Goal: Transaction & Acquisition: Purchase product/service

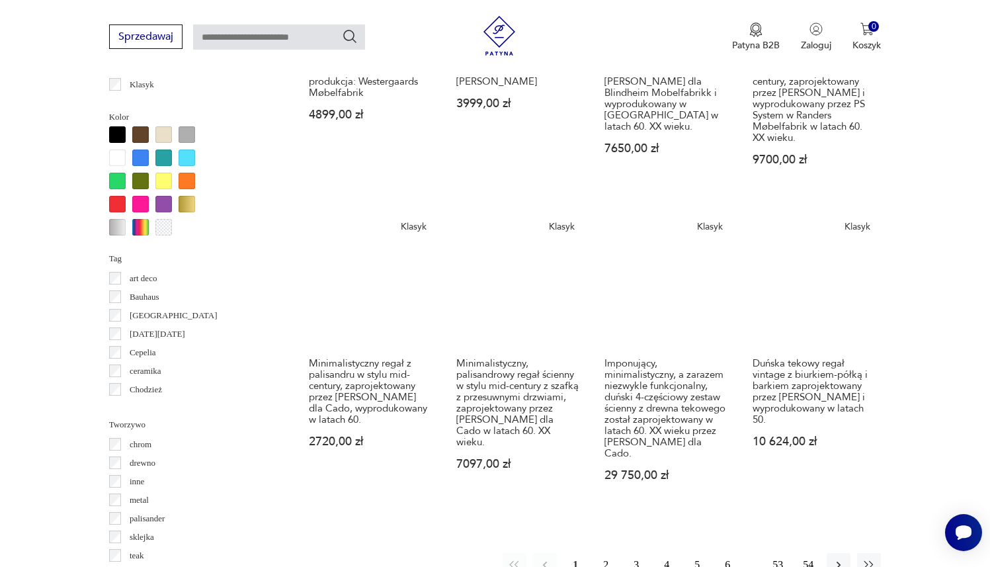
scroll to position [1288, 0]
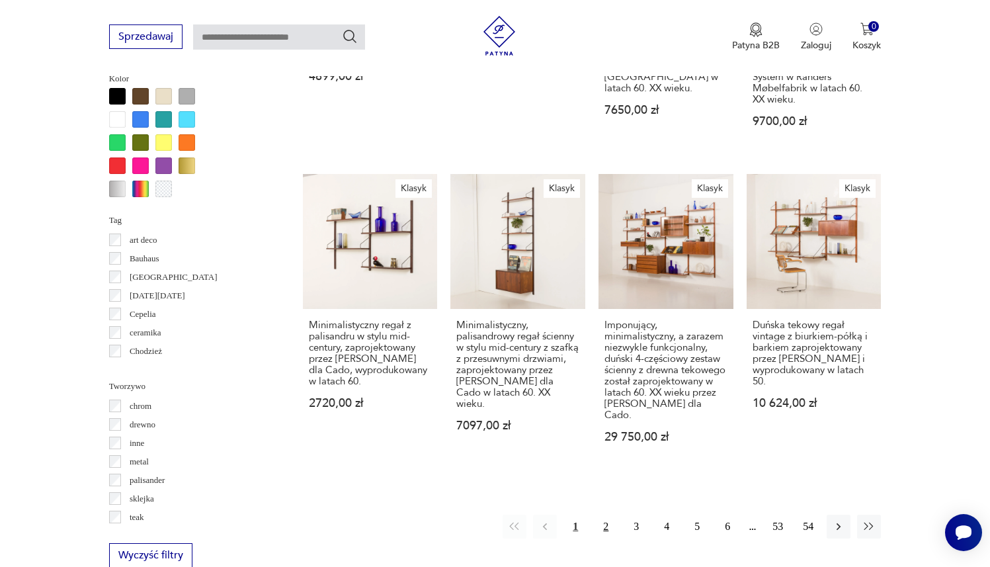
click at [610, 515] on button "2" at bounding box center [606, 527] width 24 height 24
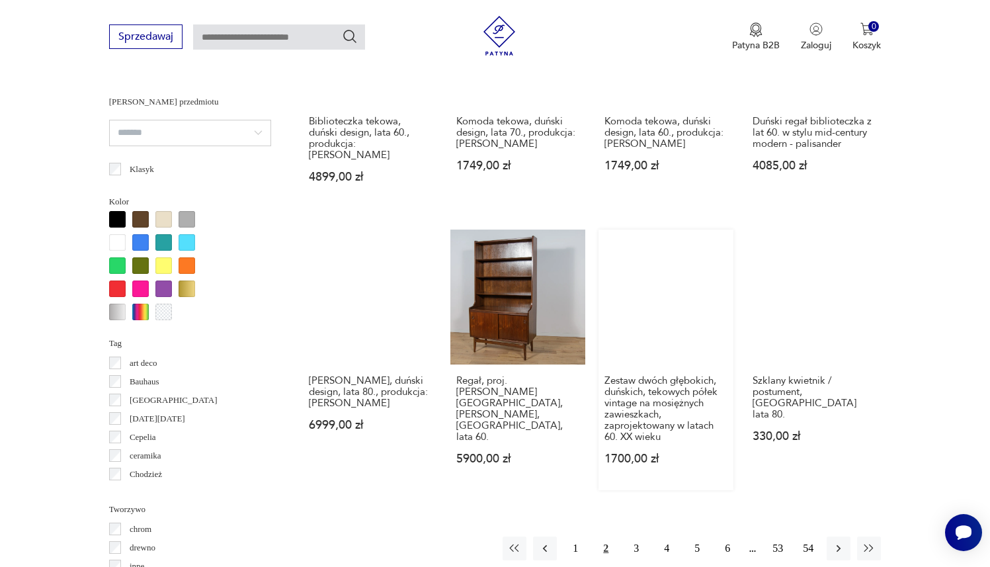
scroll to position [1165, 0]
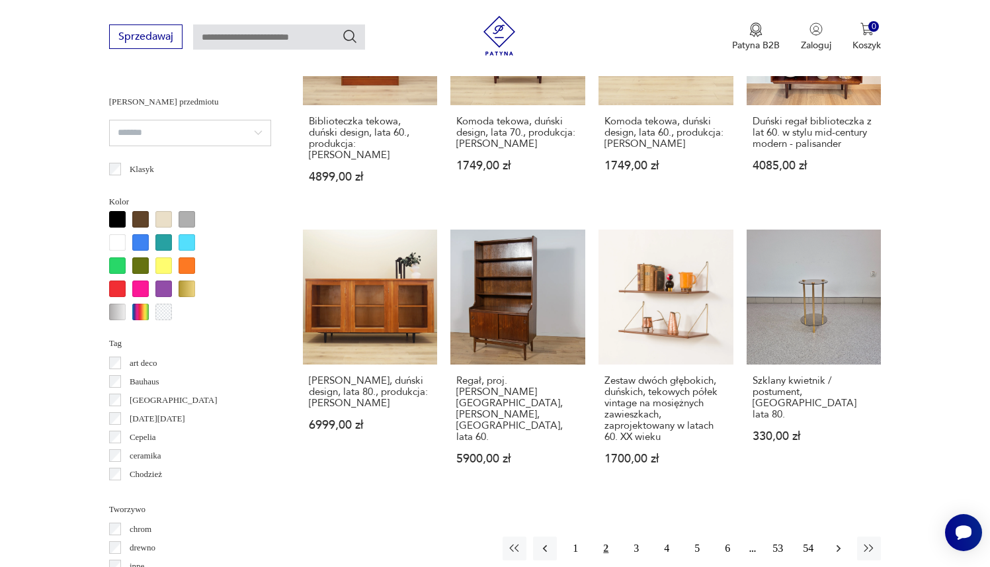
click at [744, 542] on icon "button" at bounding box center [838, 548] width 13 height 13
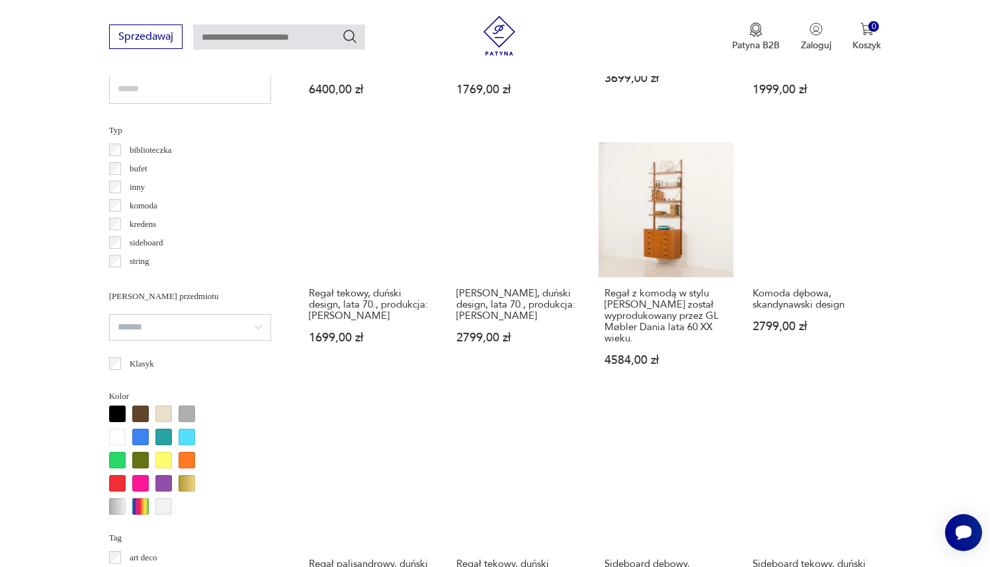
scroll to position [1245, 0]
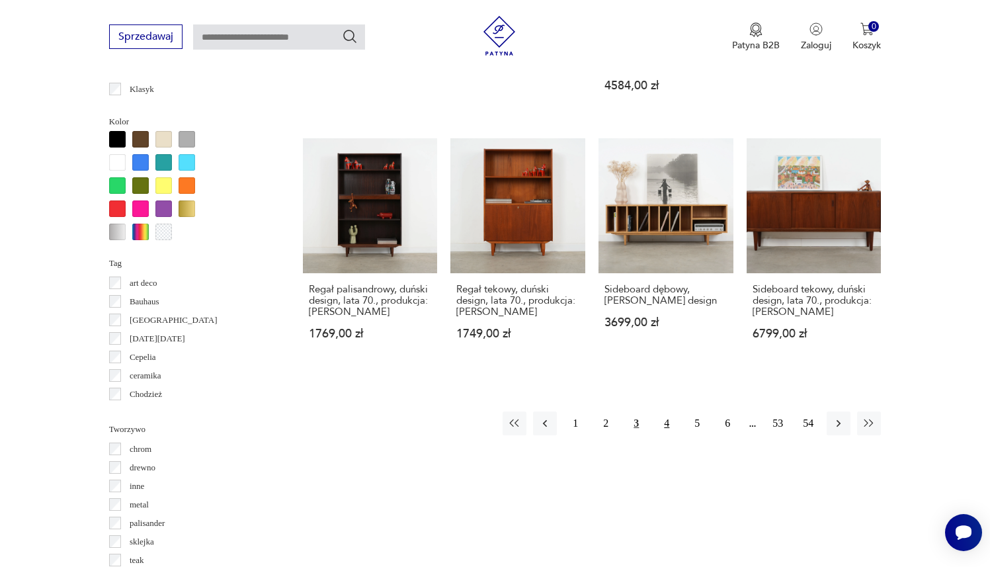
click at [675, 423] on button "4" at bounding box center [667, 423] width 24 height 24
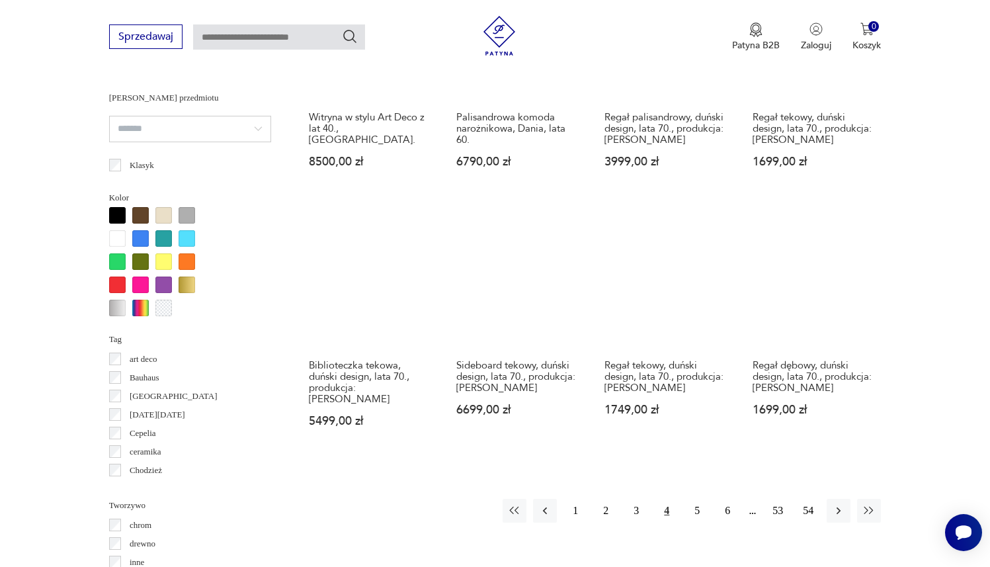
scroll to position [1175, 0]
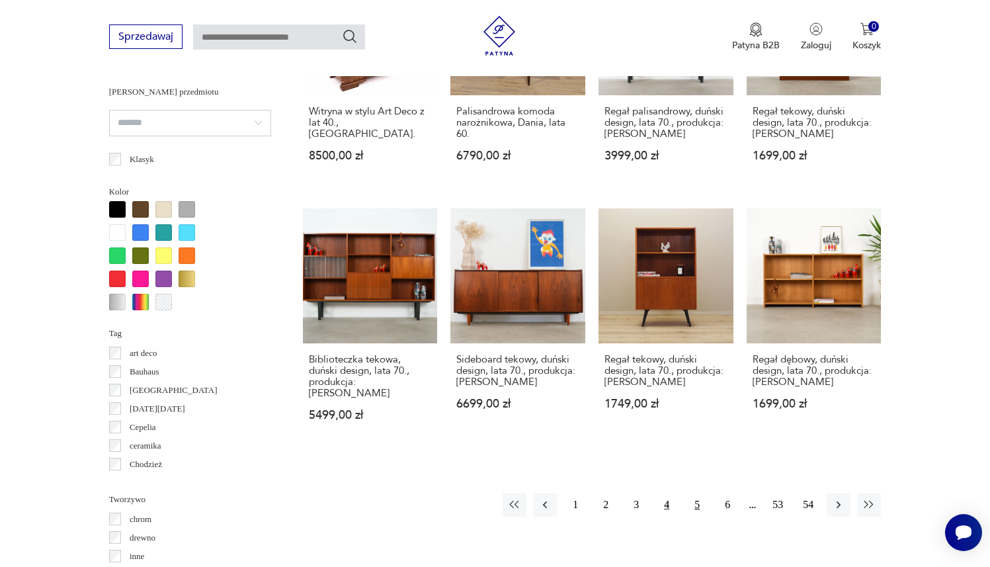
click at [703, 493] on button "5" at bounding box center [697, 505] width 24 height 24
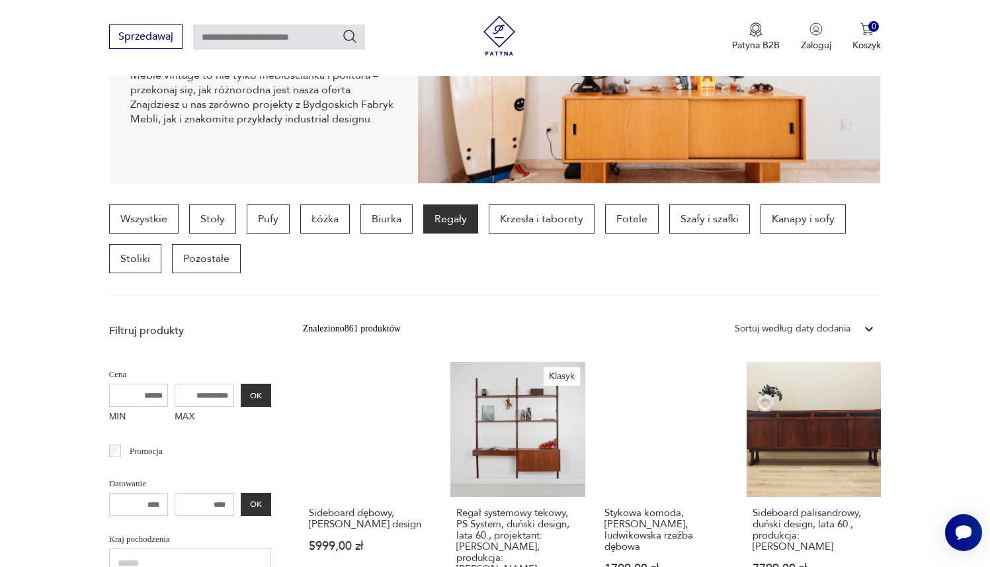
scroll to position [238, 0]
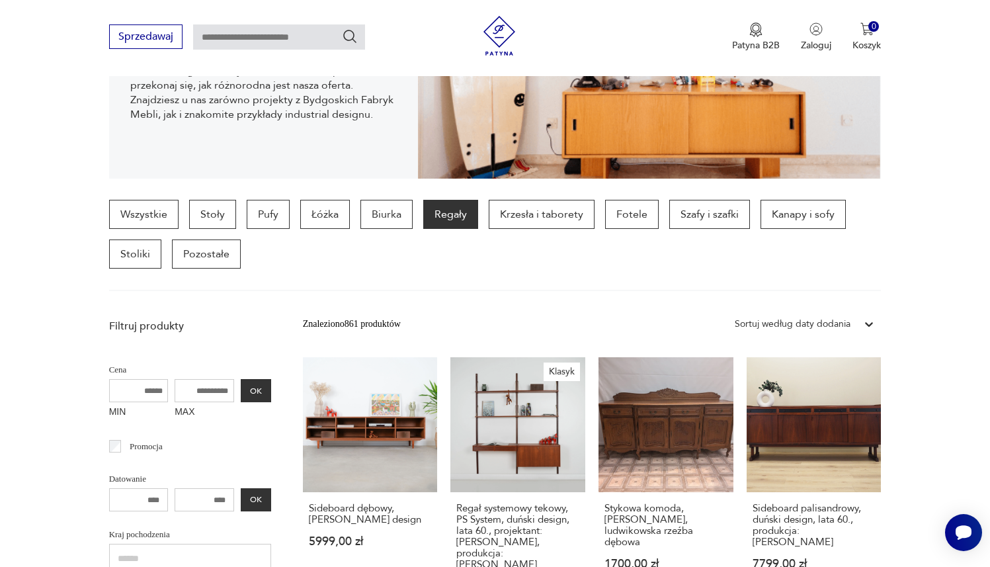
click at [201, 392] on input "MAX" at bounding box center [205, 390] width 60 height 23
type input "****"
click at [250, 384] on button "OK" at bounding box center [256, 390] width 30 height 23
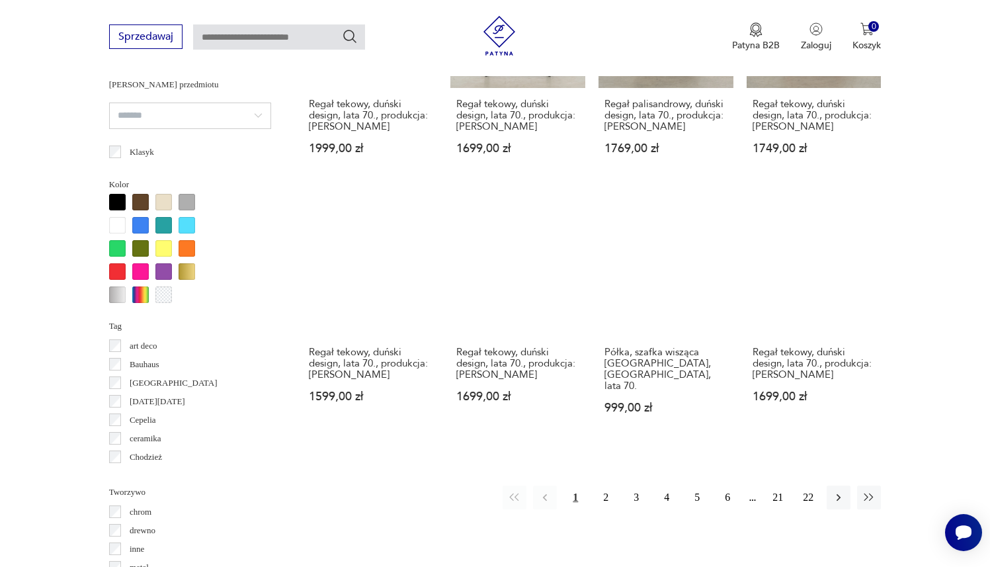
scroll to position [1221, 0]
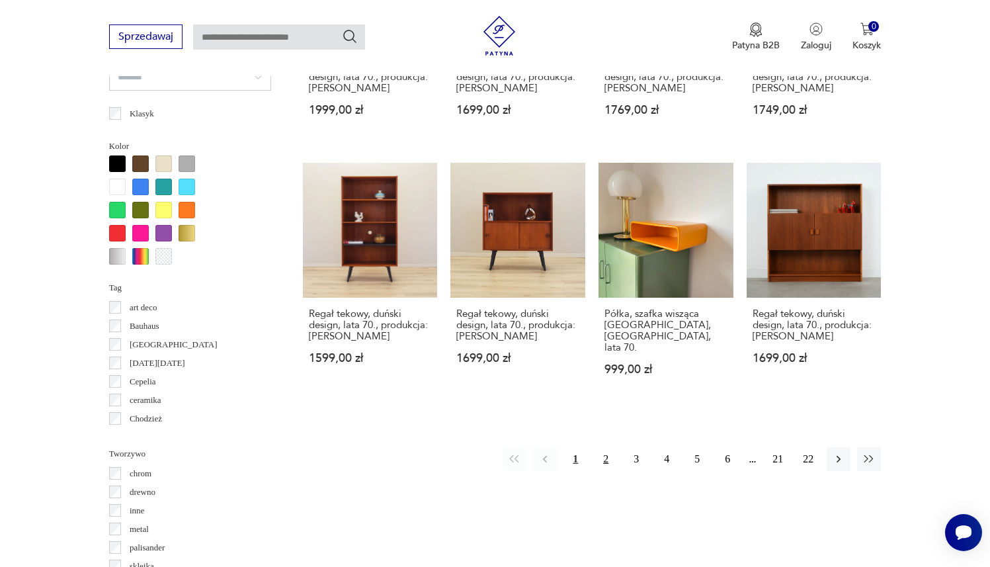
click at [608, 447] on button "2" at bounding box center [606, 459] width 24 height 24
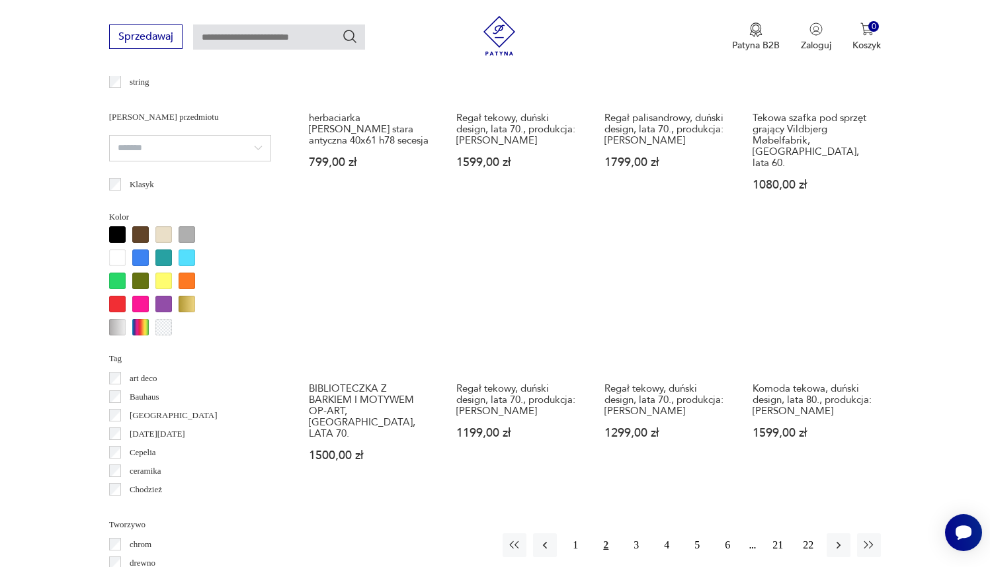
scroll to position [1171, 0]
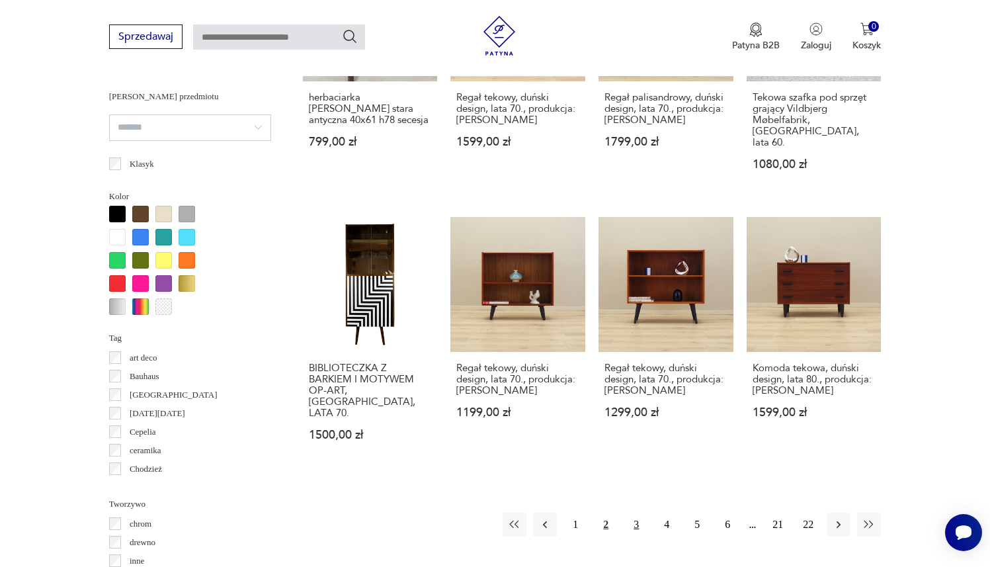
click at [640, 513] on button "3" at bounding box center [636, 525] width 24 height 24
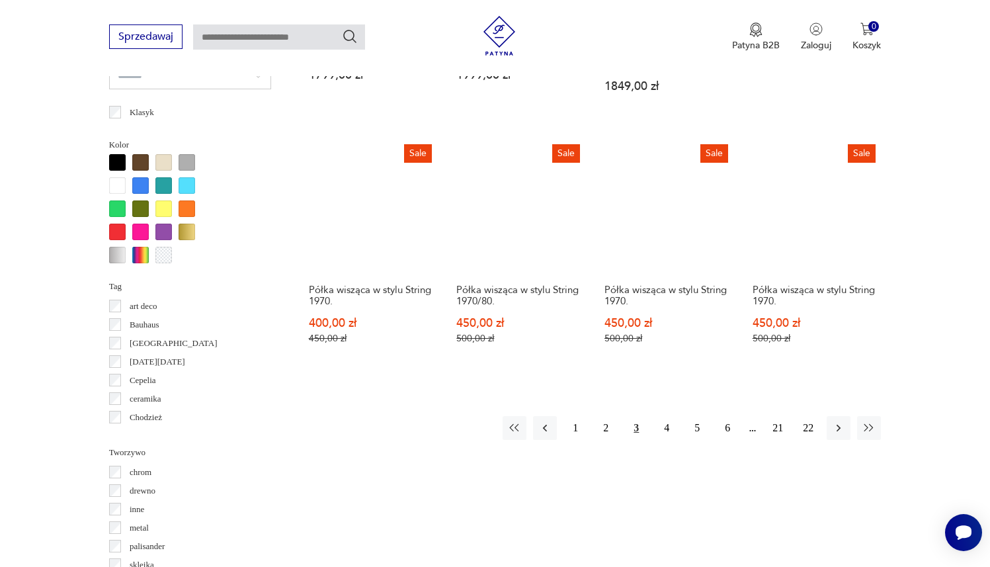
scroll to position [1205, 0]
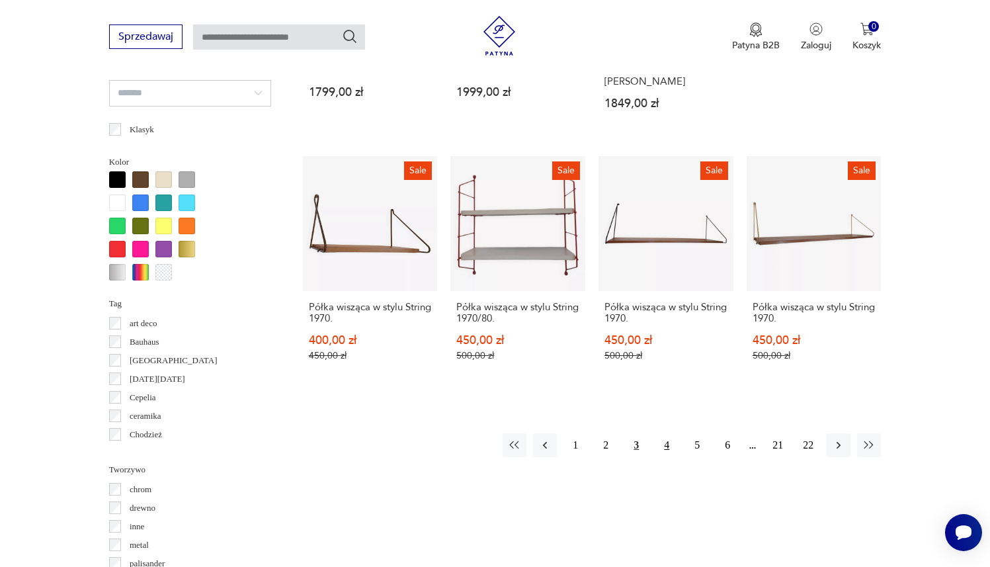
click at [670, 433] on button "4" at bounding box center [667, 445] width 24 height 24
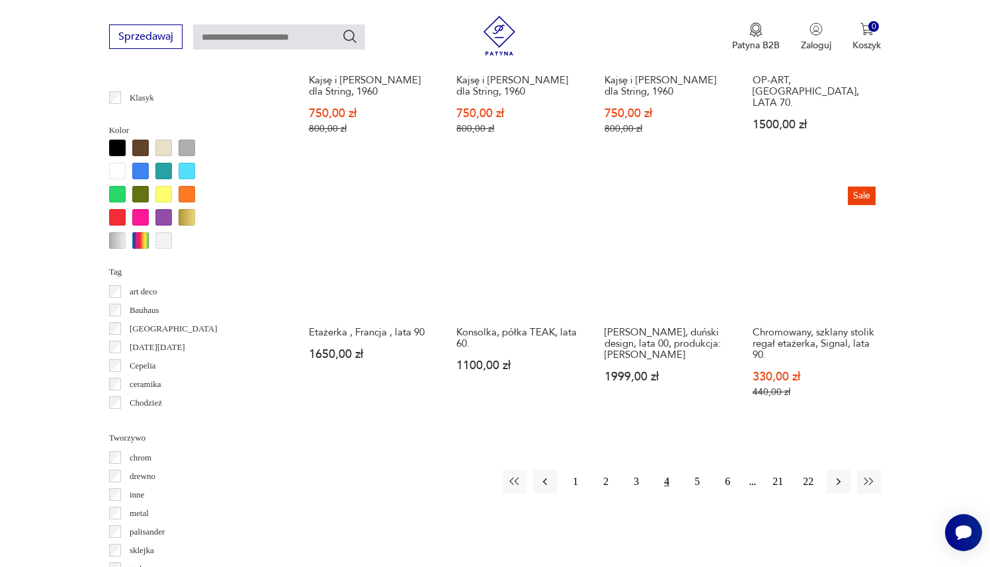
scroll to position [1255, 0]
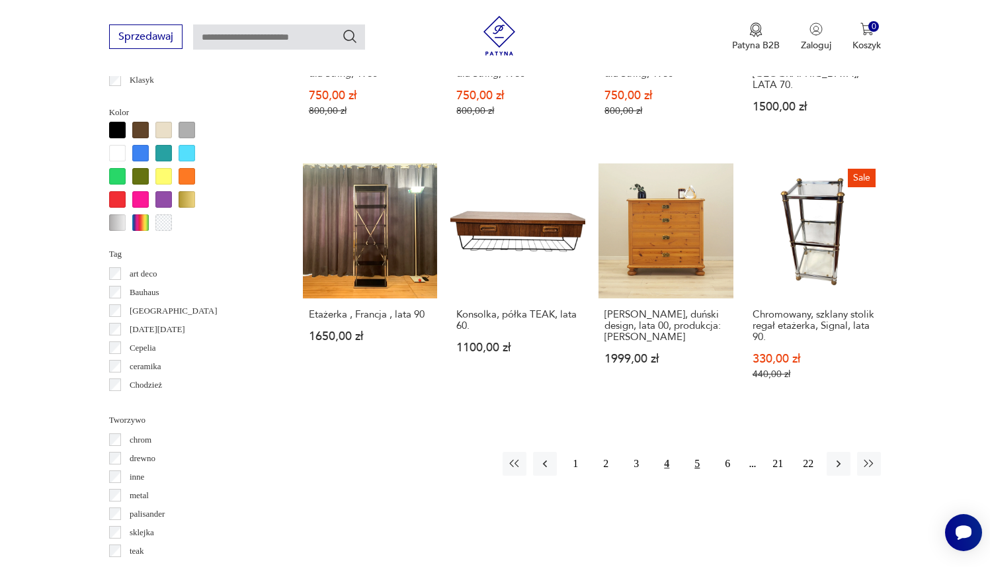
click at [704, 459] on button "5" at bounding box center [697, 464] width 24 height 24
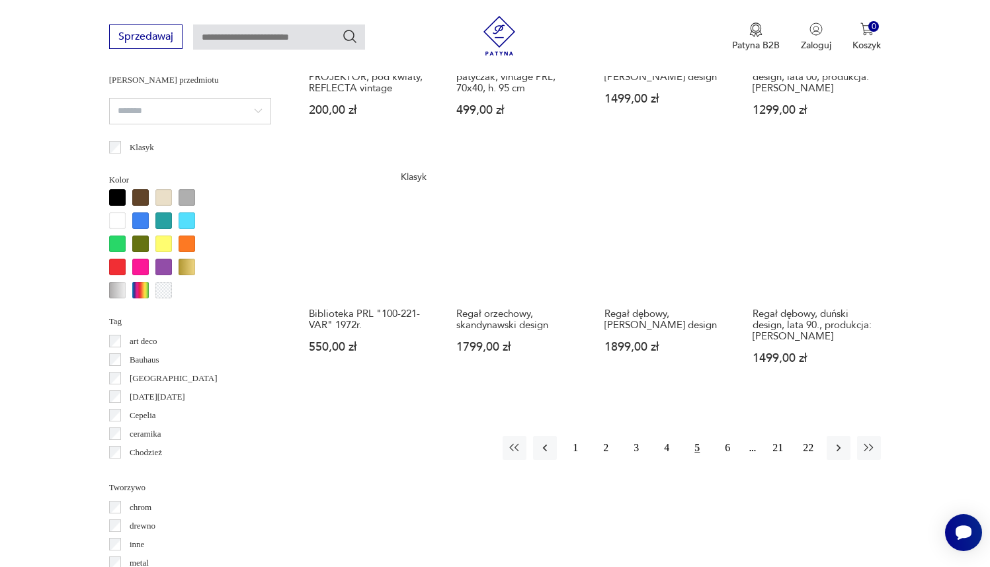
scroll to position [1218, 0]
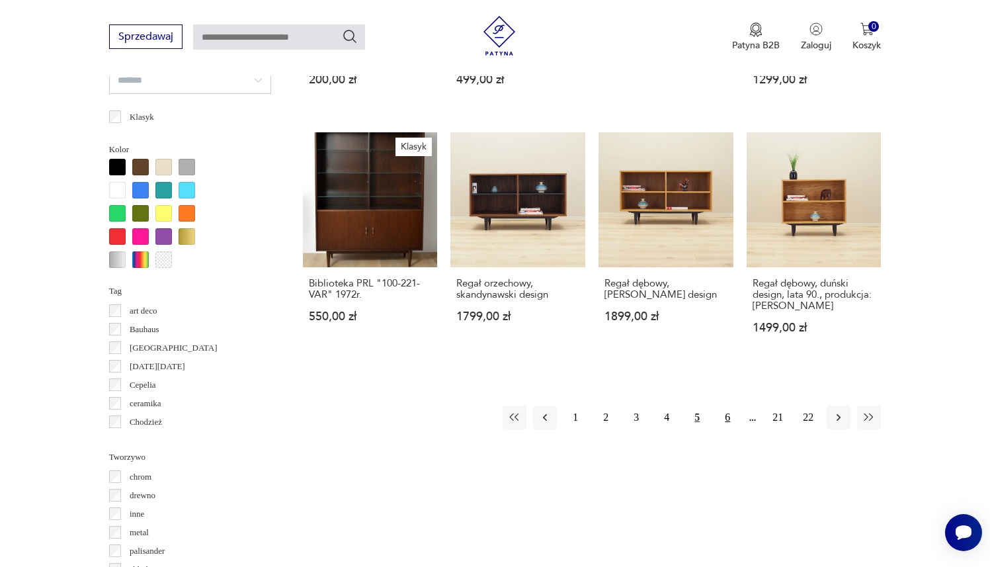
click at [724, 411] on button "6" at bounding box center [728, 417] width 24 height 24
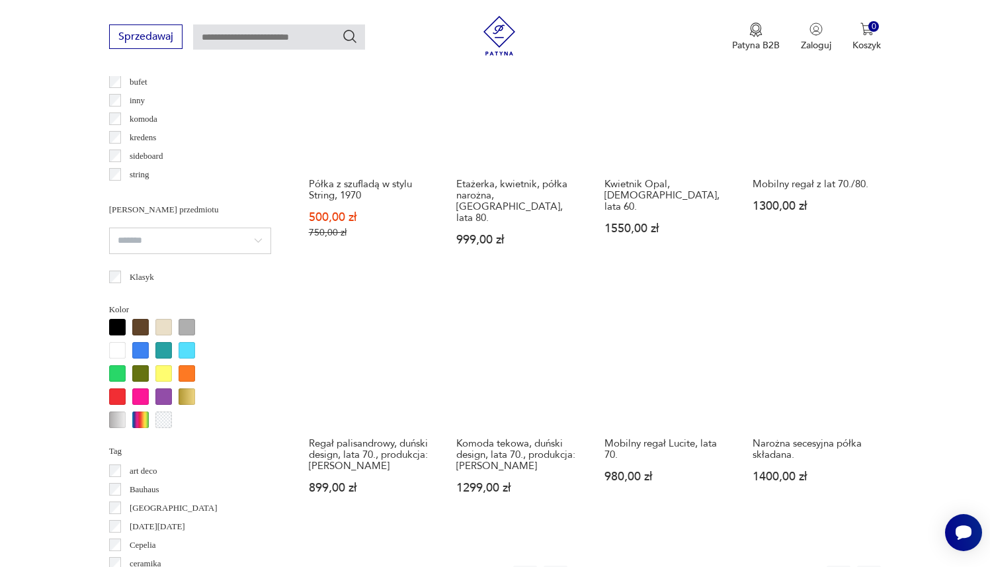
scroll to position [1154, 0]
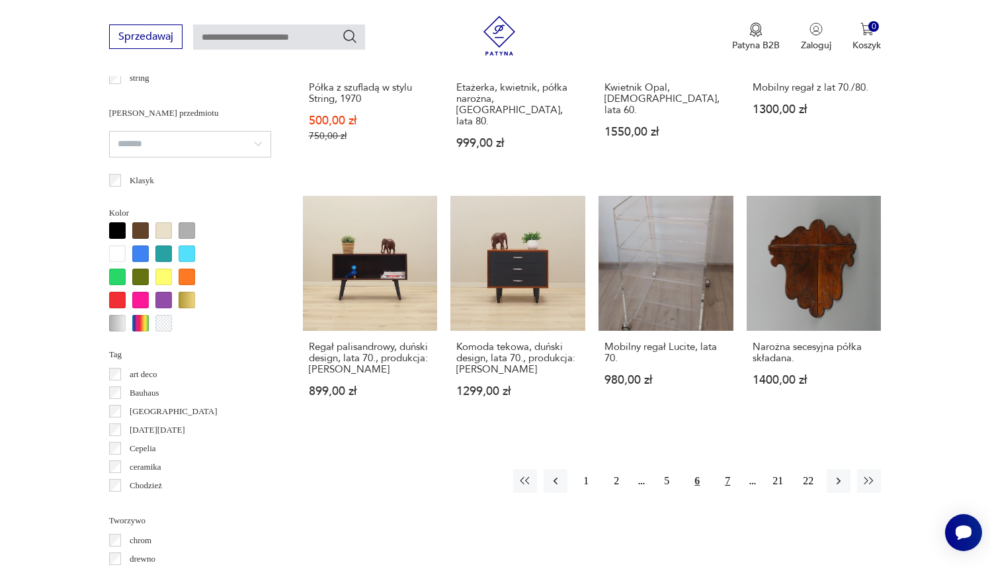
click at [724, 469] on button "7" at bounding box center [728, 481] width 24 height 24
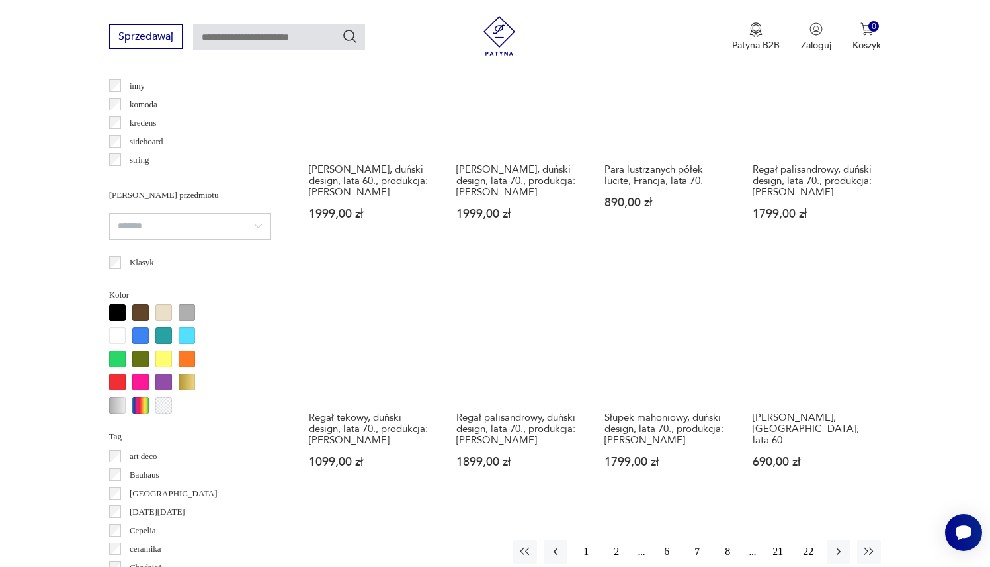
scroll to position [1110, 0]
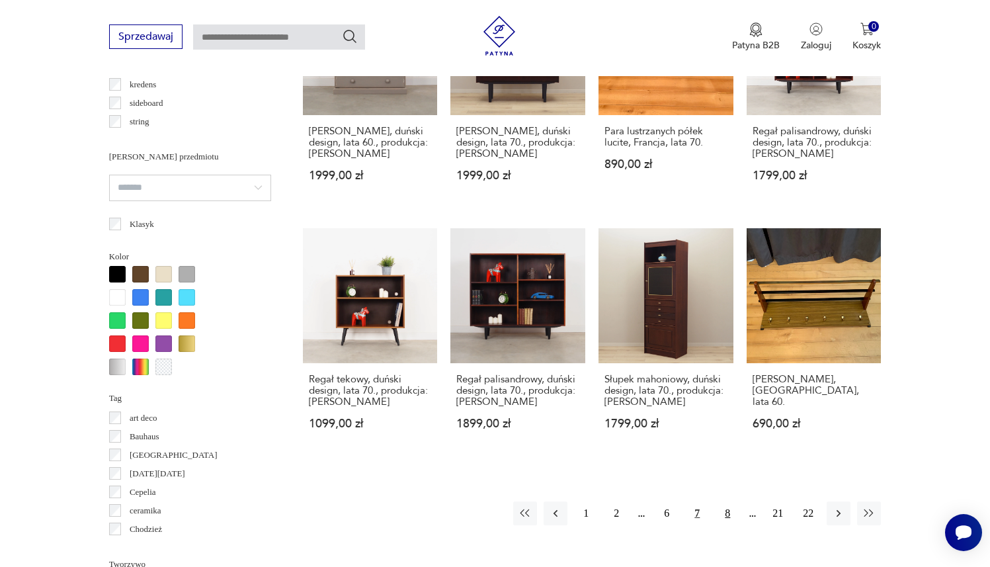
click at [727, 509] on button "8" at bounding box center [728, 513] width 24 height 24
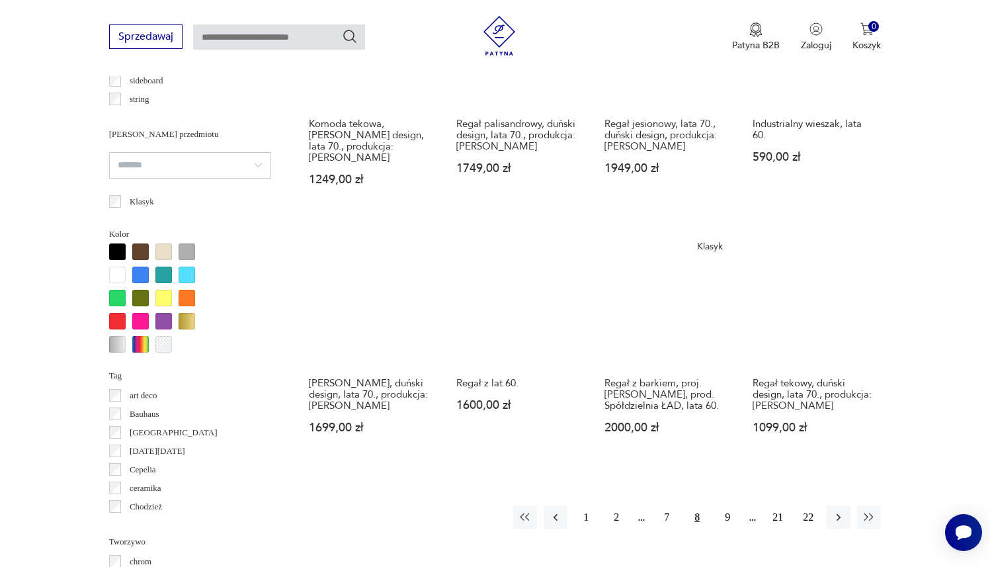
scroll to position [1136, 0]
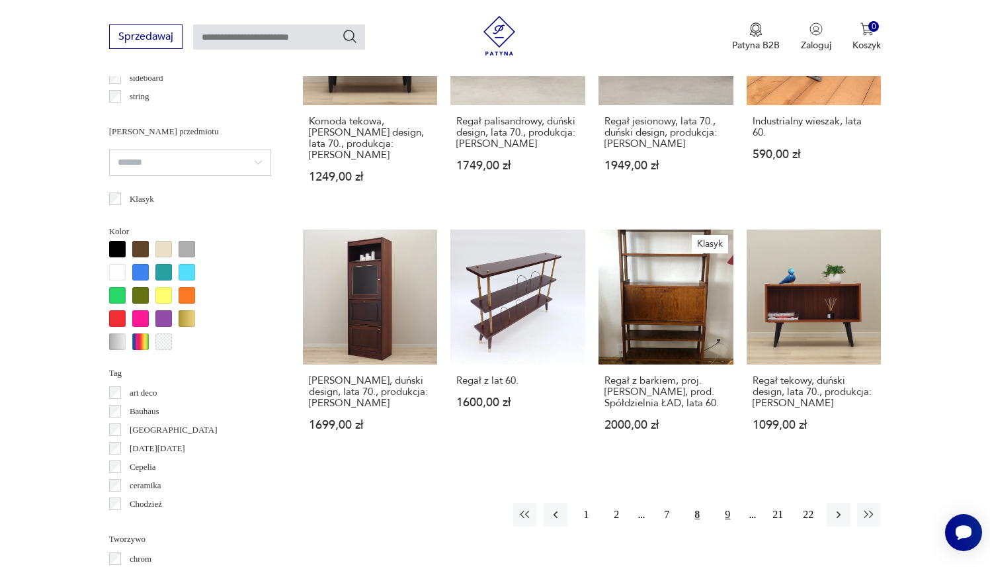
click at [726, 513] on button "9" at bounding box center [728, 515] width 24 height 24
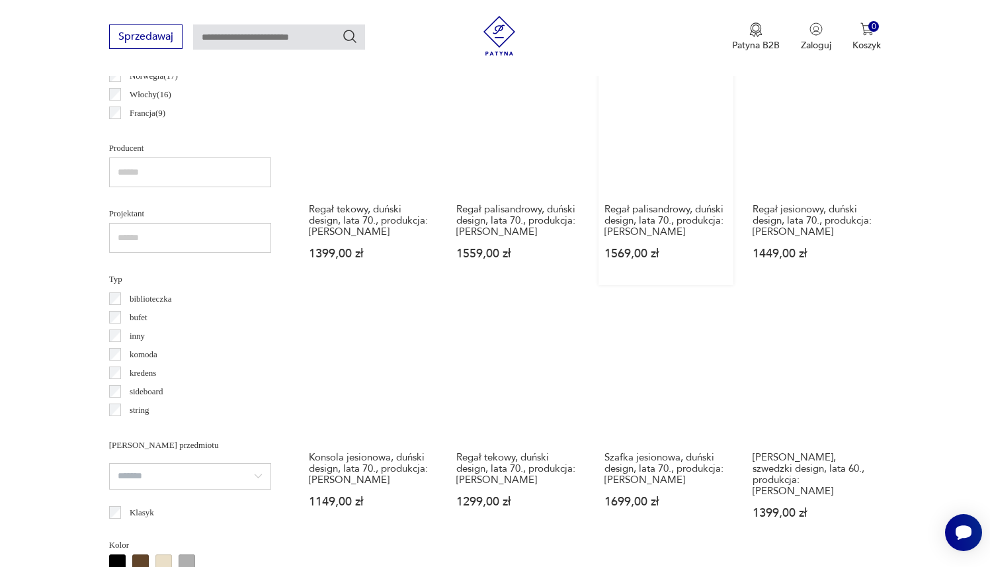
scroll to position [823, 0]
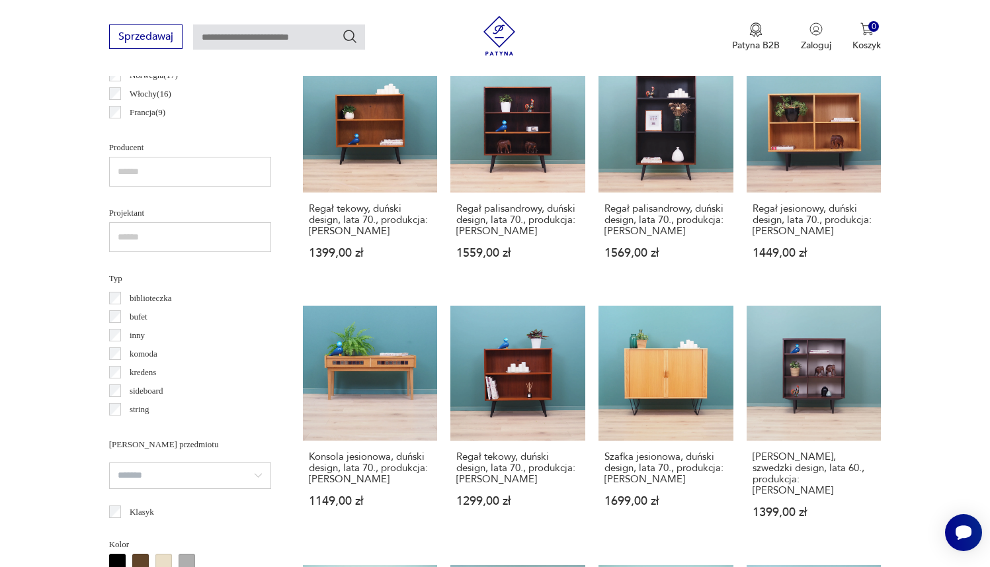
click at [744, 269] on section "Filtruj produkty Cena MIN MAX **** OK Promocja Datowanie OK Kraj pochodzenia Da…" at bounding box center [495, 412] width 990 height 1369
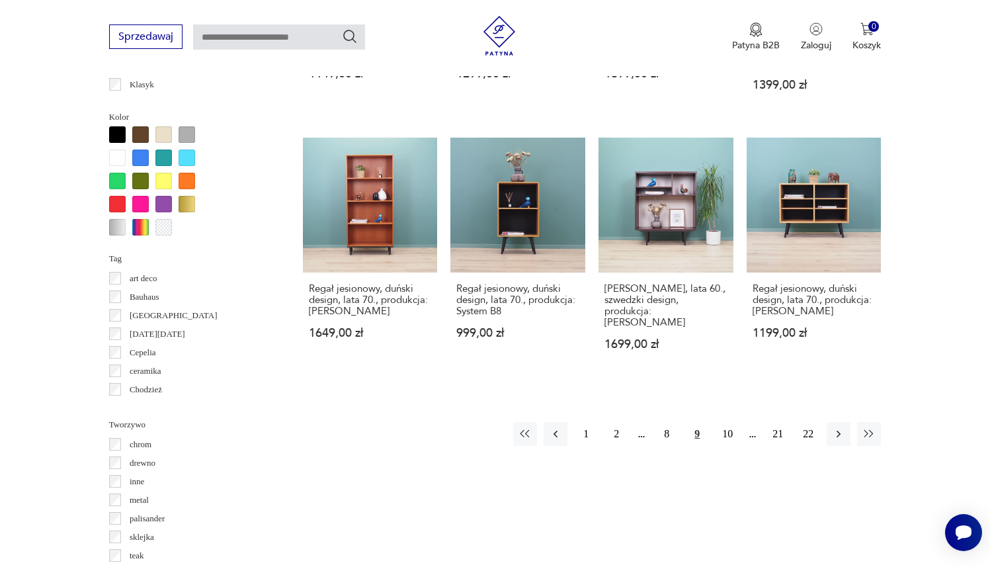
scroll to position [1286, 0]
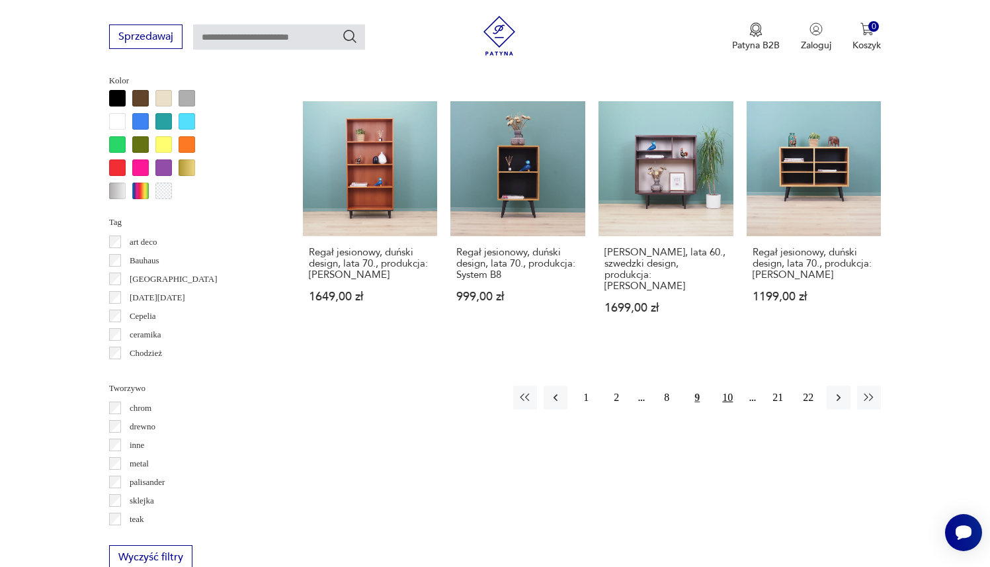
click at [729, 386] on button "10" at bounding box center [728, 398] width 24 height 24
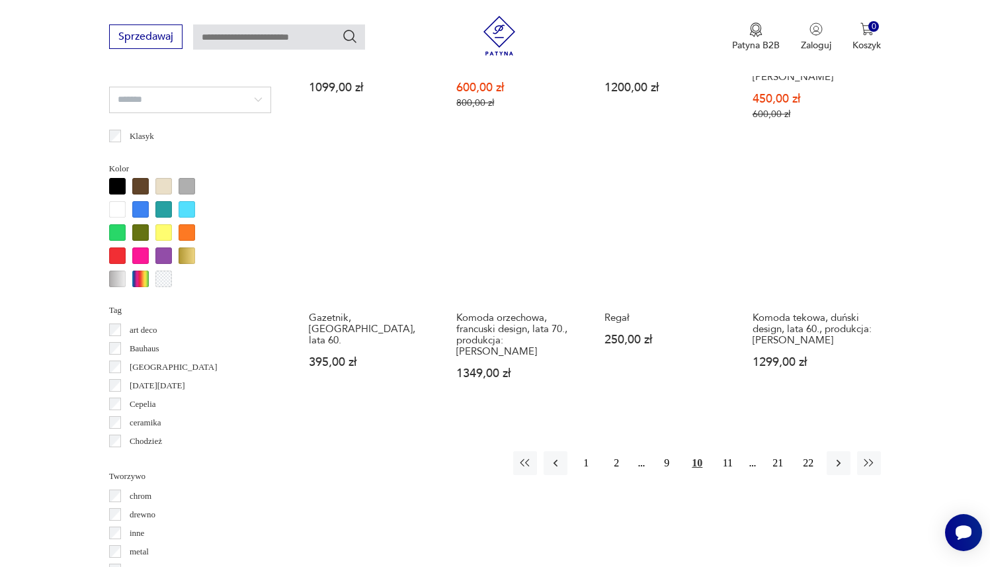
scroll to position [1259, 0]
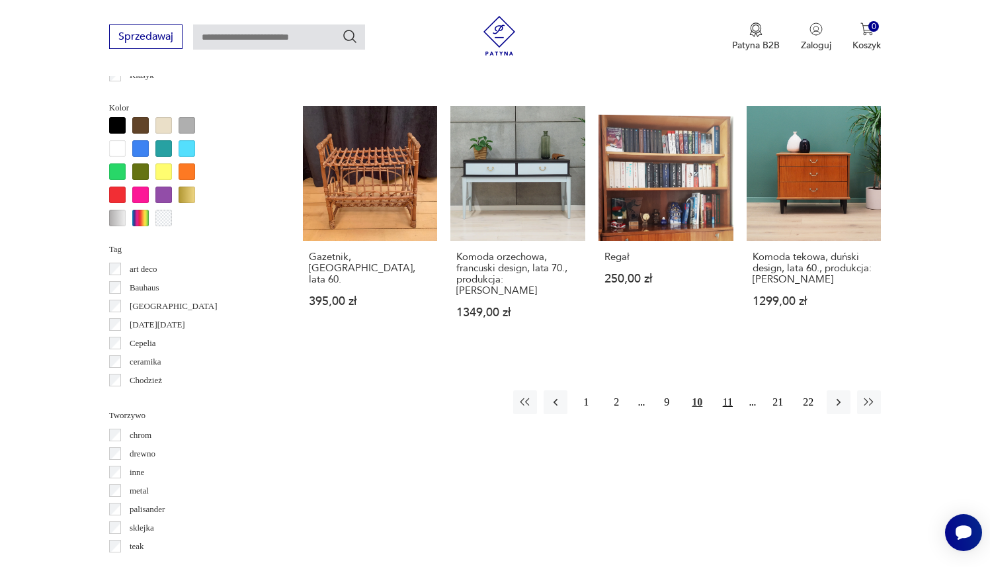
click at [728, 390] on button "11" at bounding box center [728, 402] width 24 height 24
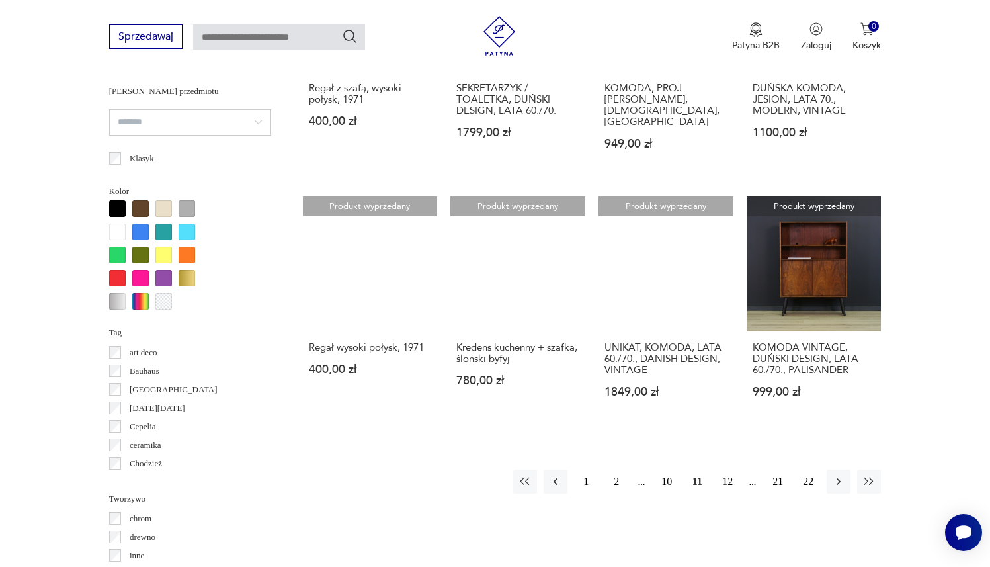
scroll to position [1306, 0]
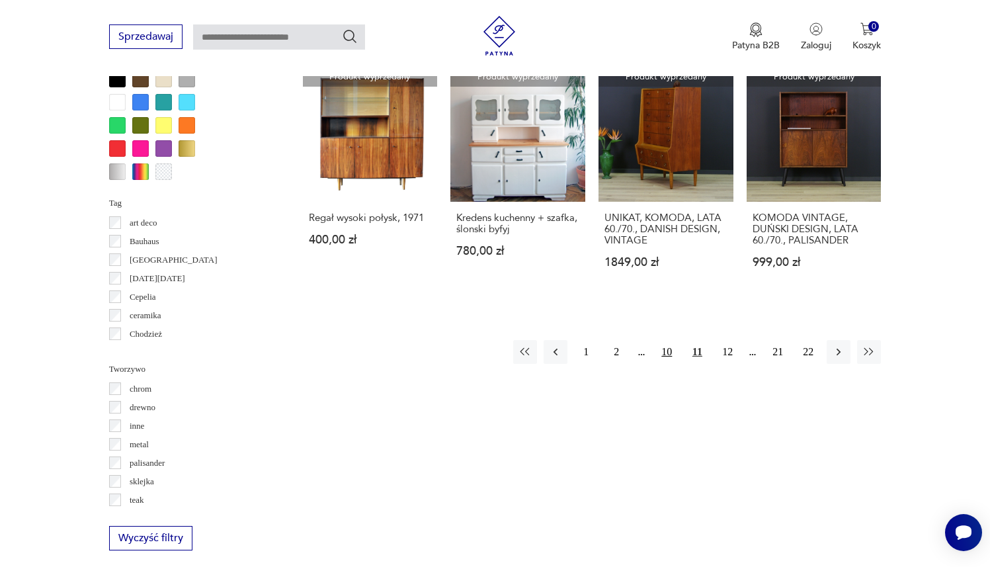
click at [671, 340] on button "10" at bounding box center [667, 352] width 24 height 24
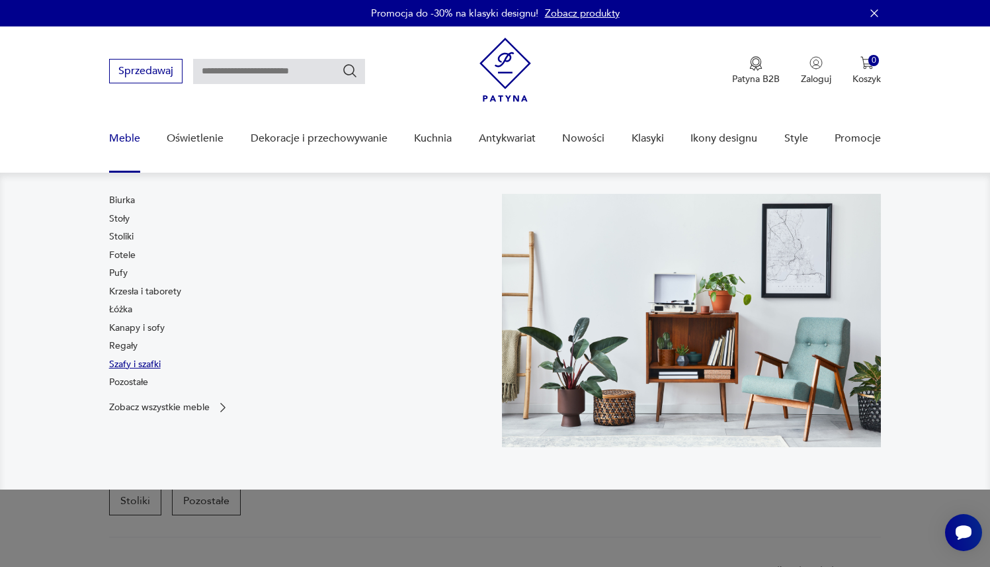
click at [157, 362] on link "Szafy i szafki" at bounding box center [135, 364] width 52 height 13
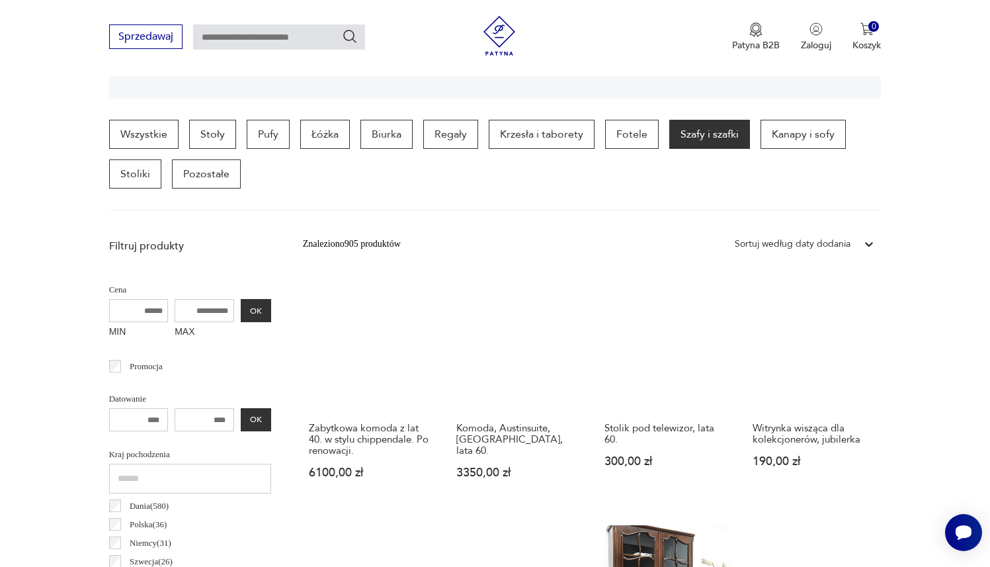
scroll to position [320, 0]
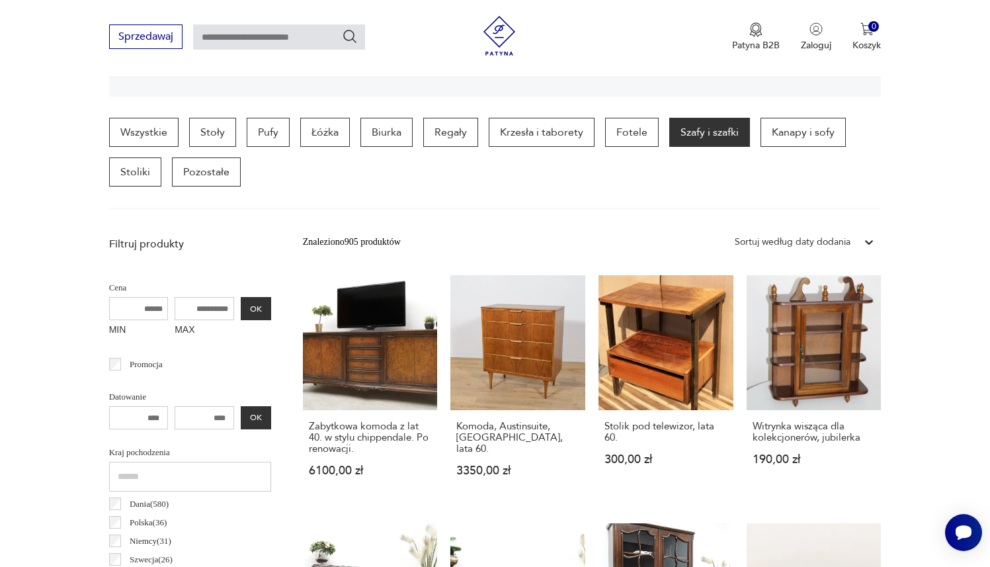
click at [202, 318] on input "MAX" at bounding box center [205, 308] width 60 height 23
type input "****"
click at [253, 306] on button "OK" at bounding box center [256, 308] width 30 height 23
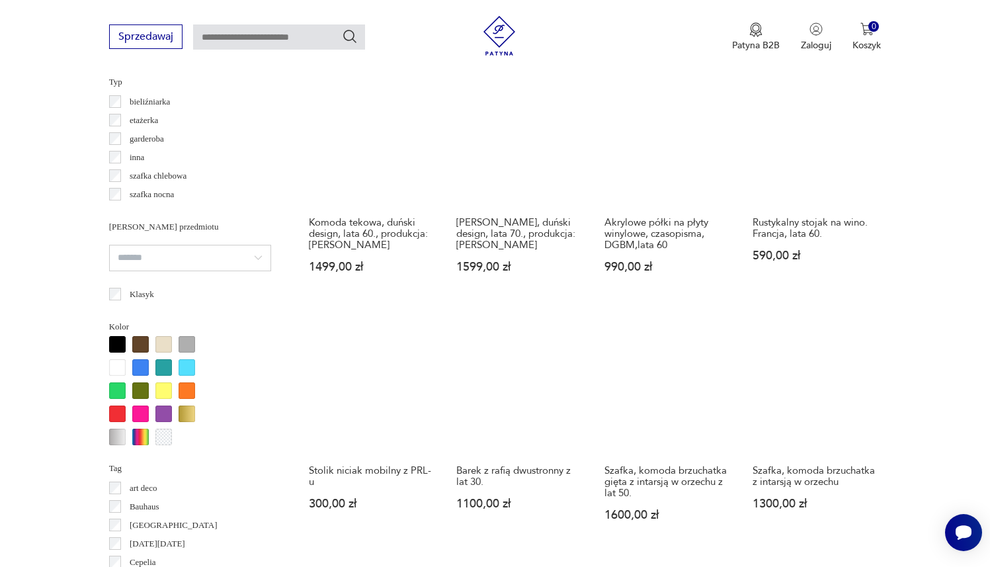
scroll to position [1207, 0]
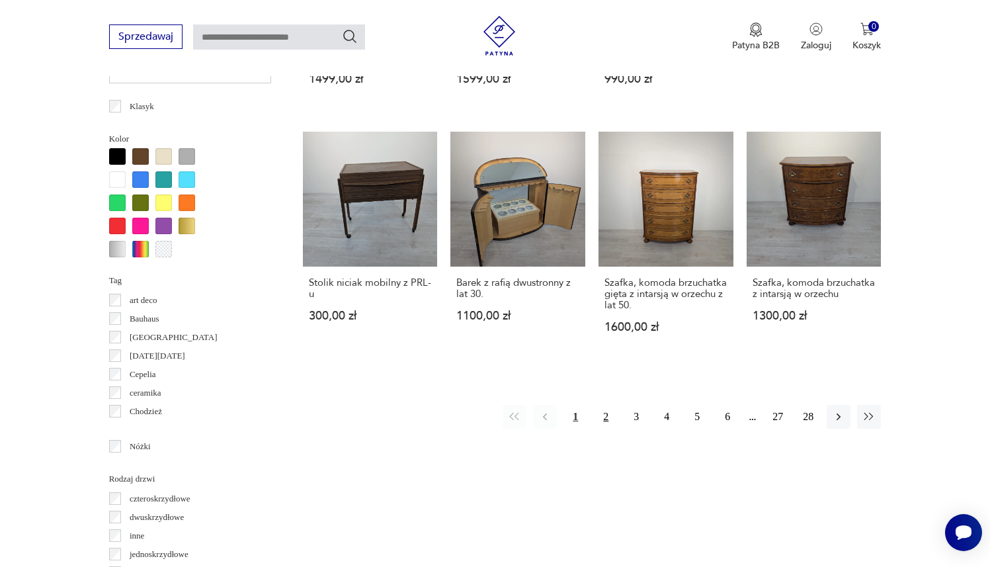
click at [602, 412] on button "2" at bounding box center [606, 417] width 24 height 24
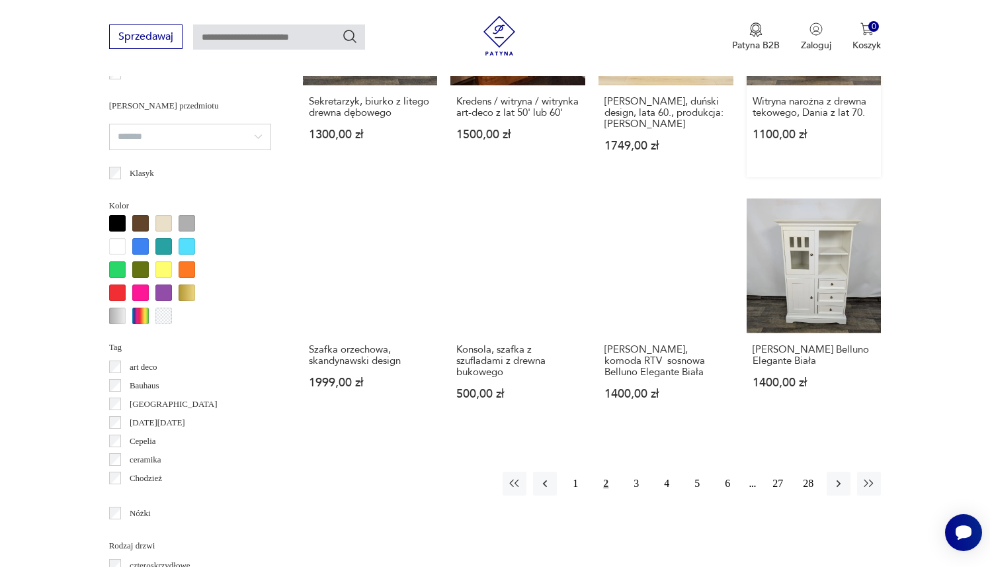
scroll to position [1164, 0]
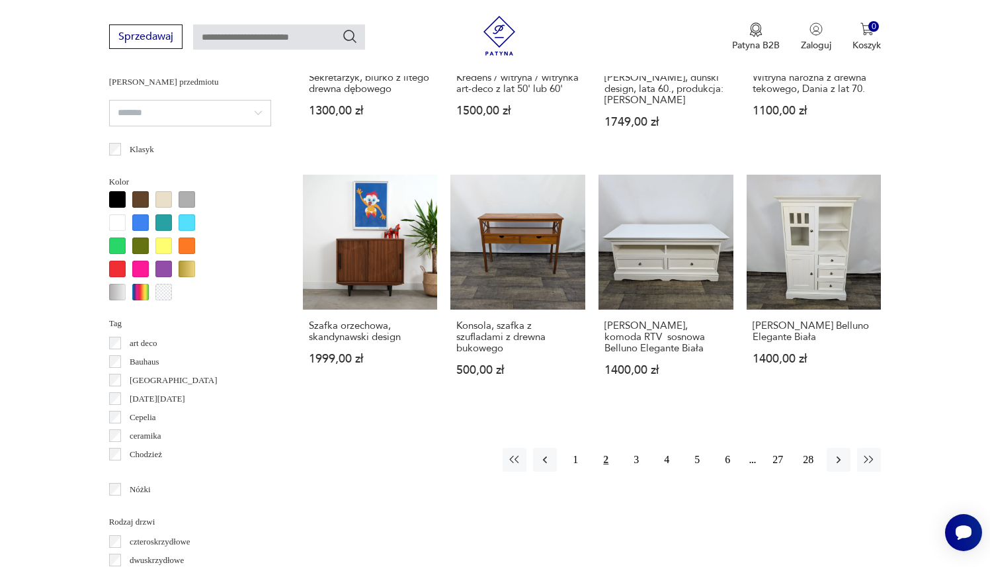
click at [602, 538] on div "Znaleziono 442 produkty Filtruj Sortuj według daty dodania Sortuj według daty d…" at bounding box center [592, 124] width 579 height 1476
click at [630, 449] on button "3" at bounding box center [636, 460] width 24 height 24
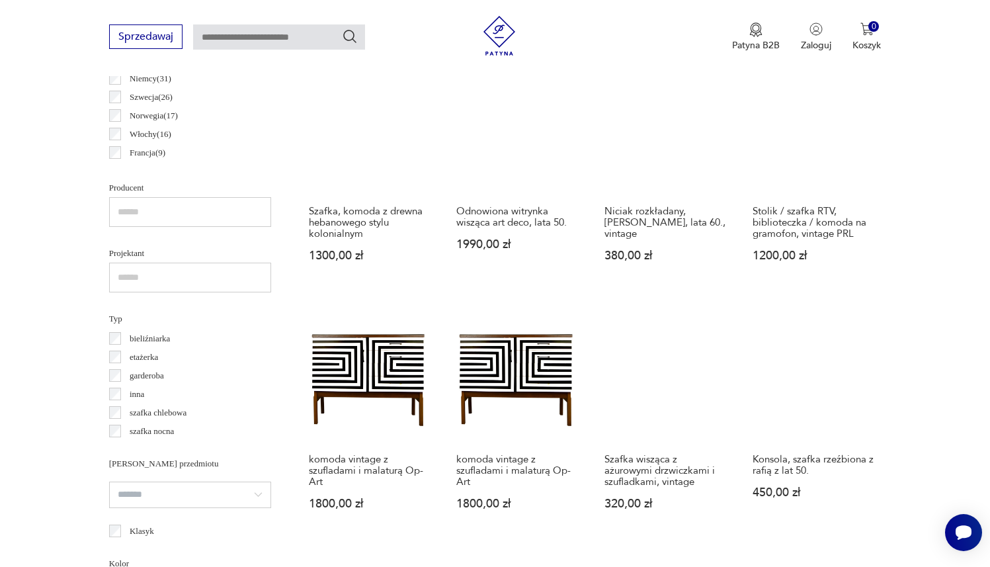
scroll to position [787, 0]
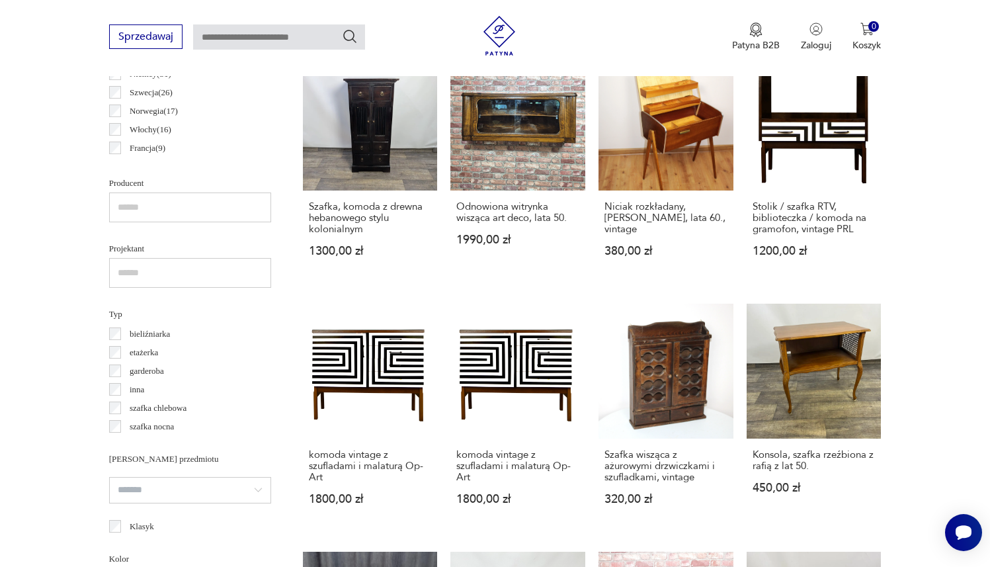
click at [744, 277] on section "Filtruj produkty Cena MIN MAX **** OK Promocja Datowanie OK Kraj pochodzenia Da…" at bounding box center [495, 532] width 990 height 1539
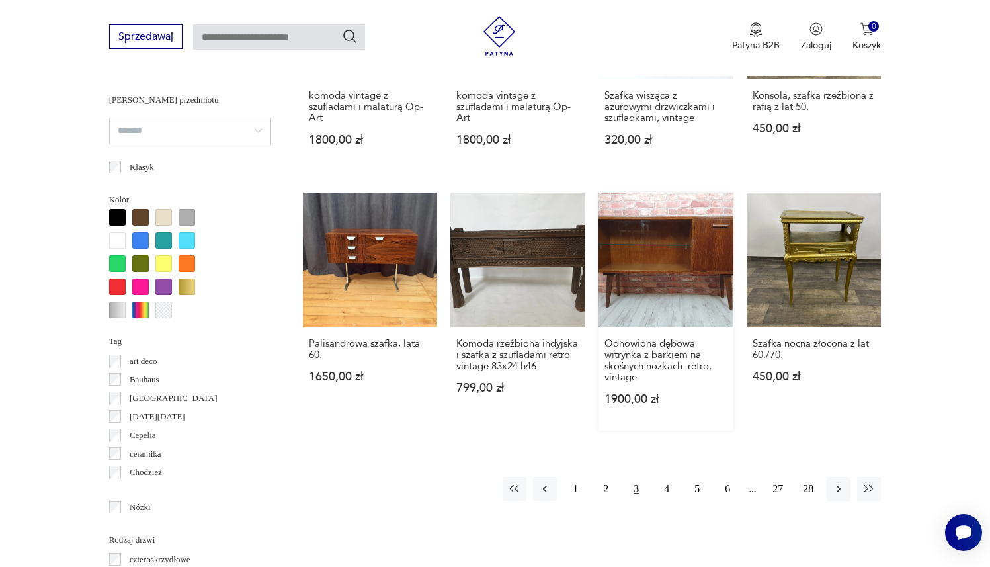
scroll to position [1147, 0]
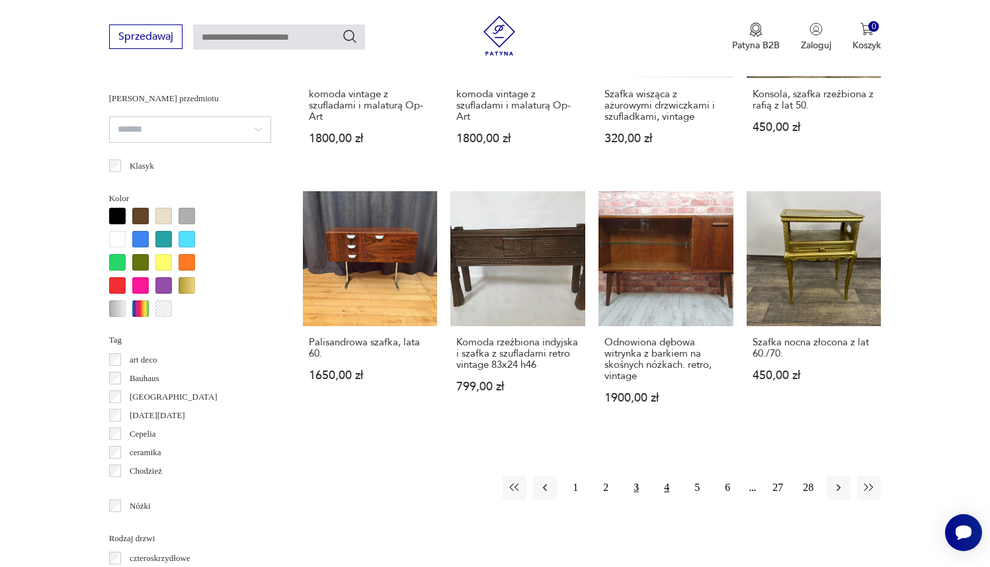
click at [671, 488] on button "4" at bounding box center [667, 488] width 24 height 24
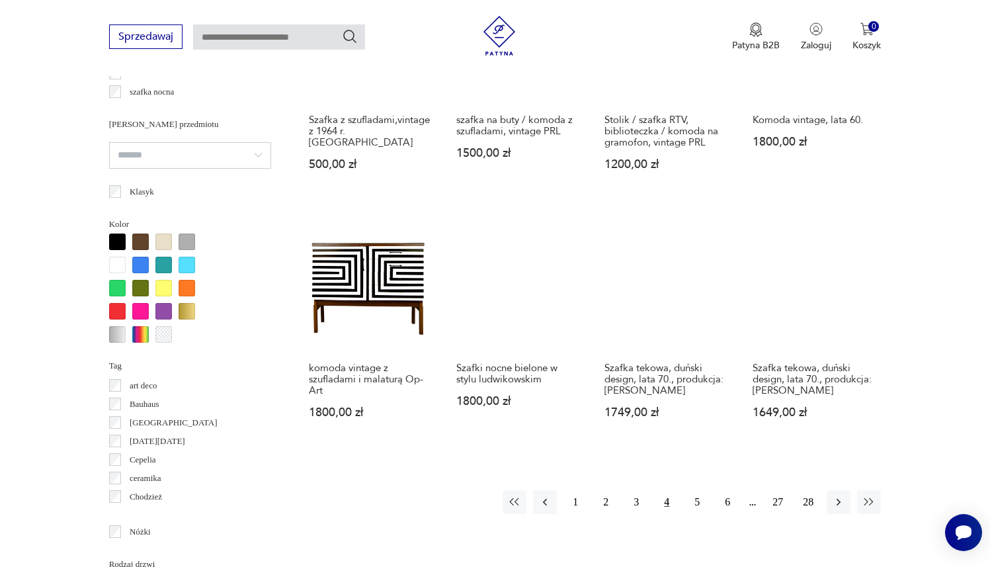
scroll to position [1159, 0]
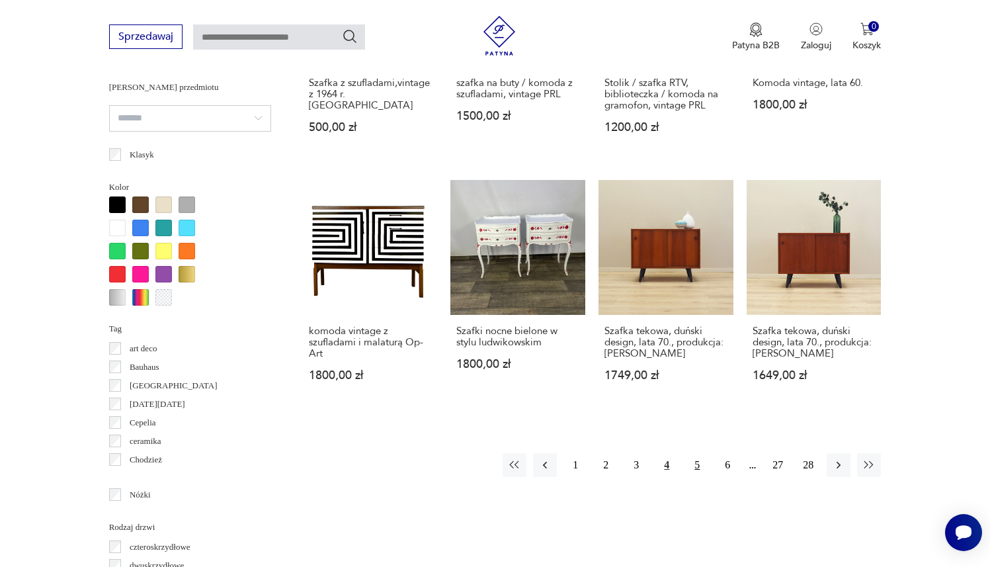
click at [695, 467] on button "5" at bounding box center [697, 465] width 24 height 24
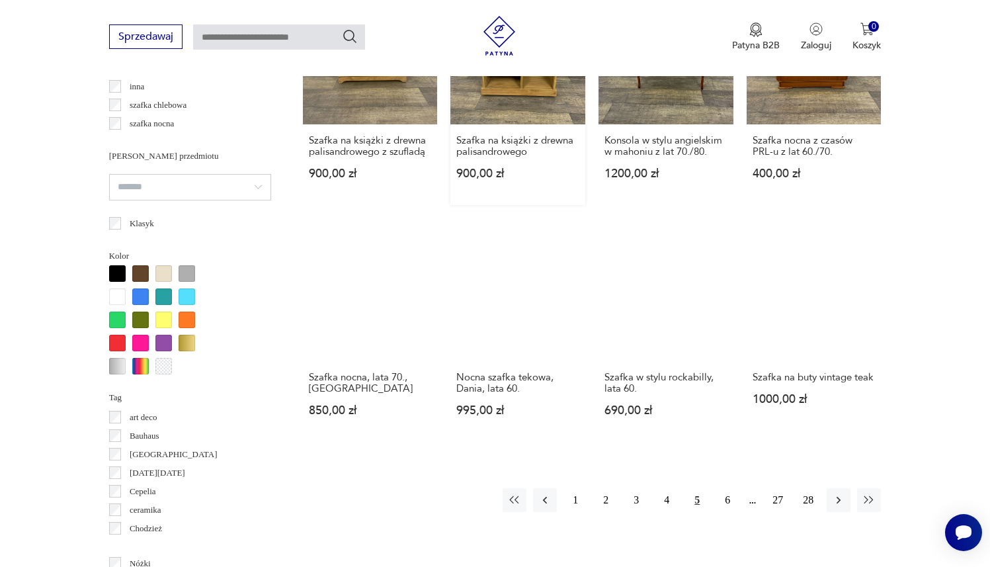
scroll to position [1177, 0]
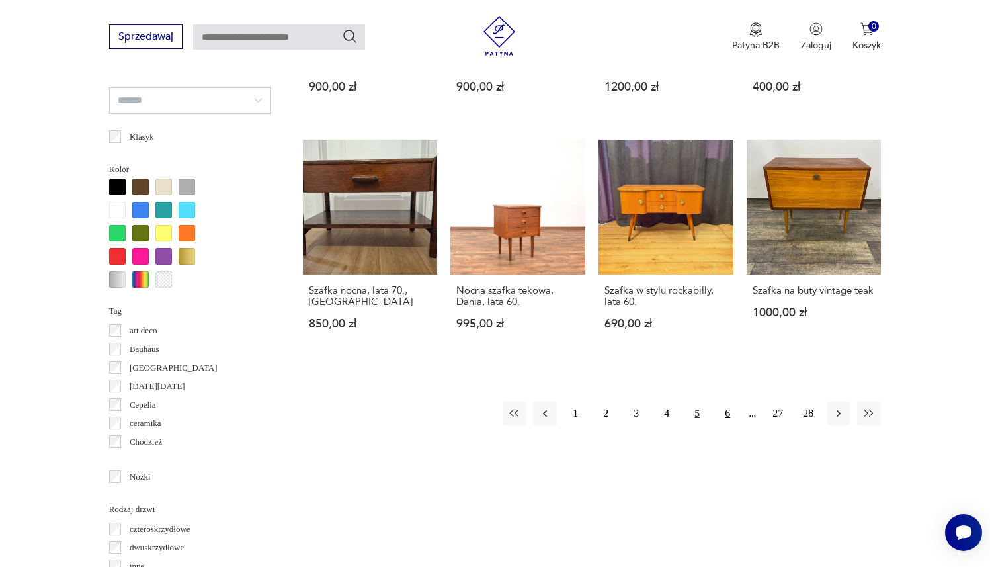
click at [716, 417] on button "6" at bounding box center [728, 413] width 24 height 24
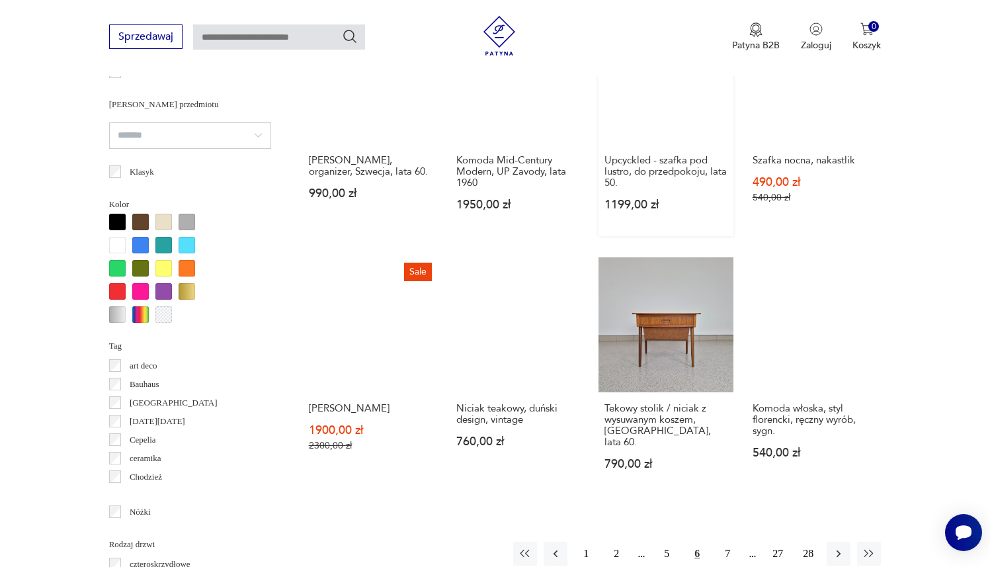
scroll to position [1157, 0]
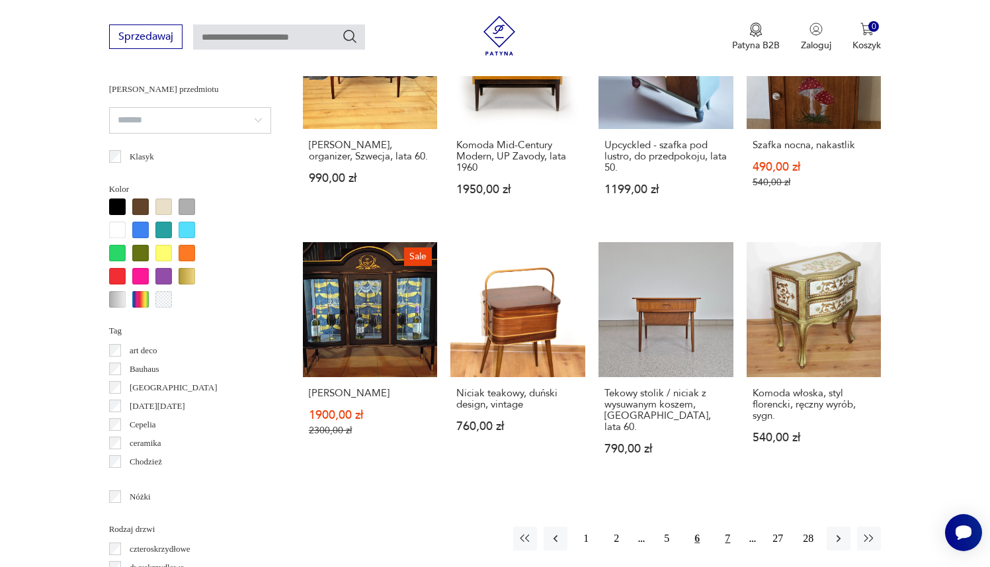
click at [731, 526] on button "7" at bounding box center [728, 538] width 24 height 24
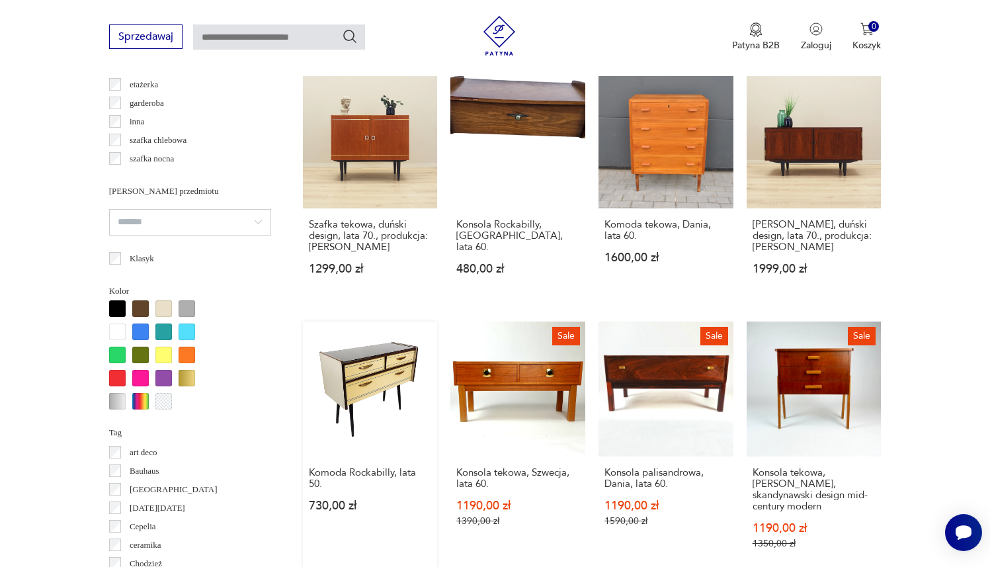
scroll to position [1241, 0]
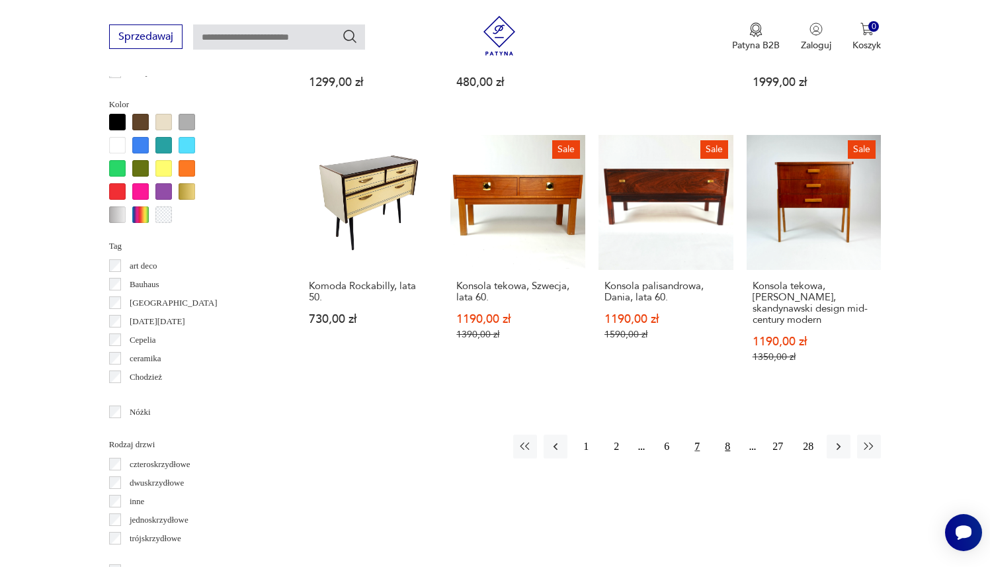
click at [729, 435] on button "8" at bounding box center [728, 447] width 24 height 24
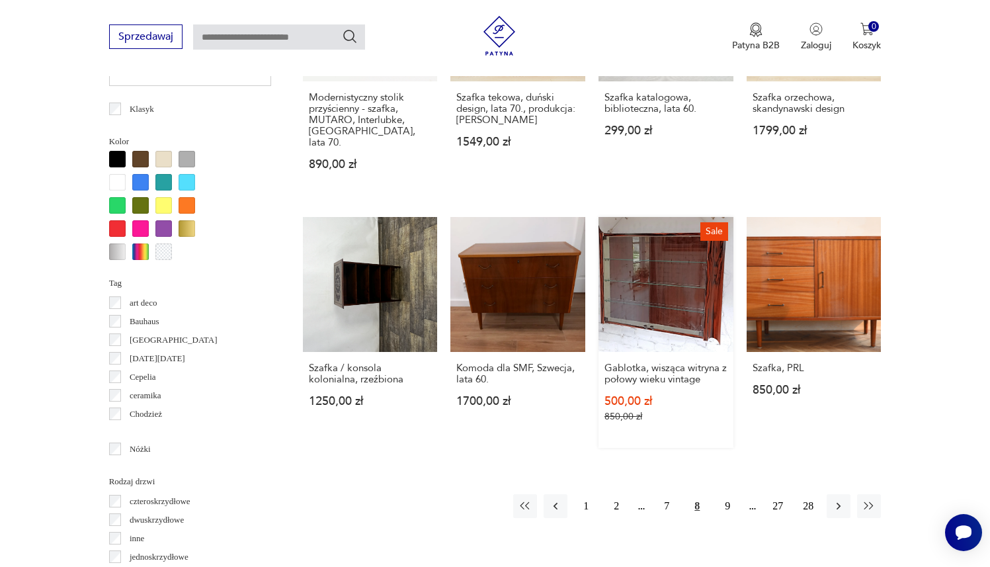
scroll to position [1208, 0]
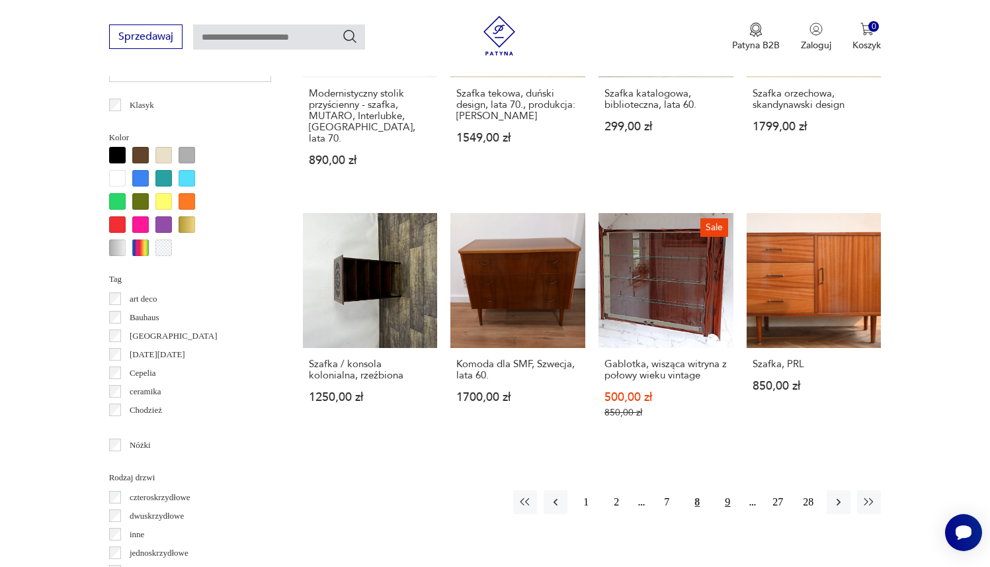
click at [731, 490] on button "9" at bounding box center [728, 502] width 24 height 24
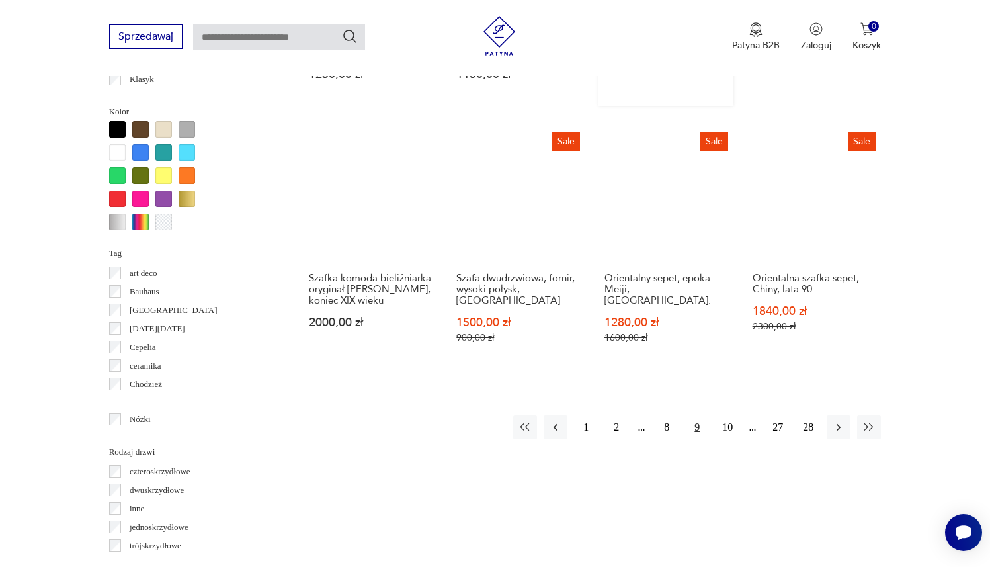
scroll to position [1255, 0]
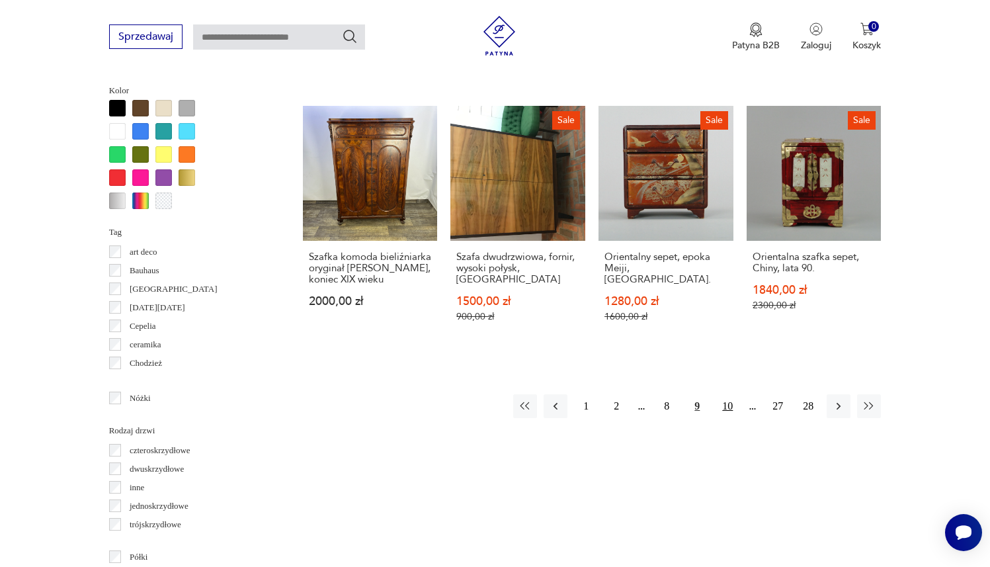
click at [721, 394] on button "10" at bounding box center [728, 406] width 24 height 24
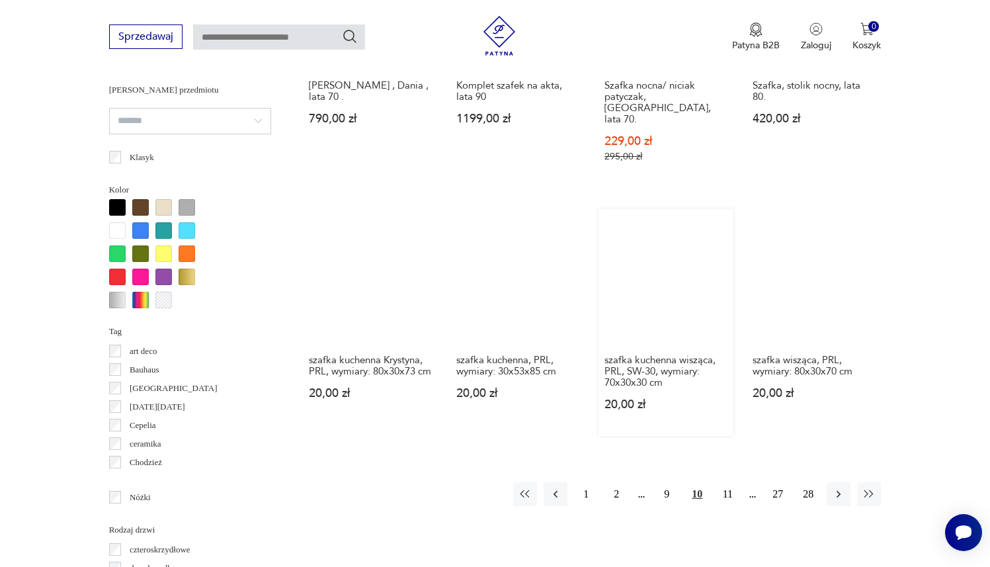
scroll to position [1193, 0]
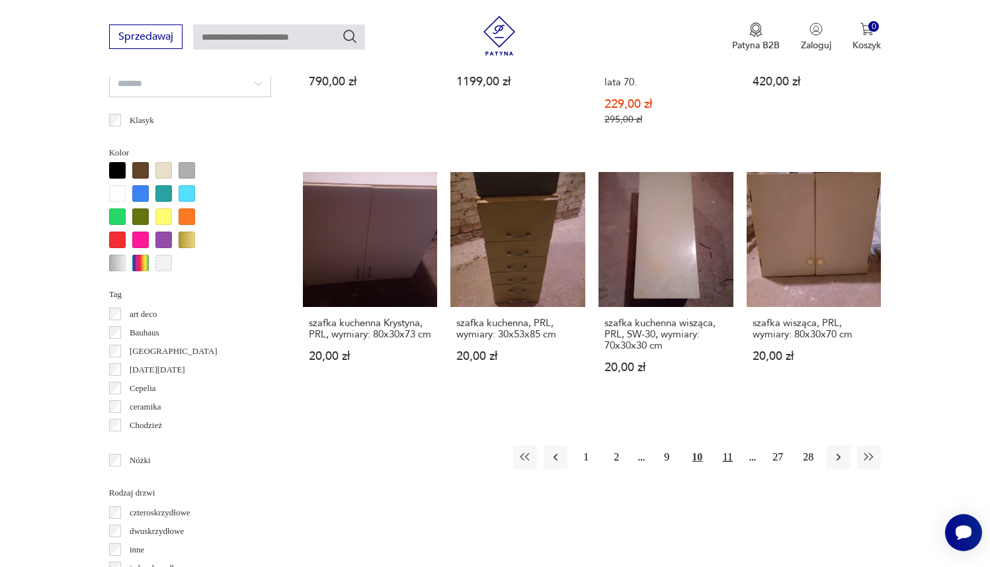
click at [733, 445] on button "11" at bounding box center [728, 457] width 24 height 24
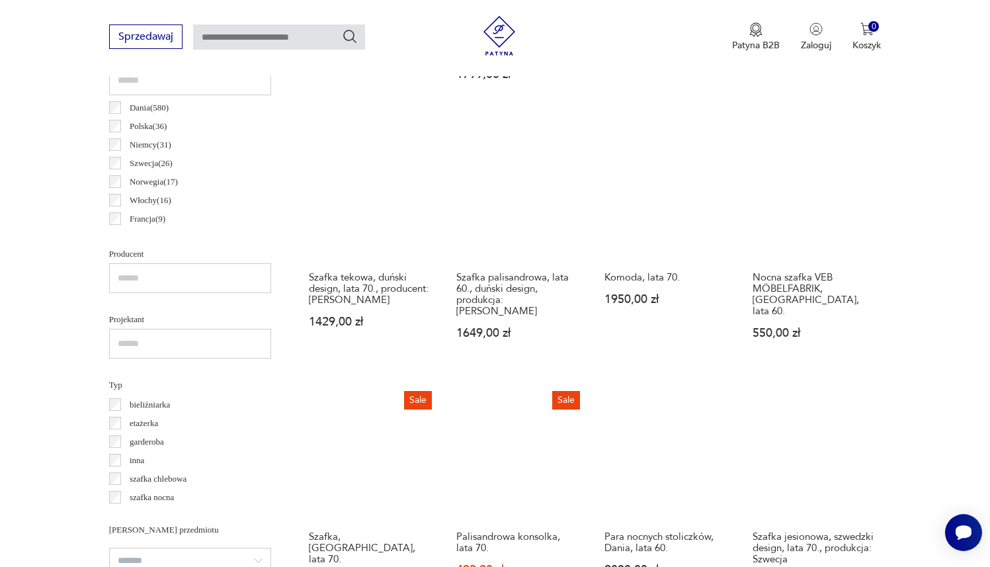
scroll to position [999, 0]
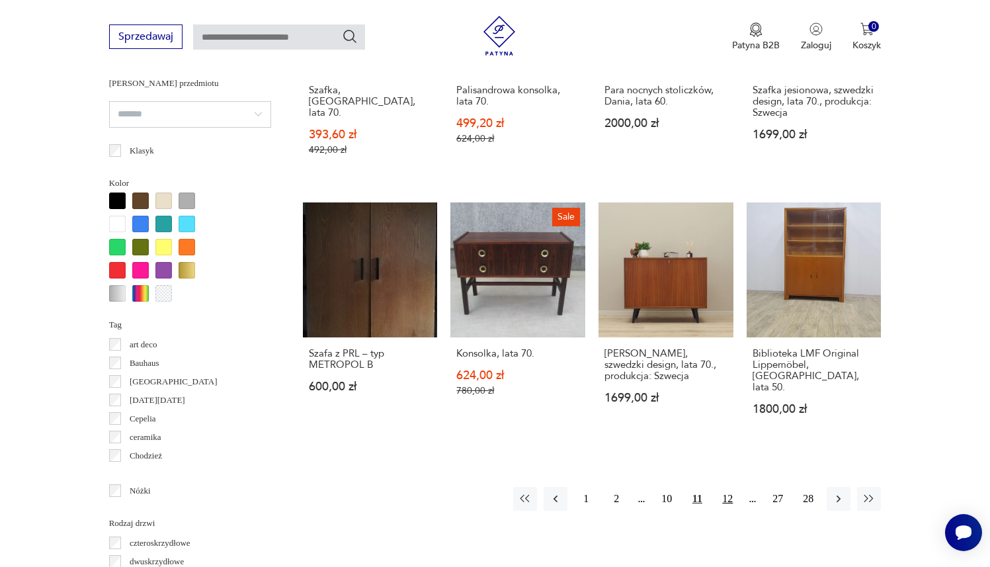
click at [732, 487] on button "12" at bounding box center [728, 499] width 24 height 24
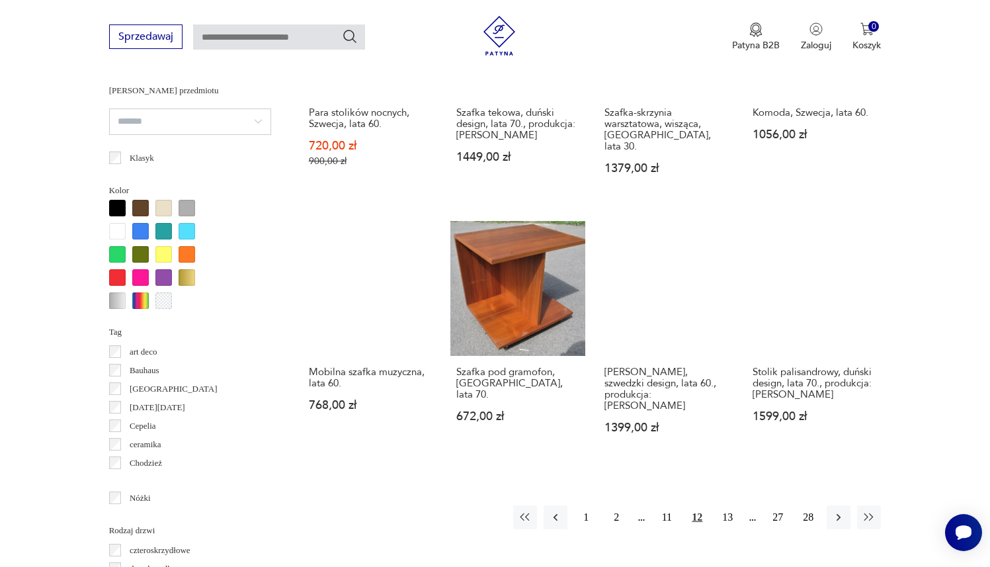
scroll to position [1172, 0]
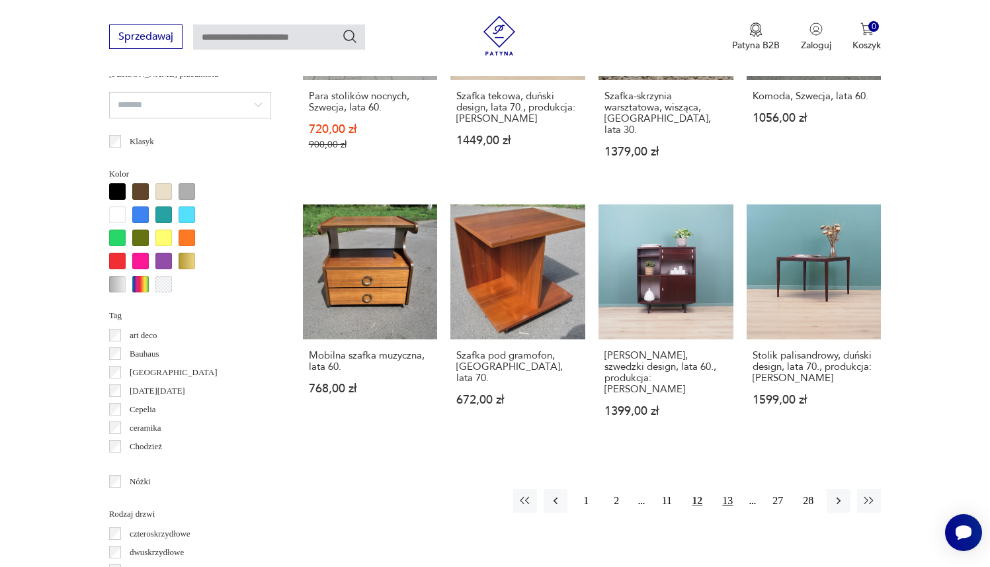
click at [730, 489] on button "13" at bounding box center [728, 501] width 24 height 24
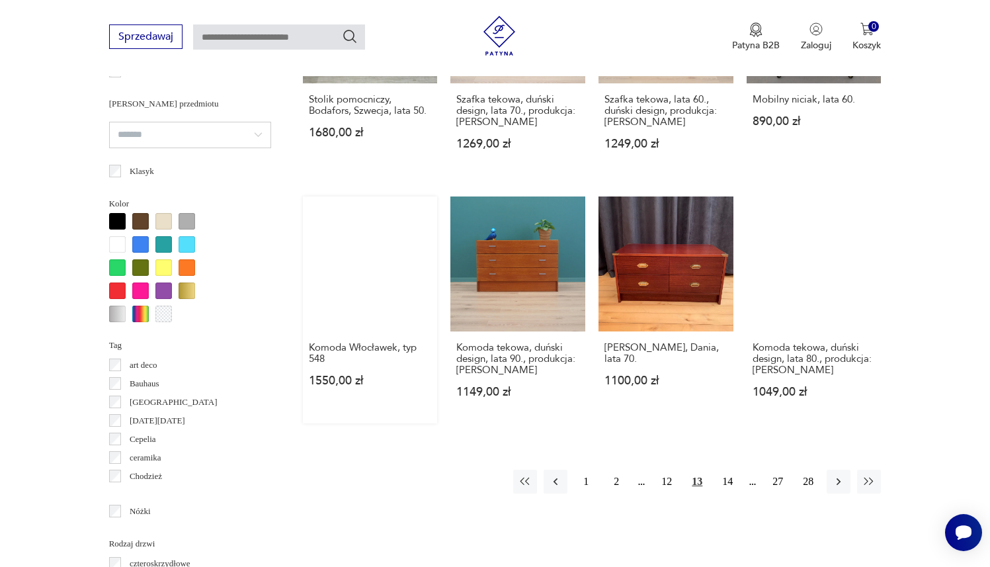
scroll to position [1187, 0]
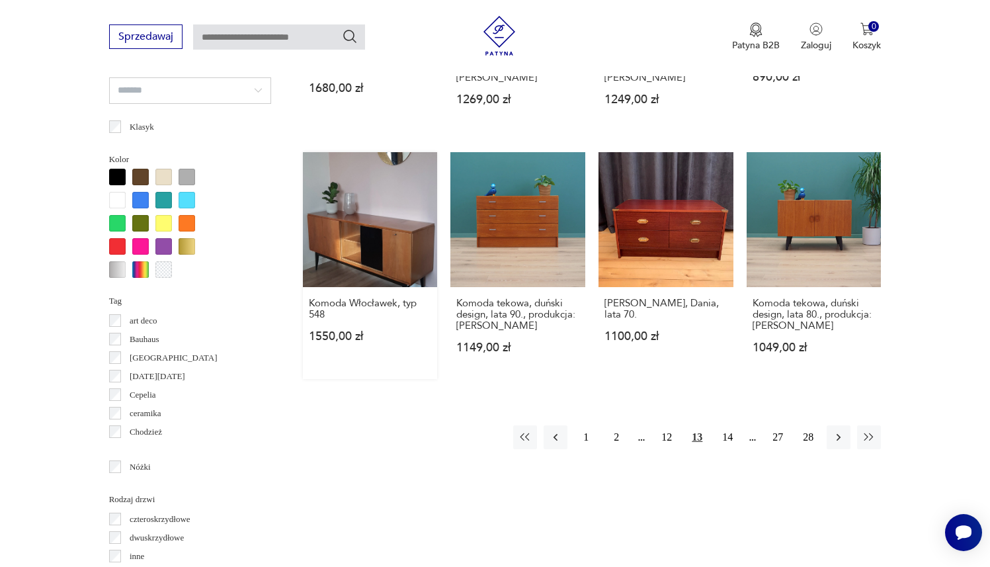
click at [413, 272] on link "Komoda Włocławek, typ 548 1550,00 zł" at bounding box center [370, 265] width 135 height 227
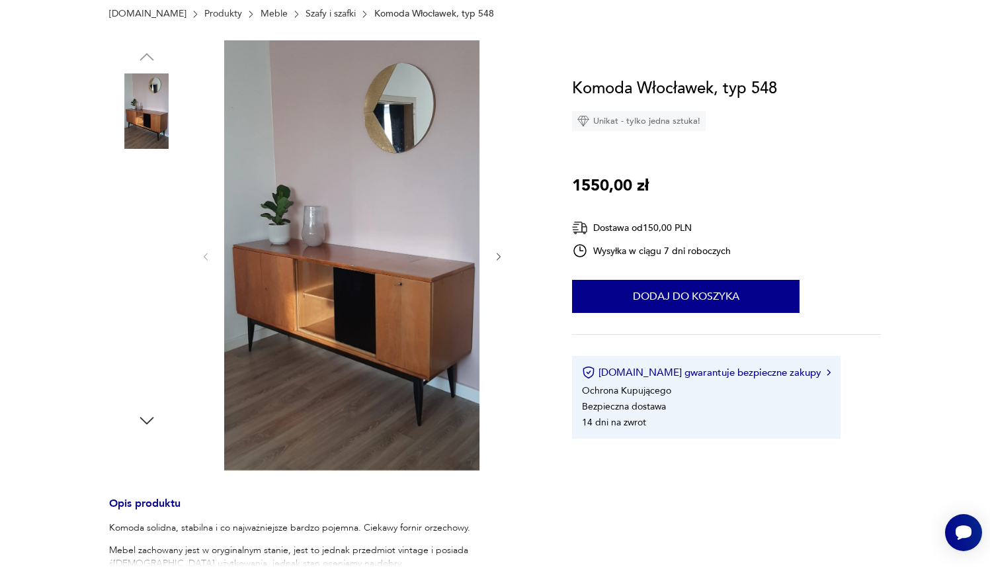
scroll to position [209, 0]
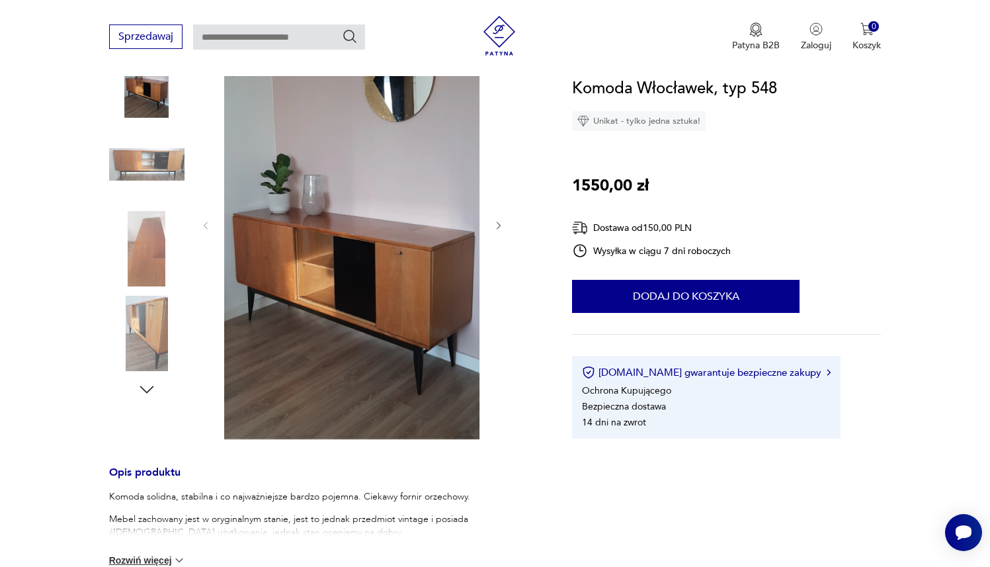
click at [149, 105] on img at bounding box center [146, 79] width 75 height 75
click at [405, 247] on img at bounding box center [351, 224] width 255 height 430
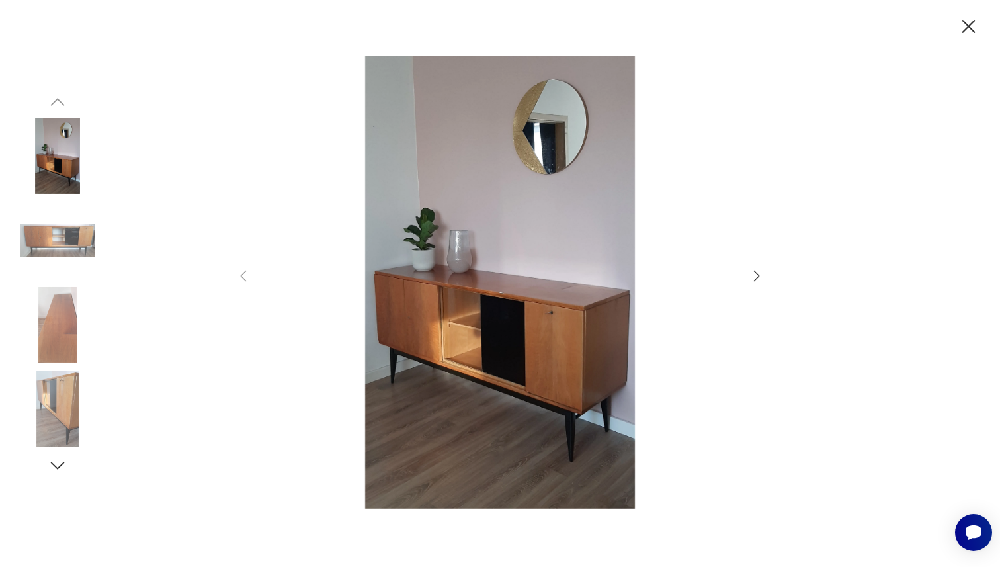
click at [744, 274] on icon "button" at bounding box center [757, 276] width 16 height 16
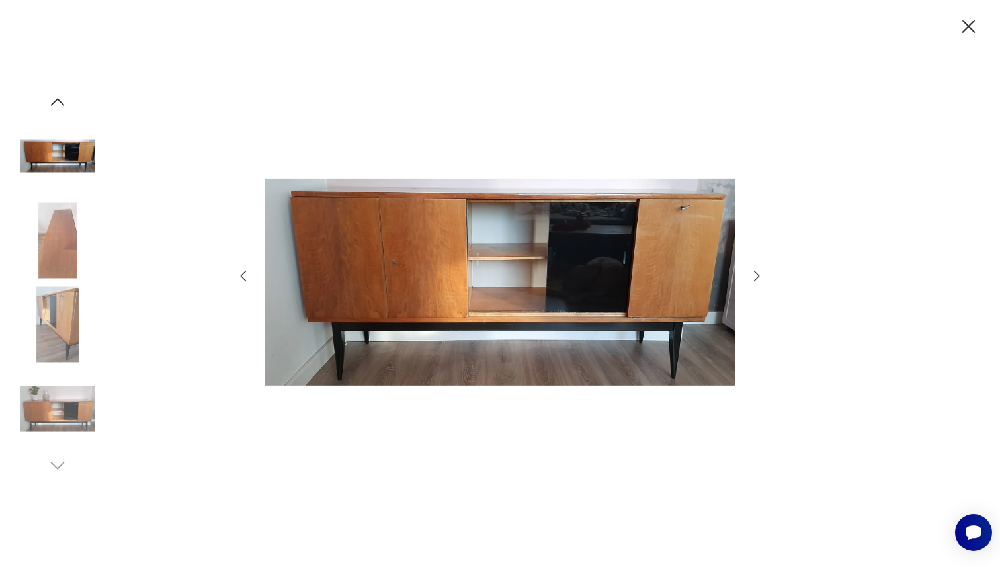
click at [744, 274] on icon "button" at bounding box center [757, 276] width 16 height 16
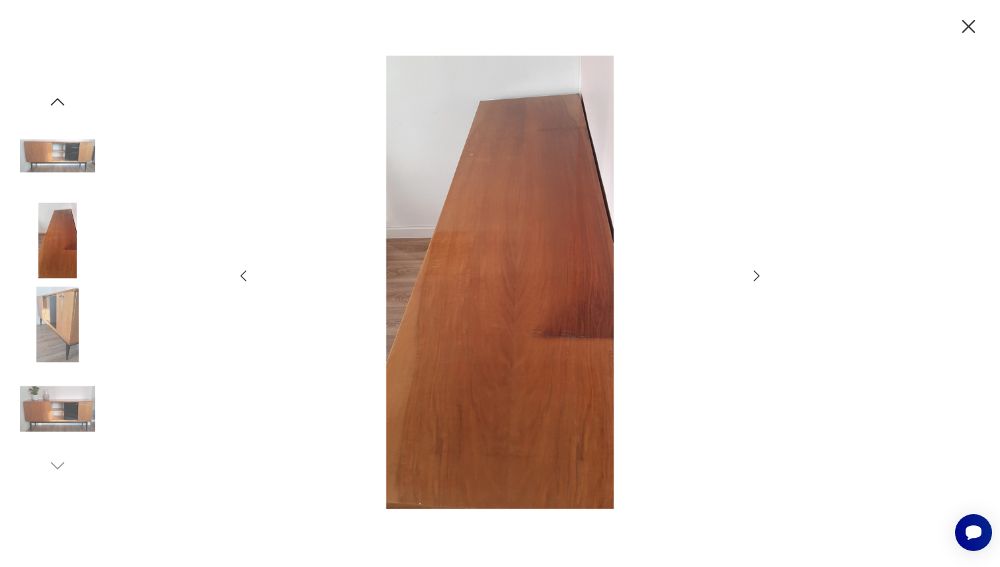
click at [744, 274] on icon "button" at bounding box center [757, 276] width 16 height 16
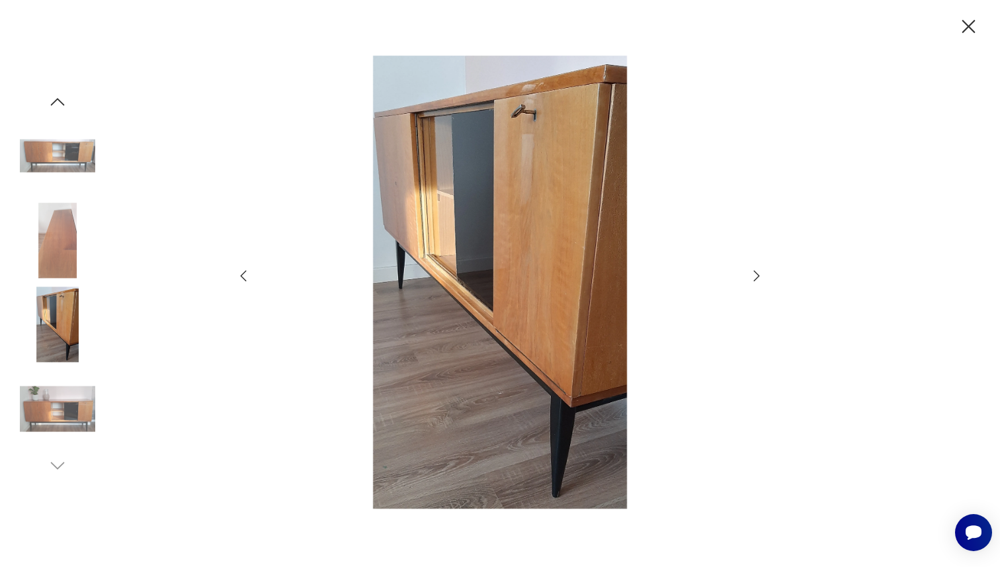
click at [744, 26] on icon "button" at bounding box center [968, 26] width 23 height 23
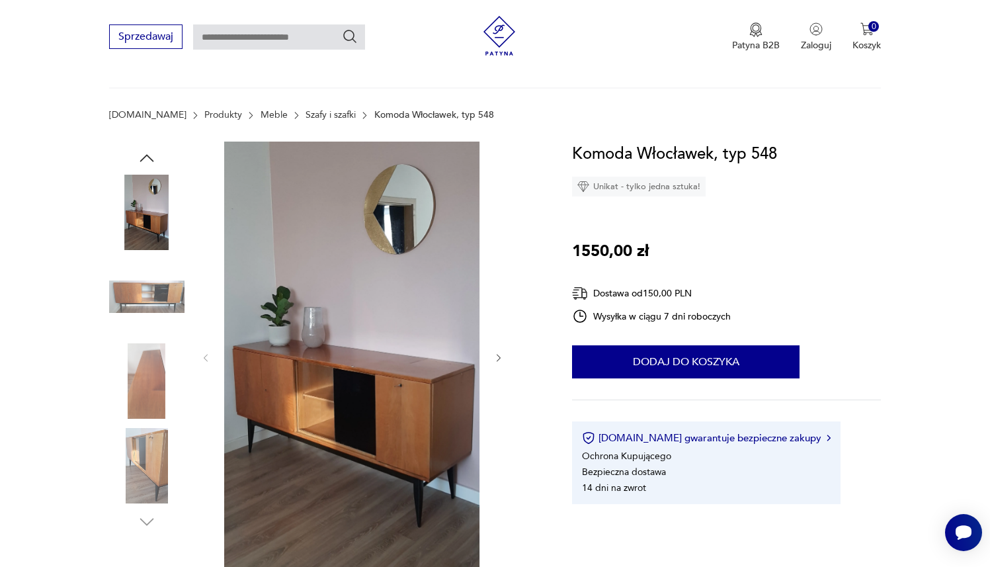
scroll to position [0, 0]
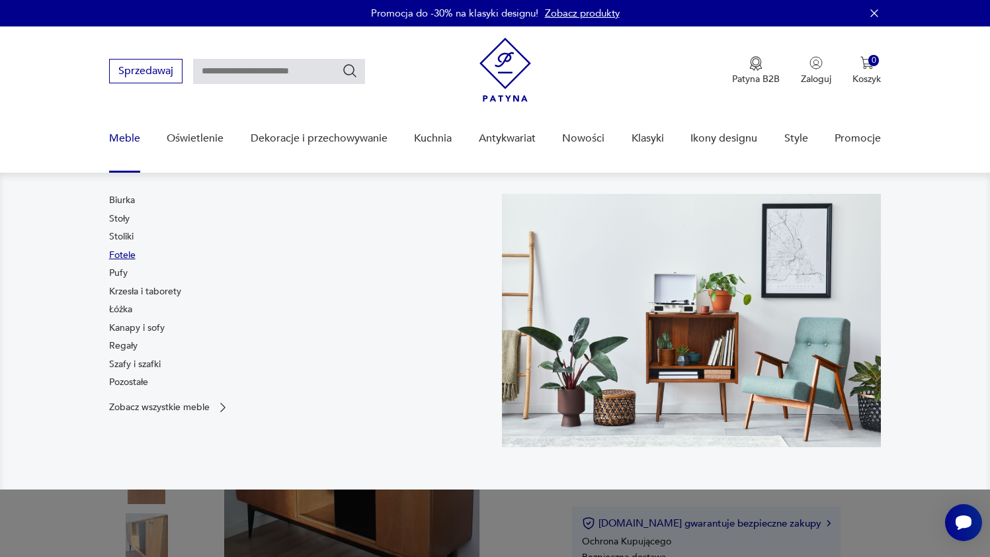
click at [126, 257] on link "Fotele" at bounding box center [122, 255] width 26 height 13
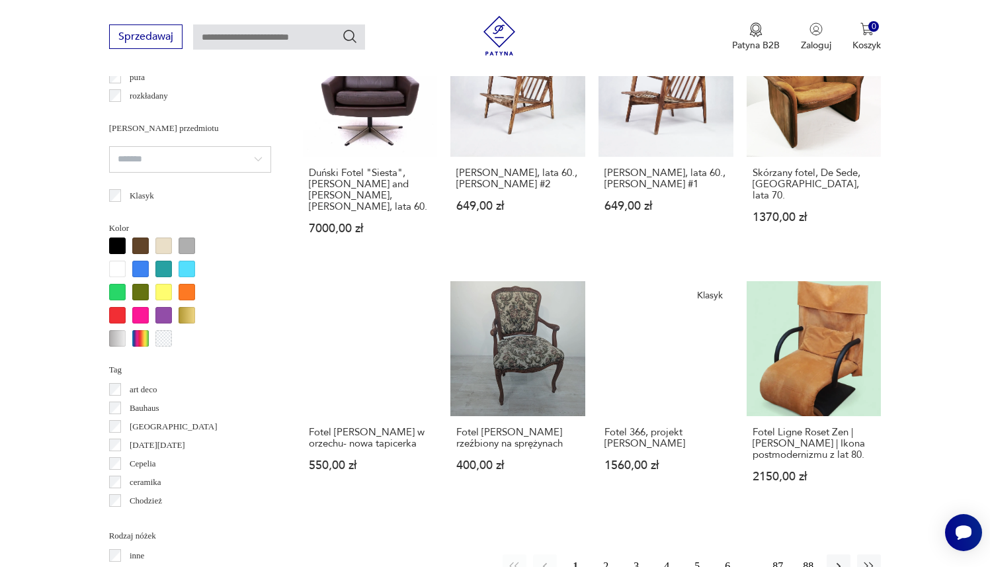
scroll to position [1141, 0]
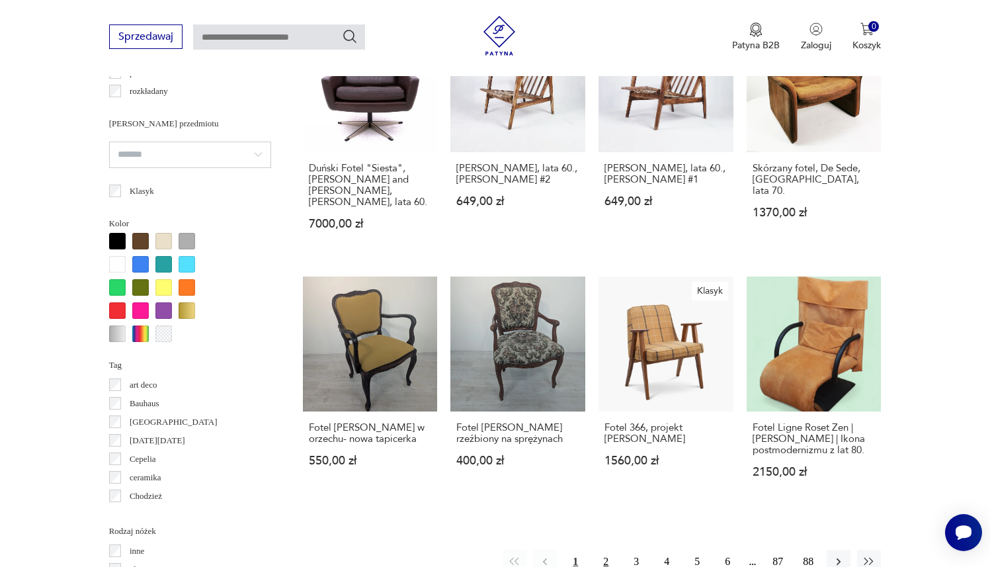
click at [606, 550] on button "2" at bounding box center [606, 562] width 24 height 24
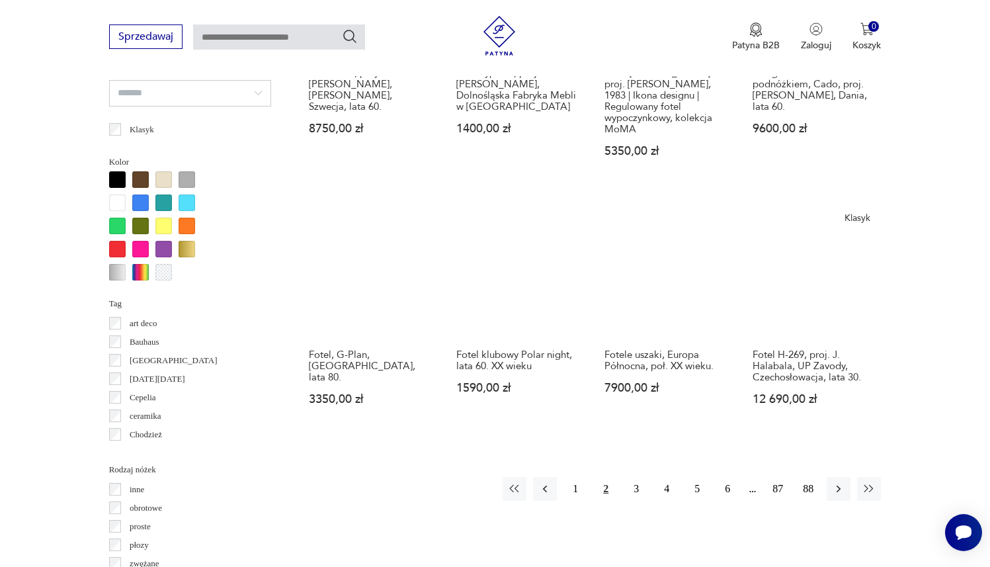
scroll to position [1238, 0]
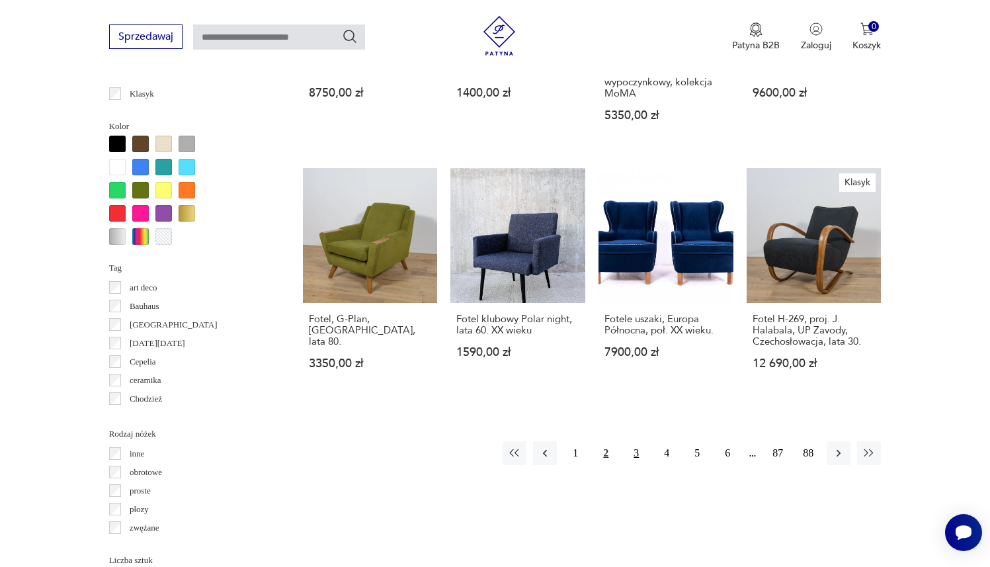
click at [642, 461] on button "3" at bounding box center [636, 453] width 24 height 24
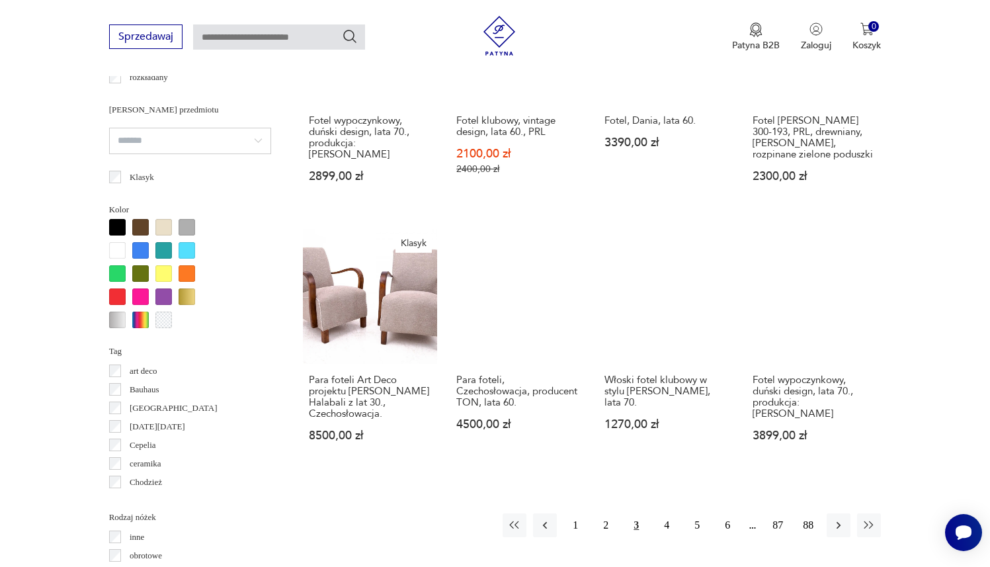
scroll to position [1190, 0]
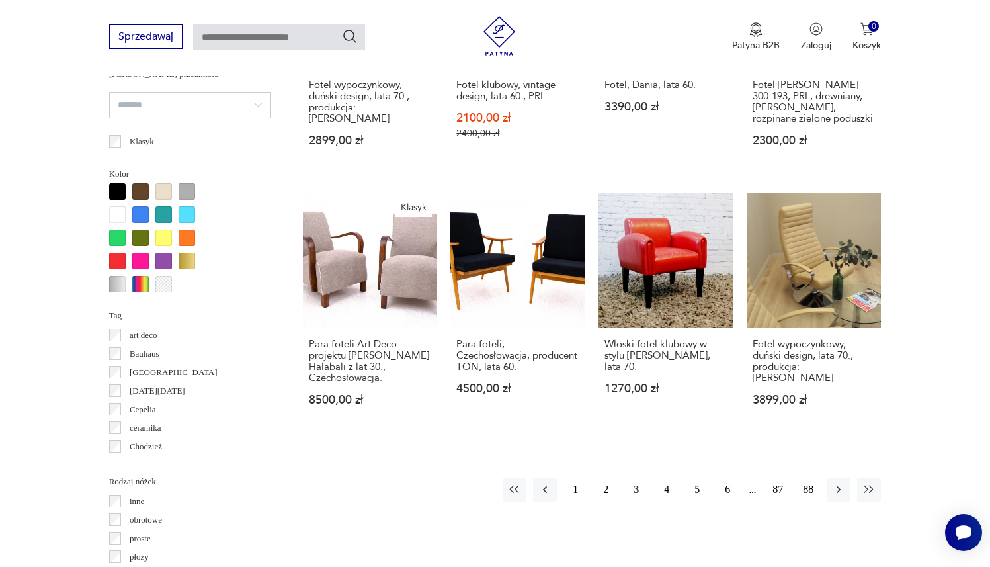
click at [675, 478] on button "4" at bounding box center [667, 490] width 24 height 24
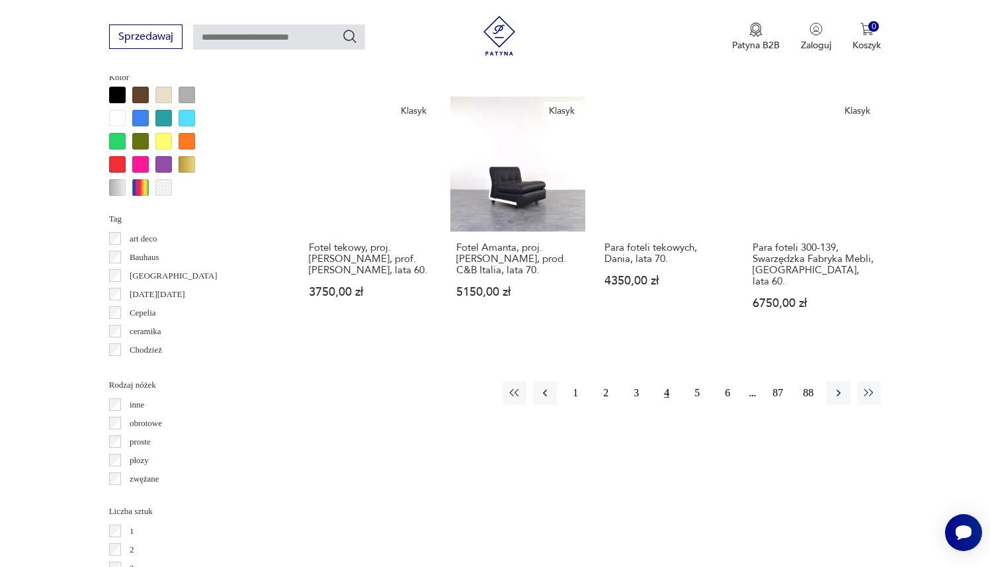
scroll to position [1297, 0]
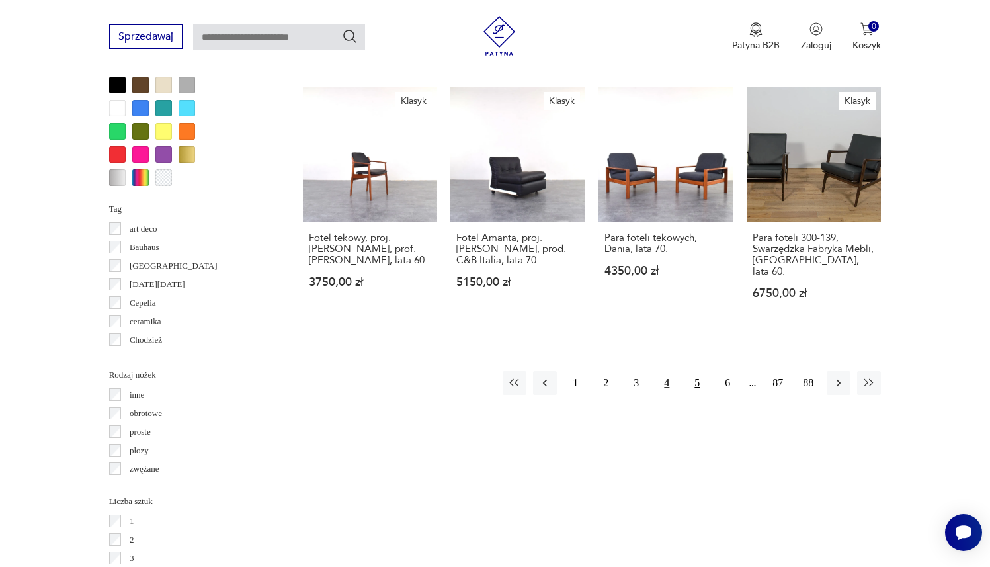
click at [701, 371] on button "5" at bounding box center [697, 383] width 24 height 24
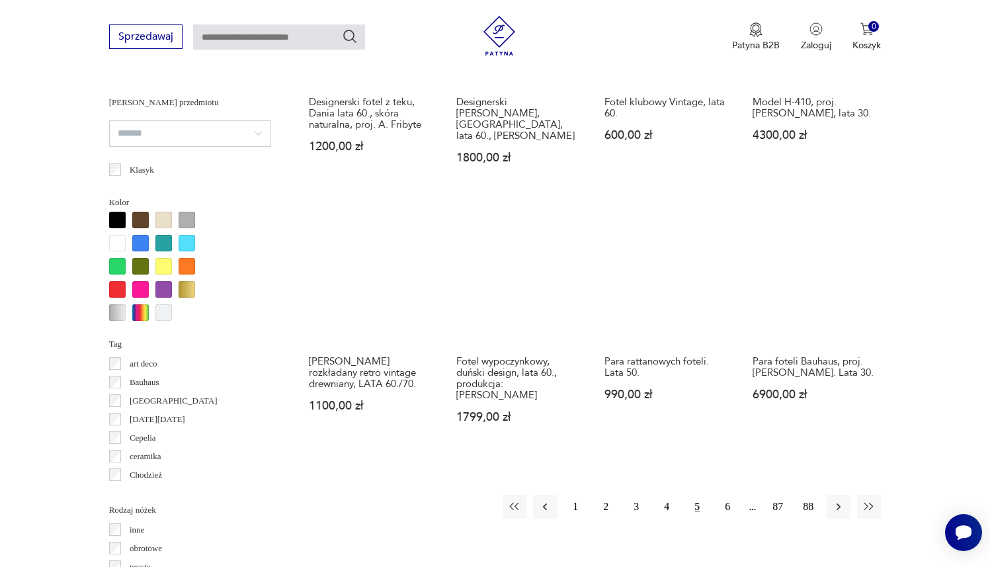
scroll to position [1165, 0]
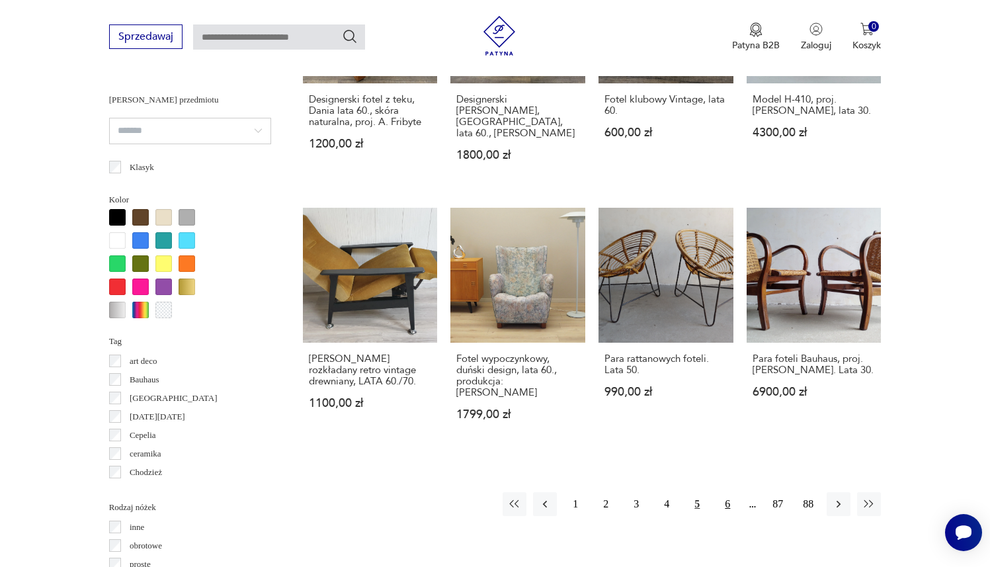
click at [729, 492] on button "6" at bounding box center [728, 504] width 24 height 24
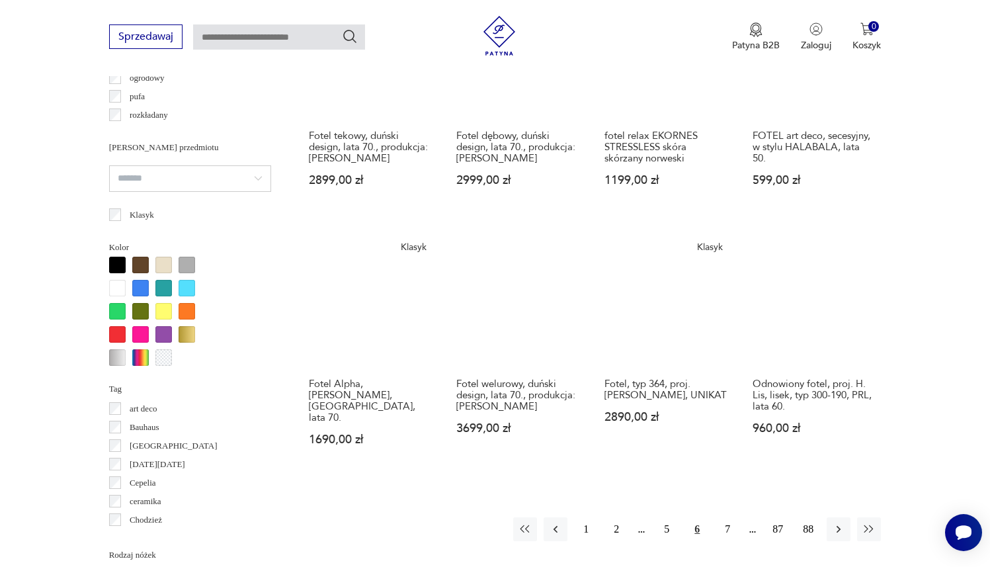
scroll to position [1135, 0]
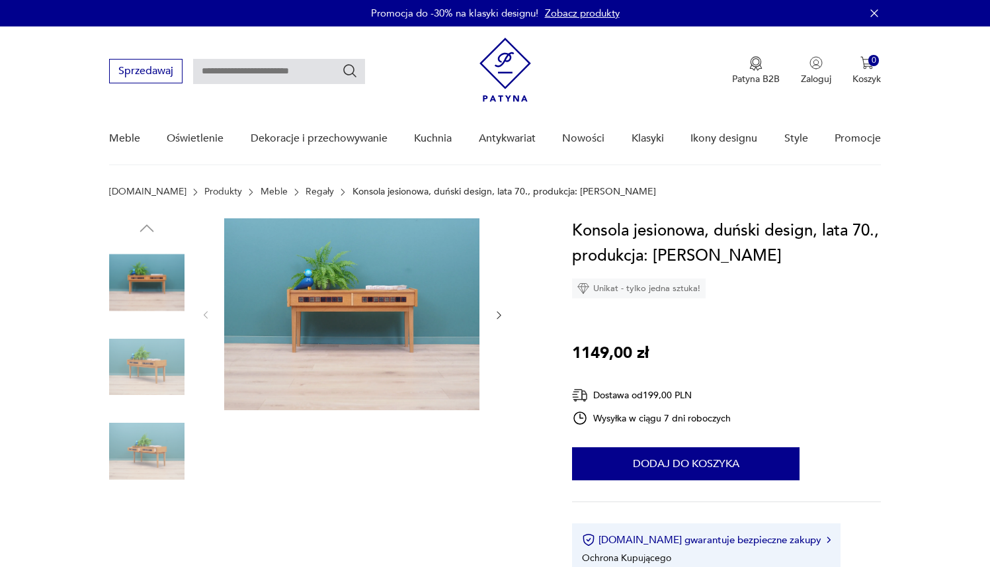
click at [402, 313] on img at bounding box center [351, 314] width 255 height 192
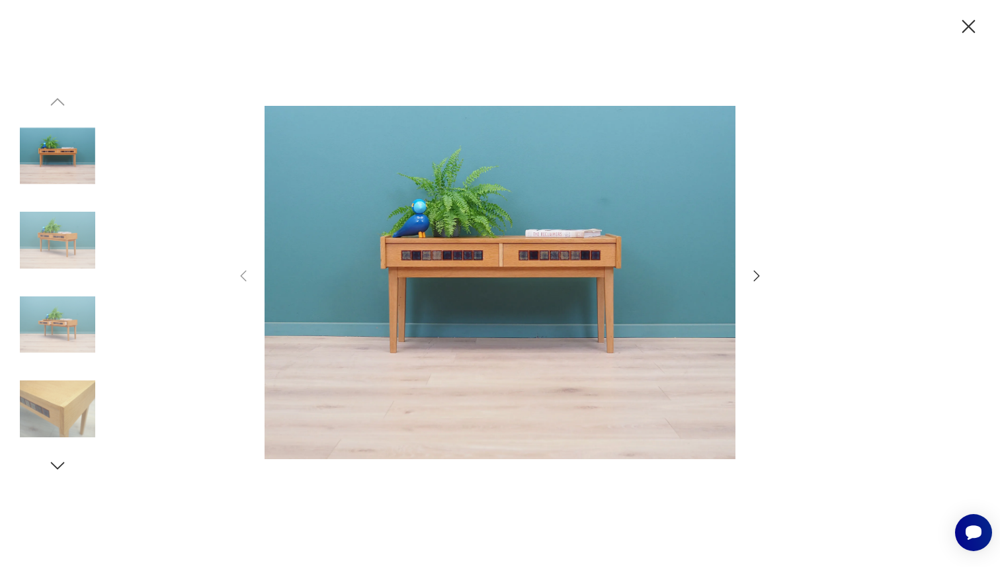
click at [751, 272] on icon "button" at bounding box center [757, 276] width 16 height 16
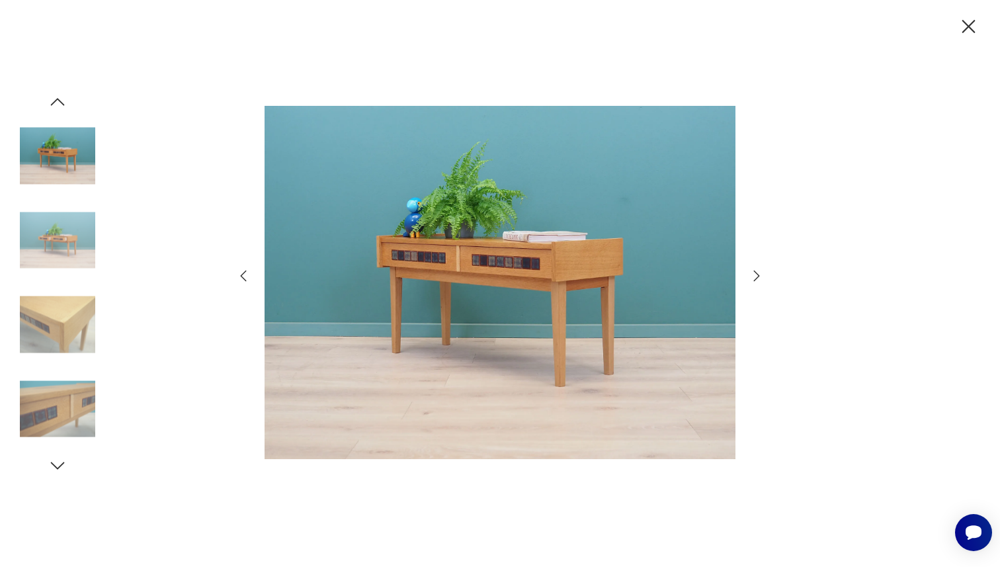
click at [751, 272] on icon "button" at bounding box center [757, 276] width 16 height 16
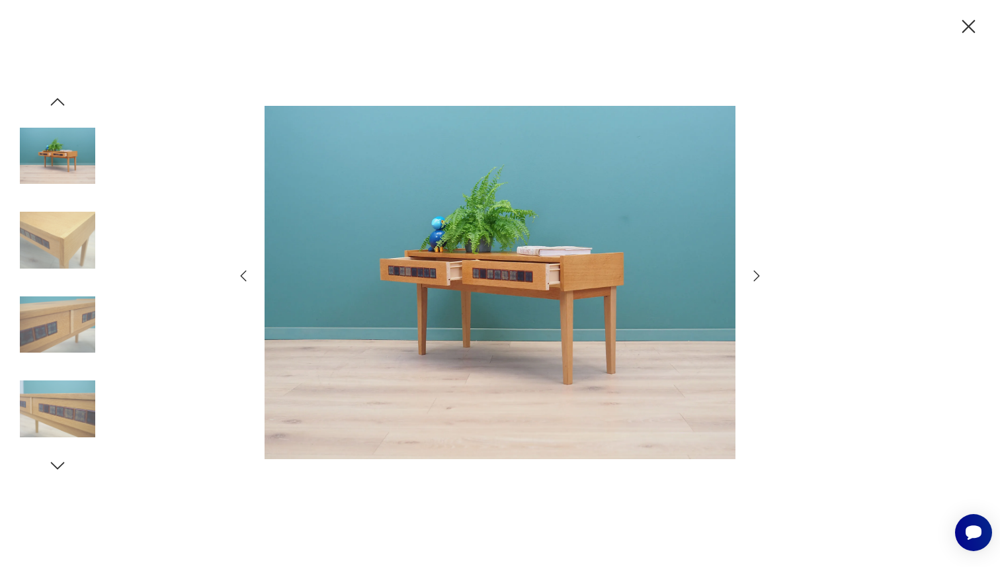
click at [751, 272] on icon "button" at bounding box center [757, 276] width 16 height 16
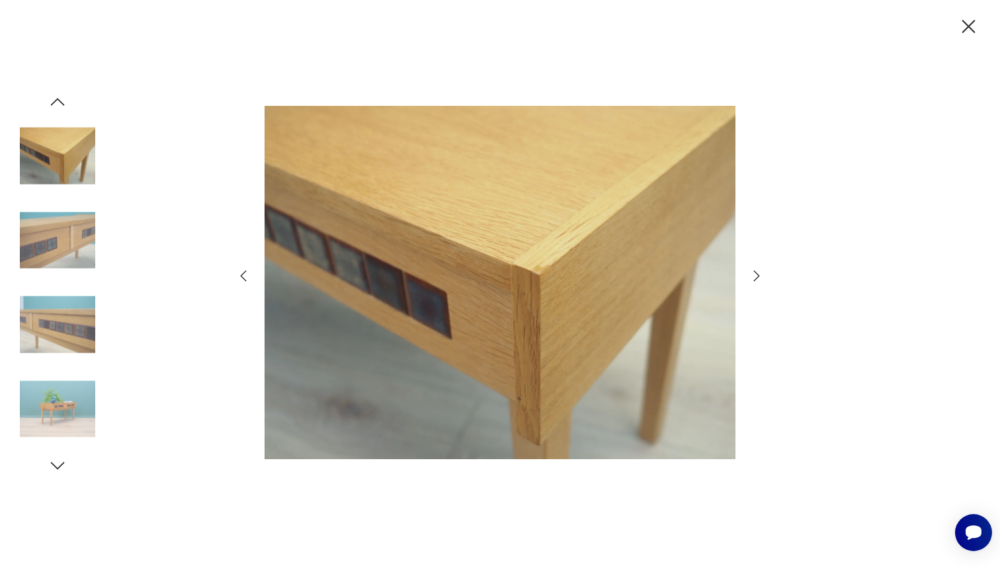
click at [751, 272] on icon "button" at bounding box center [757, 276] width 16 height 16
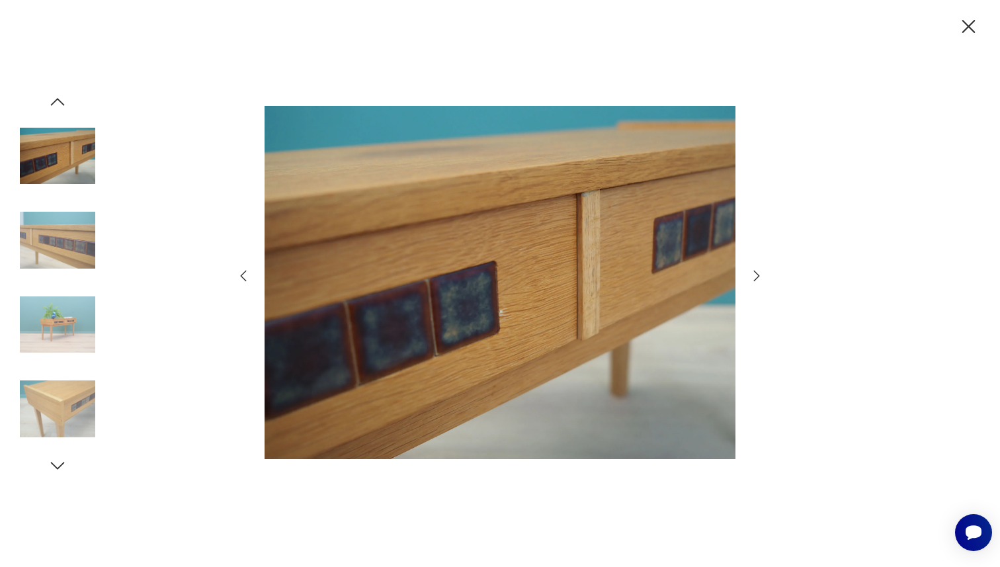
click at [751, 272] on icon "button" at bounding box center [757, 276] width 16 height 16
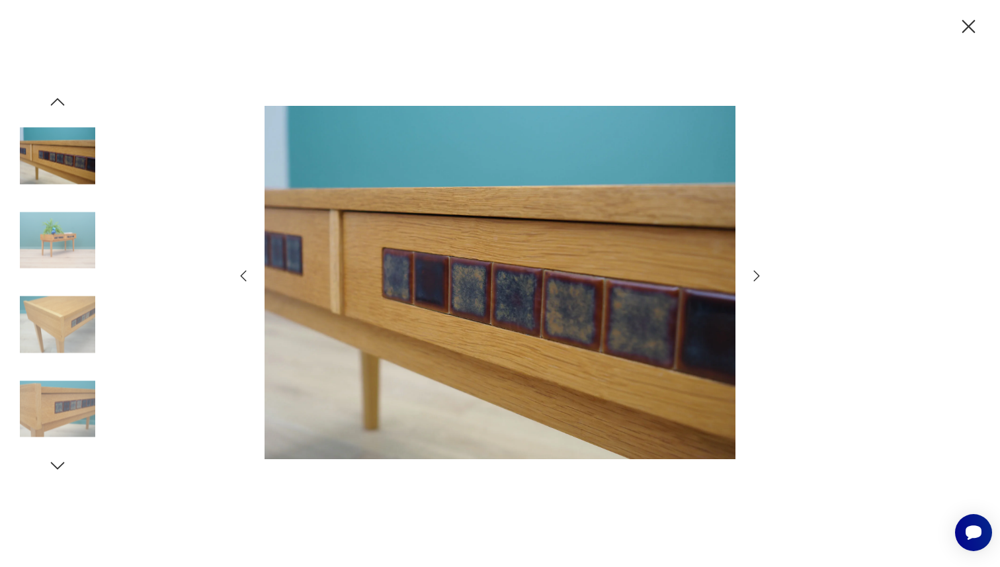
click at [751, 272] on icon "button" at bounding box center [757, 276] width 16 height 16
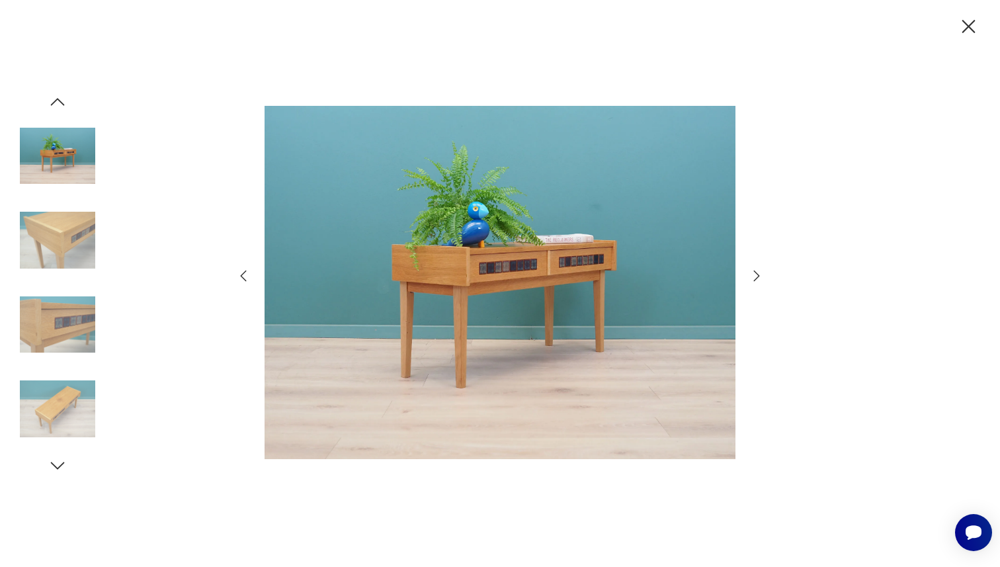
click at [751, 272] on icon "button" at bounding box center [757, 276] width 16 height 16
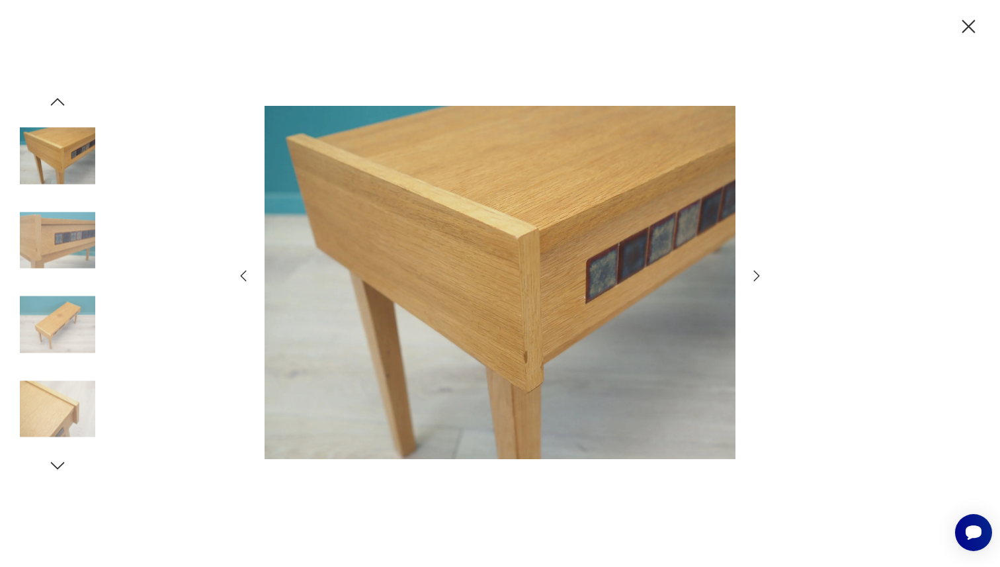
click at [751, 272] on icon "button" at bounding box center [757, 276] width 16 height 16
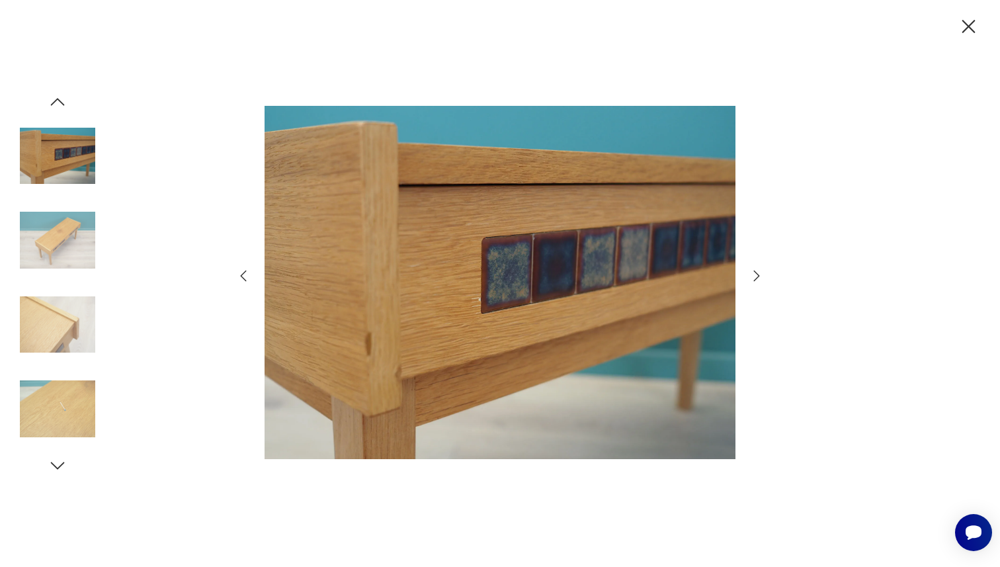
click at [751, 272] on icon "button" at bounding box center [757, 276] width 16 height 16
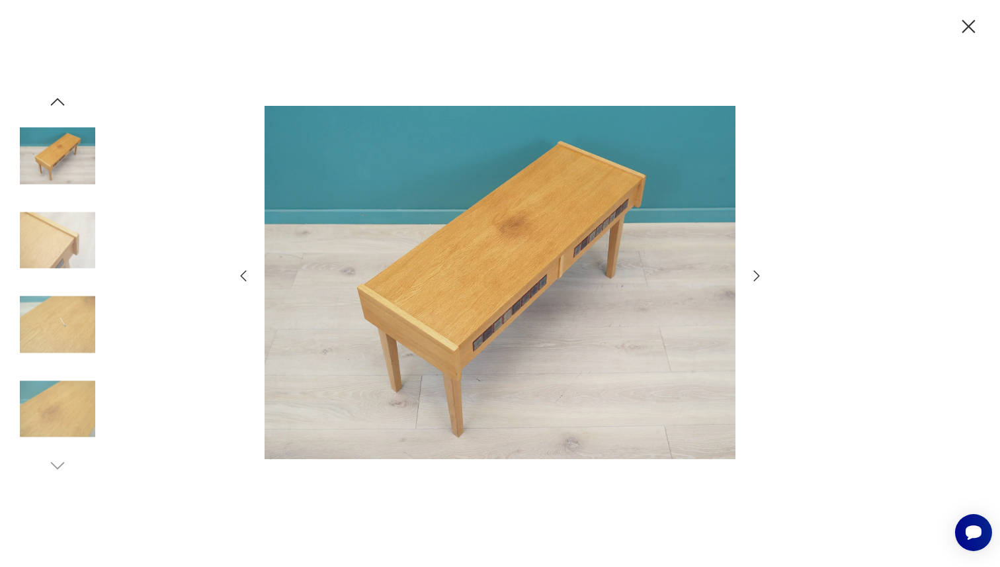
click at [752, 272] on icon "button" at bounding box center [757, 276] width 16 height 16
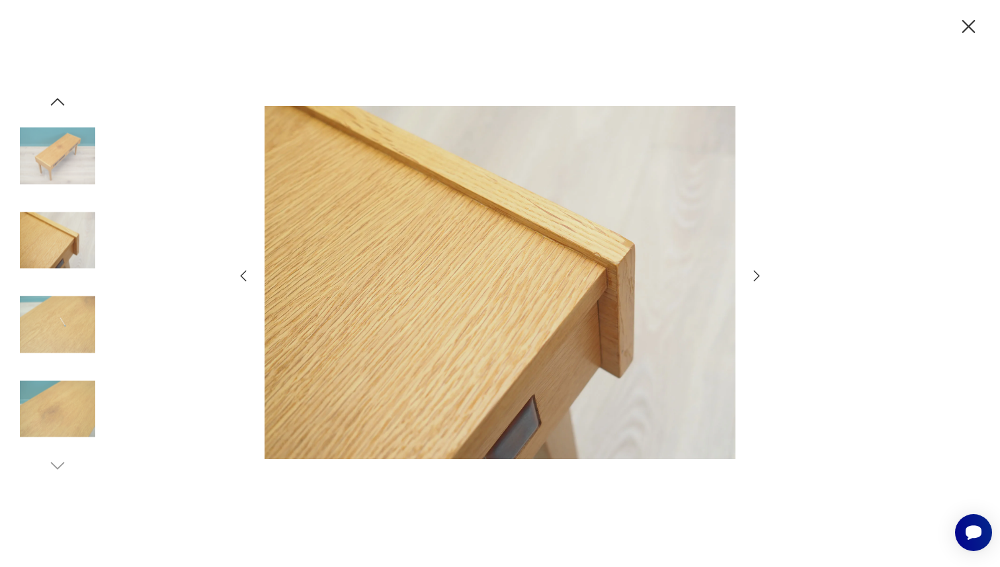
click at [752, 272] on icon "button" at bounding box center [757, 276] width 16 height 16
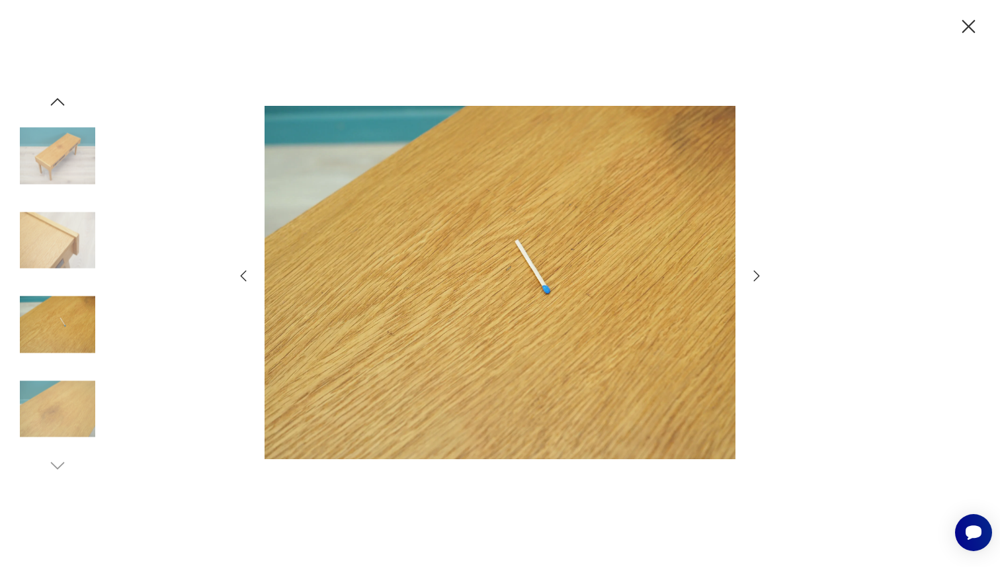
click at [752, 272] on icon "button" at bounding box center [757, 276] width 16 height 16
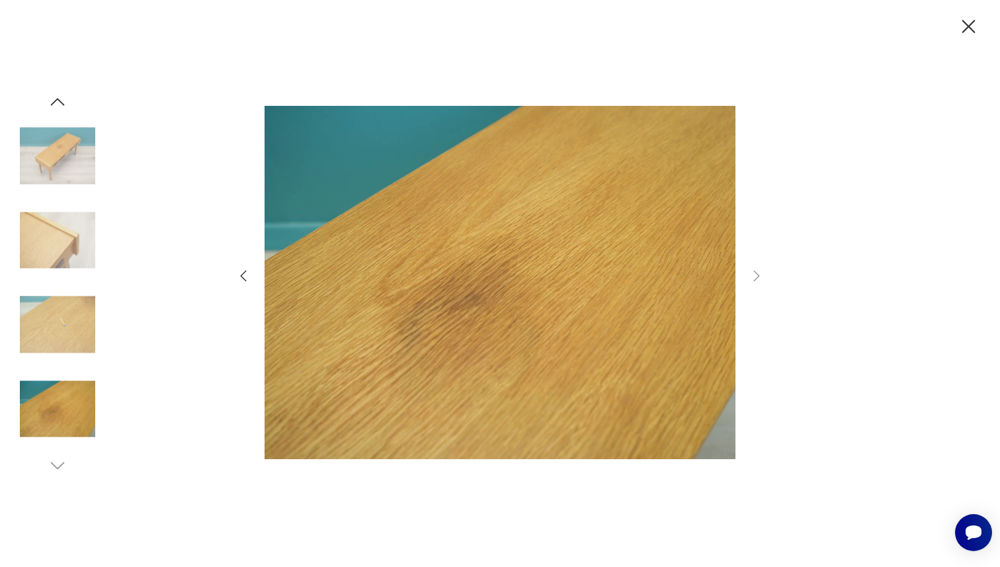
click at [27, 163] on img at bounding box center [57, 155] width 75 height 75
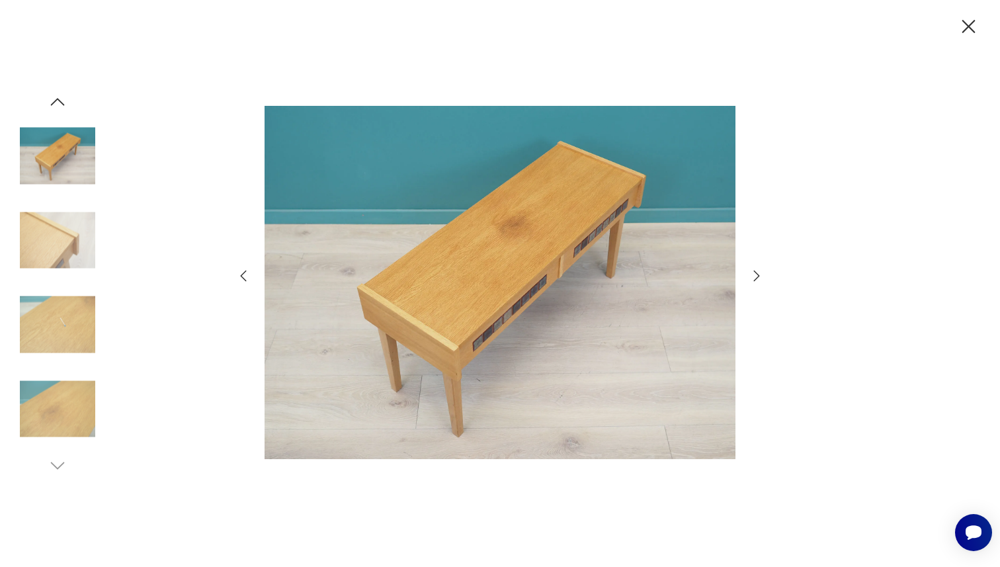
click at [63, 102] on icon "button" at bounding box center [58, 102] width 20 height 20
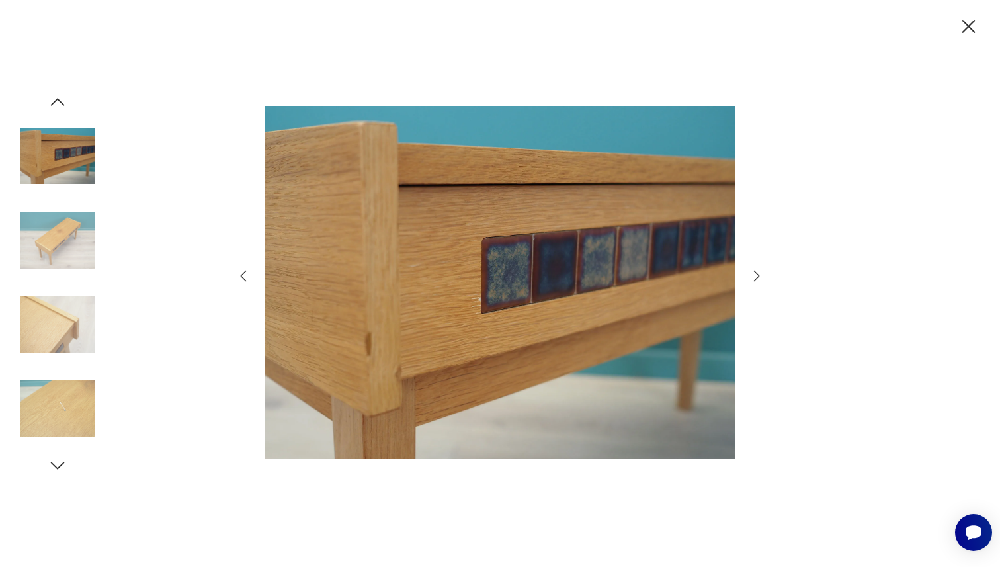
click at [63, 102] on icon "button" at bounding box center [58, 102] width 20 height 20
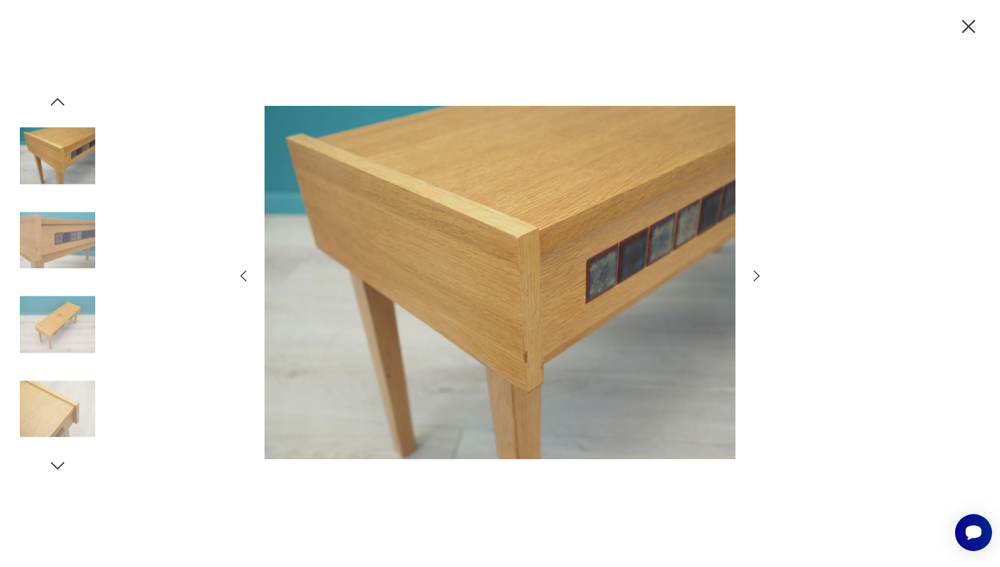
click at [63, 102] on icon "button" at bounding box center [58, 102] width 20 height 20
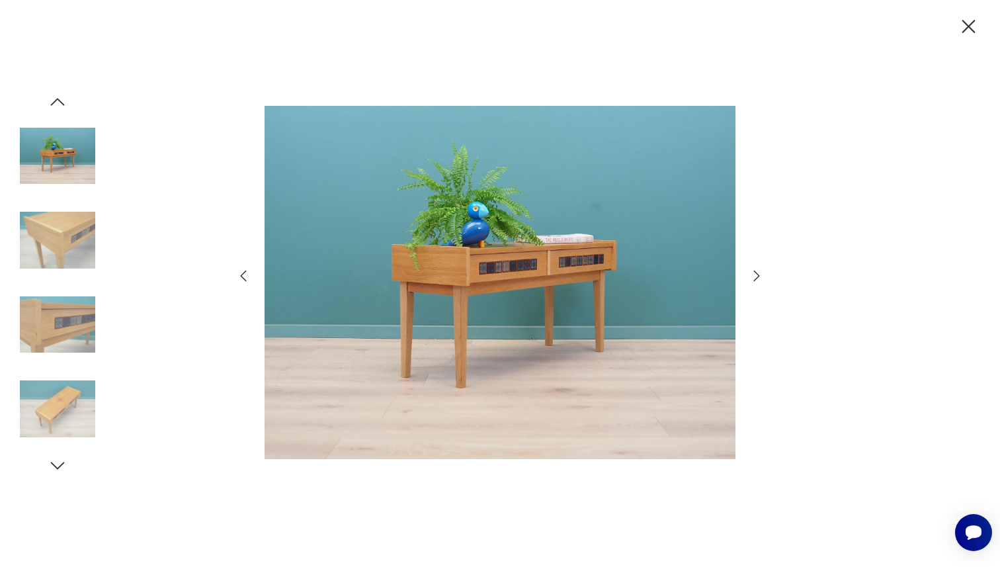
click at [63, 102] on icon "button" at bounding box center [58, 102] width 20 height 20
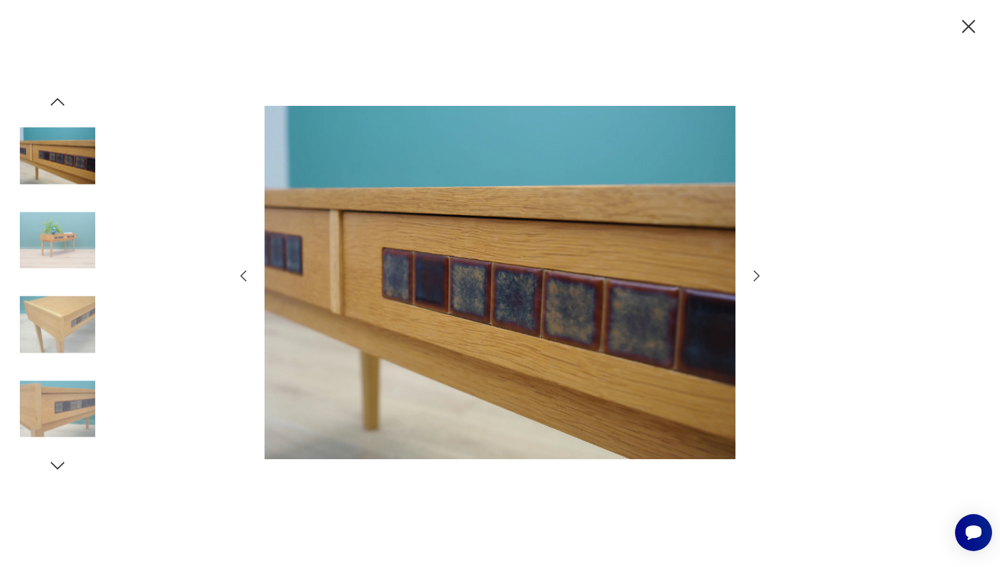
click at [63, 102] on icon "button" at bounding box center [58, 102] width 20 height 20
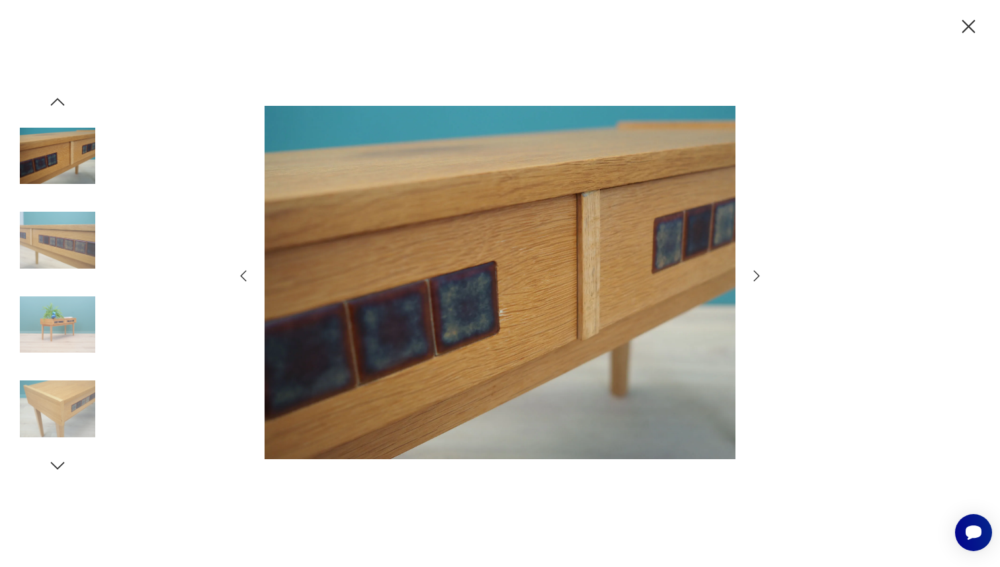
click at [63, 102] on icon "button" at bounding box center [58, 102] width 20 height 20
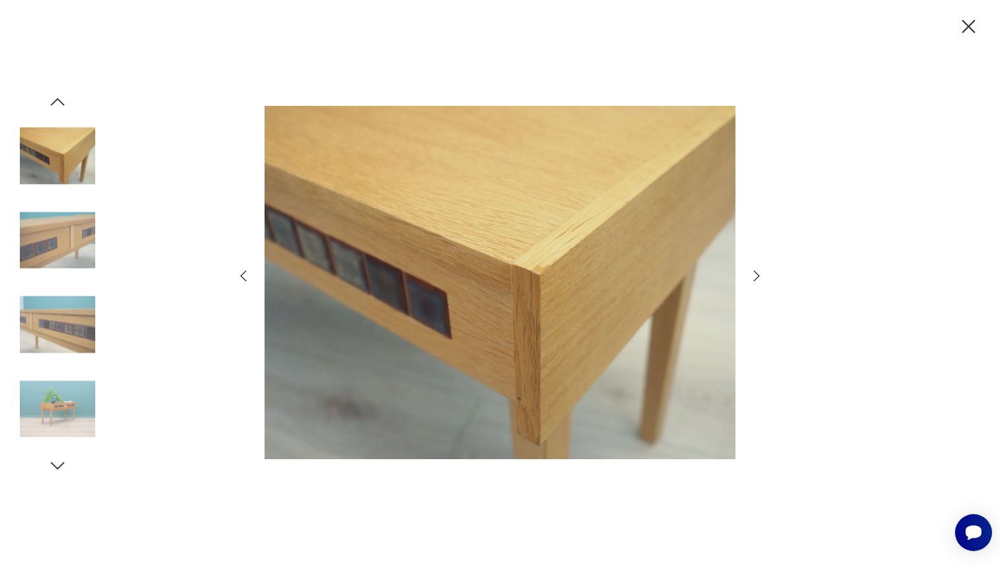
click at [63, 102] on icon "button" at bounding box center [58, 102] width 20 height 20
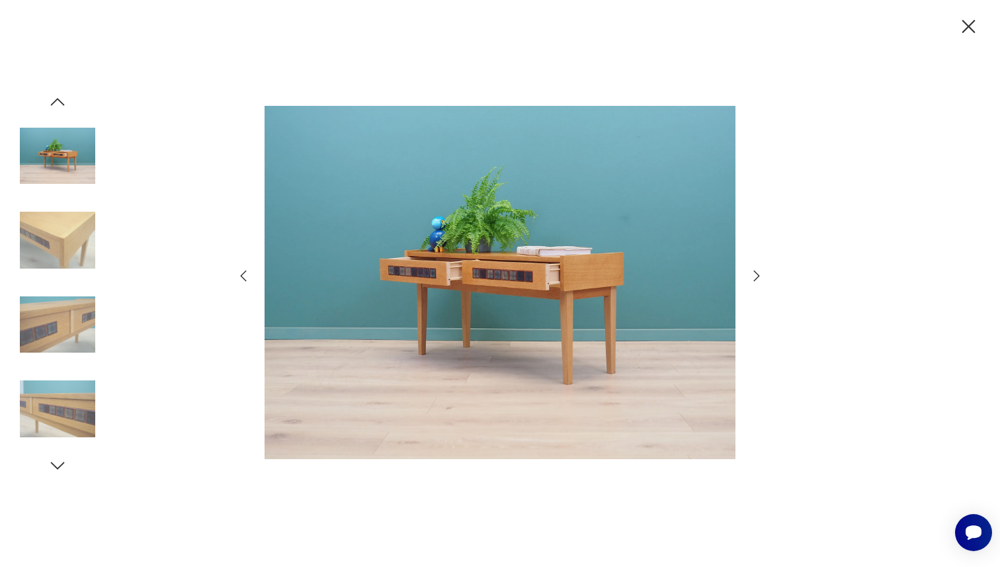
click at [963, 21] on icon "button" at bounding box center [968, 26] width 13 height 13
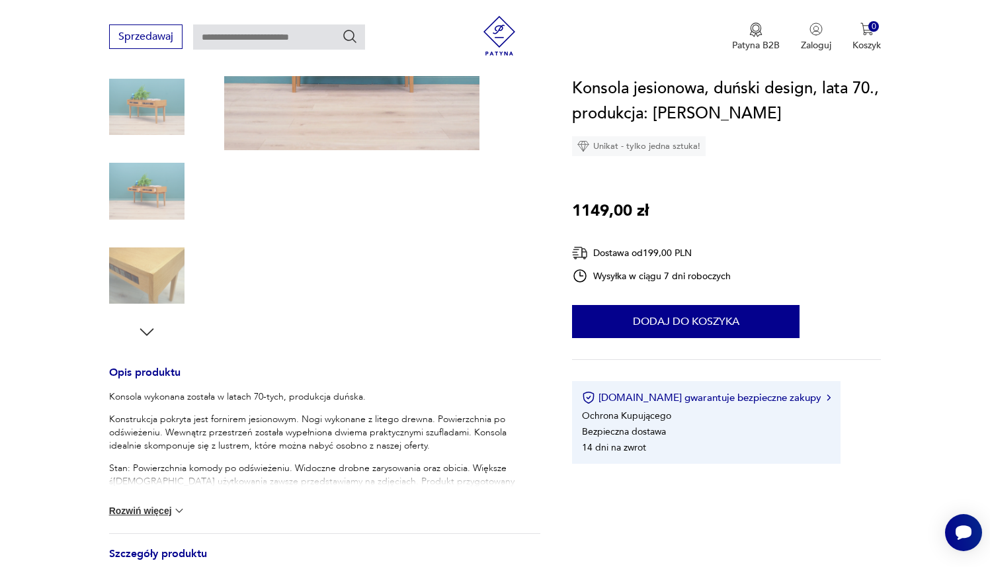
scroll to position [261, 0]
click at [159, 507] on button "Rozwiń więcej" at bounding box center [147, 509] width 77 height 13
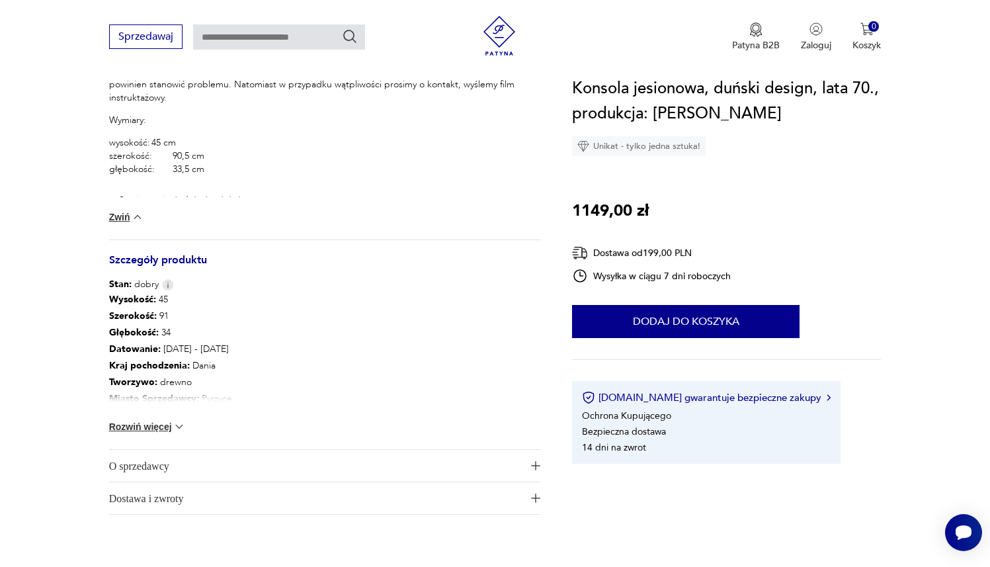
scroll to position [730, 0]
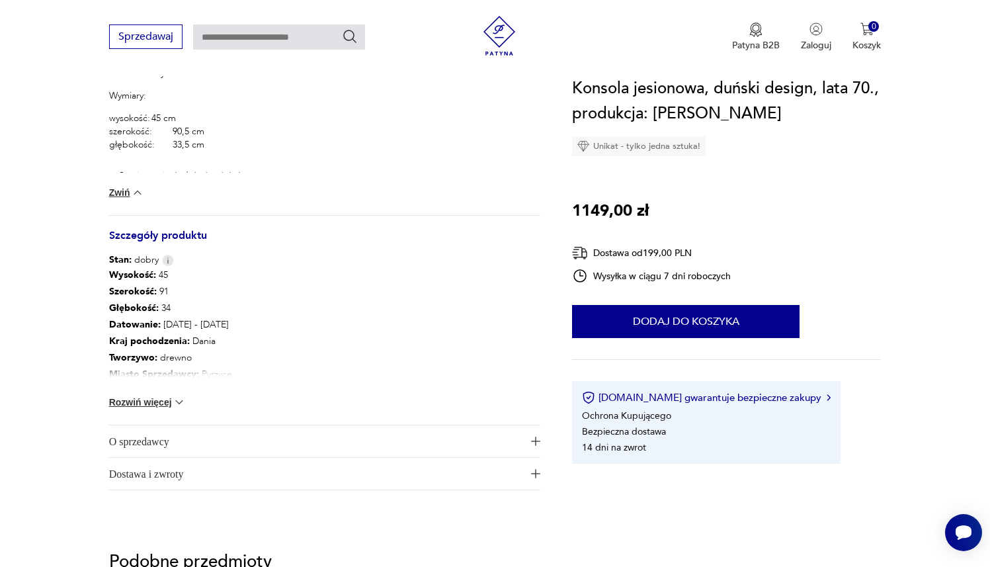
click at [161, 400] on button "Rozwiń więcej" at bounding box center [147, 402] width 77 height 13
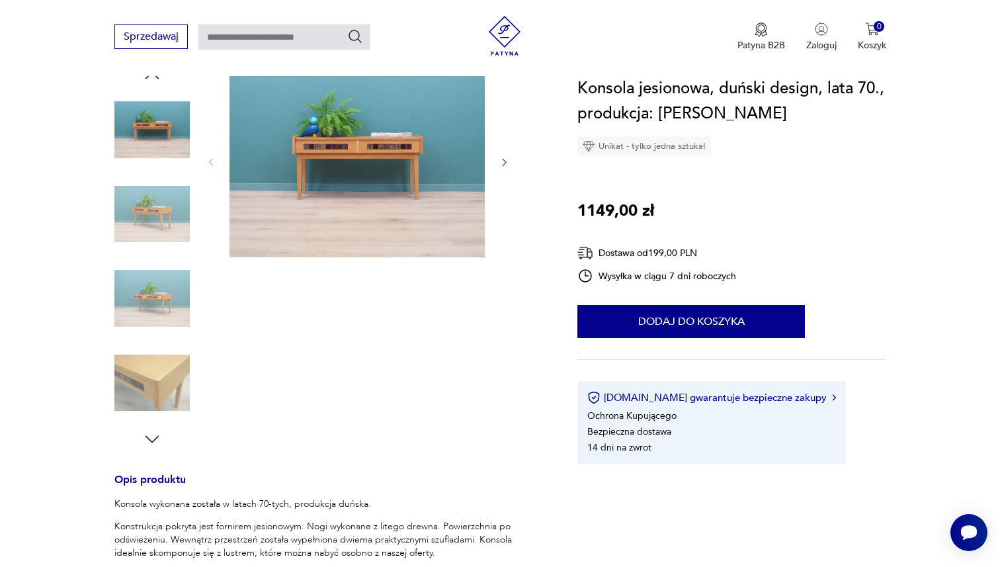
scroll to position [0, 0]
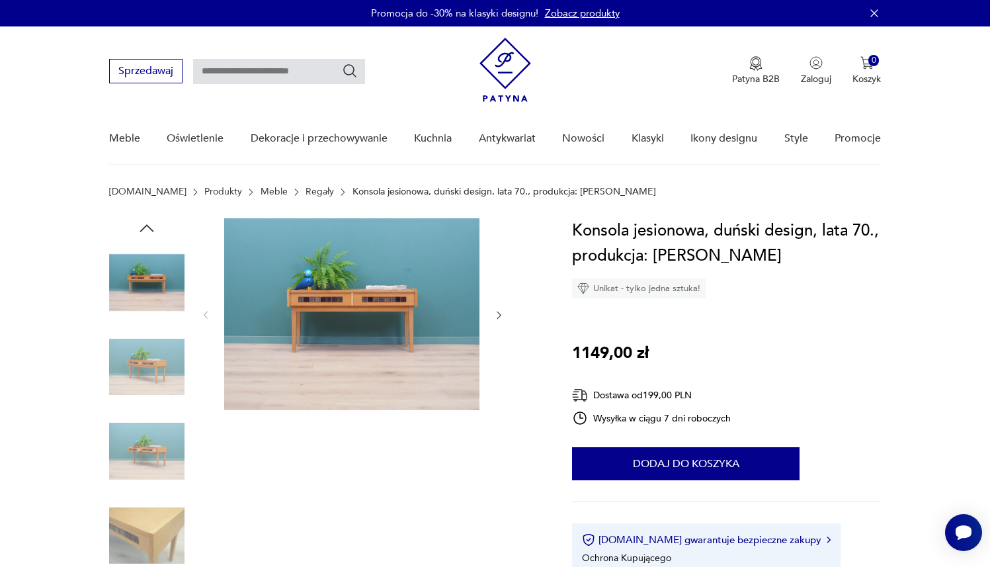
click at [127, 272] on img at bounding box center [146, 282] width 75 height 75
click at [333, 354] on img at bounding box center [351, 314] width 255 height 192
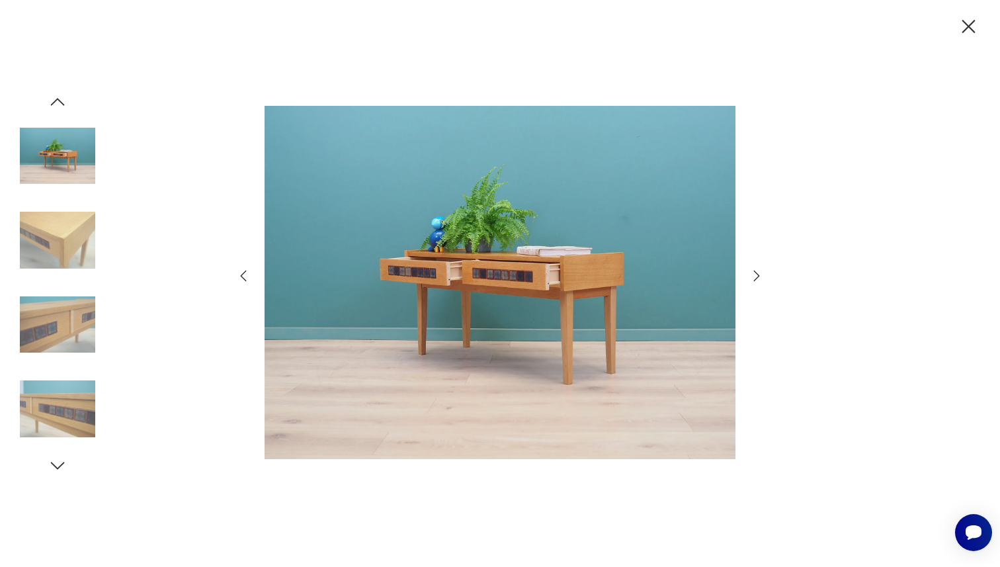
click at [761, 273] on icon "button" at bounding box center [757, 276] width 16 height 16
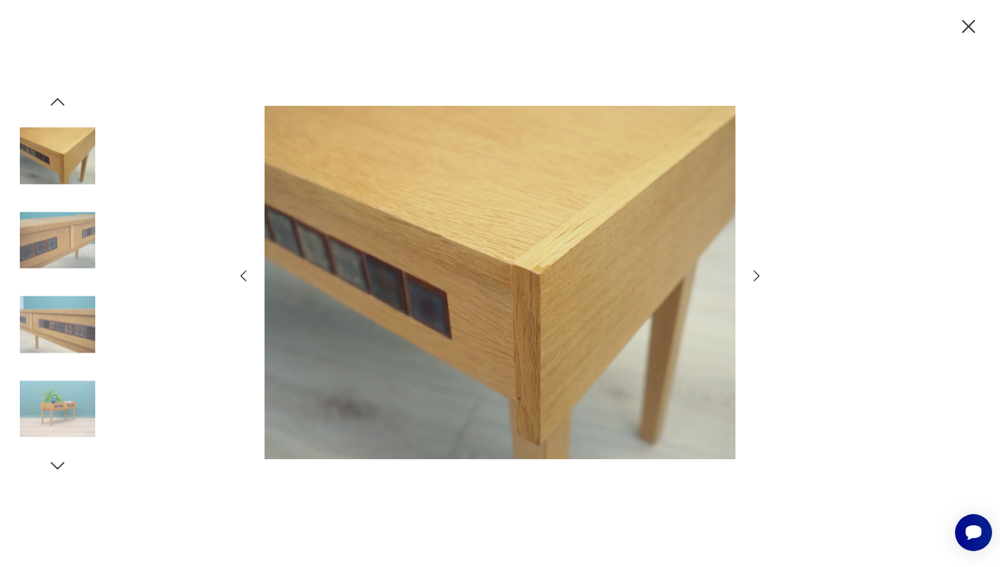
click at [761, 273] on icon "button" at bounding box center [757, 276] width 16 height 16
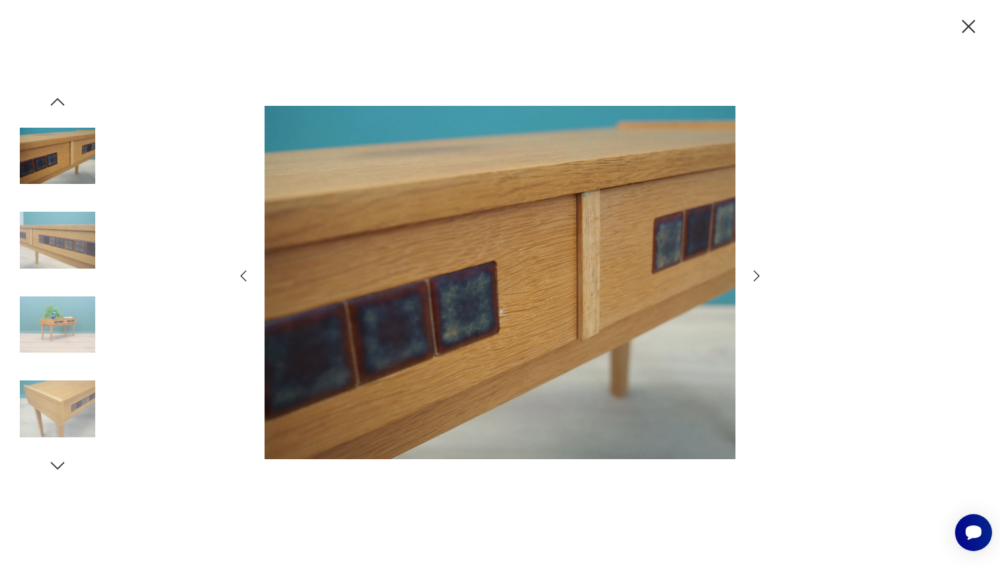
click at [761, 273] on icon "button" at bounding box center [757, 276] width 16 height 16
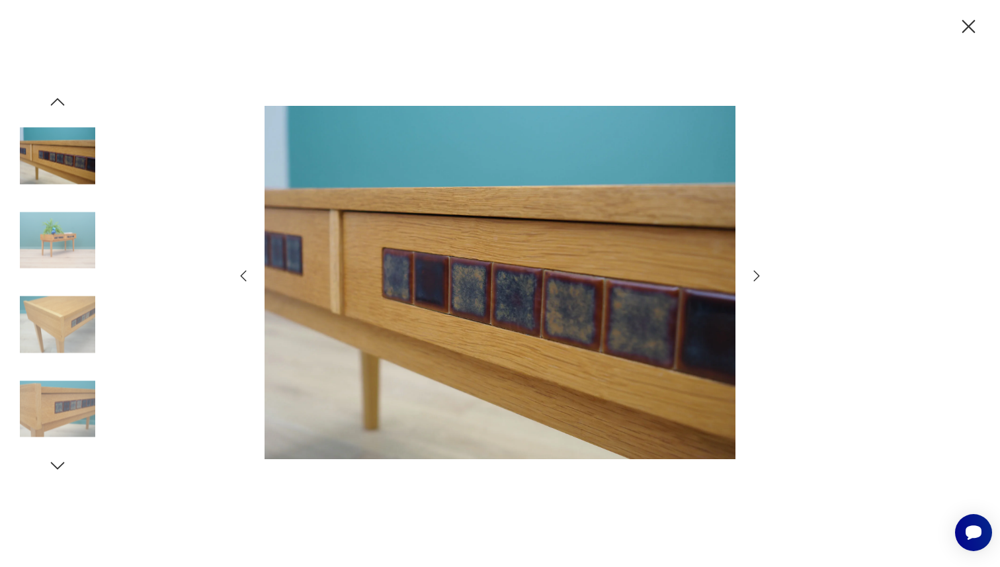
click at [761, 273] on icon "button" at bounding box center [757, 276] width 16 height 16
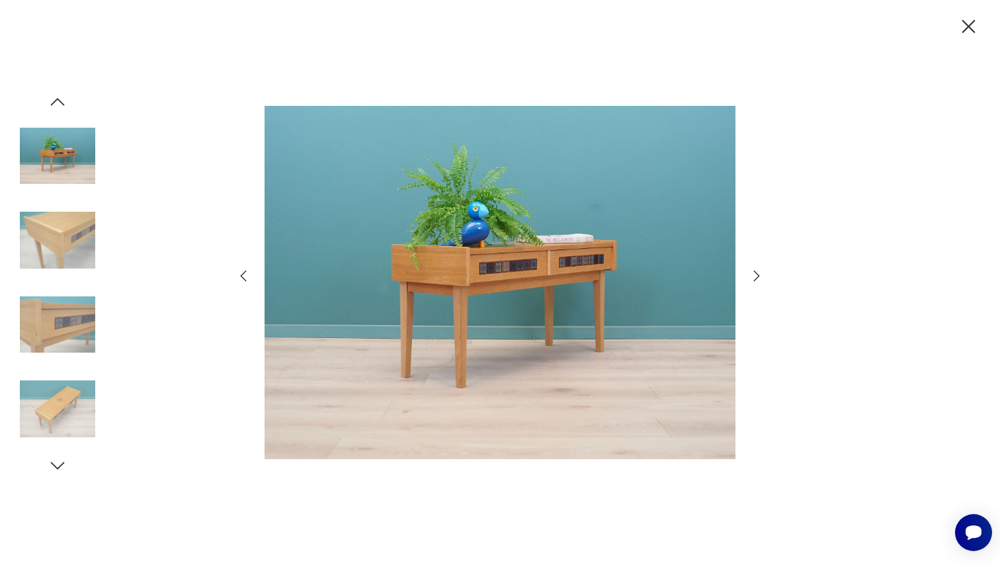
click at [761, 273] on icon "button" at bounding box center [757, 276] width 16 height 16
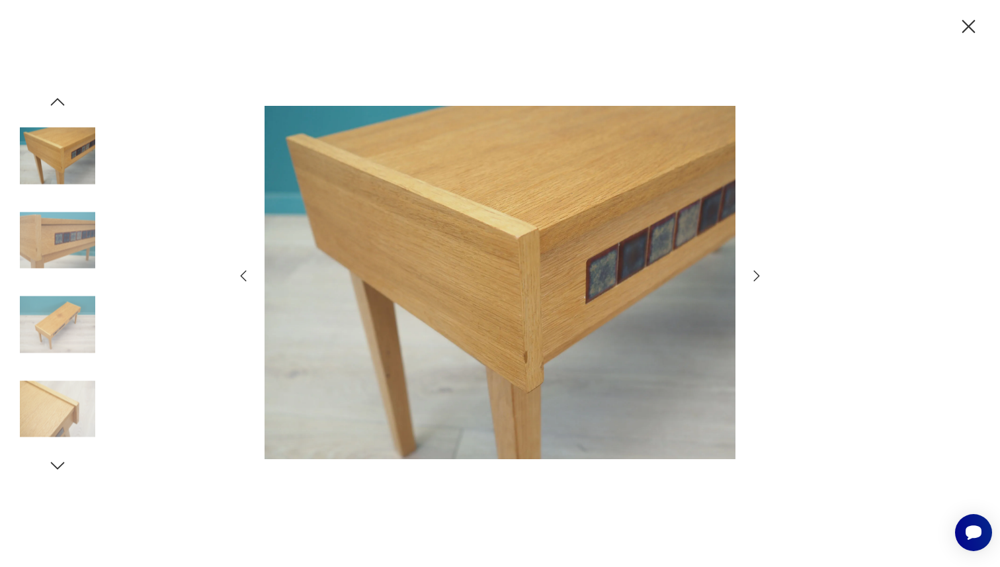
click at [249, 278] on icon "button" at bounding box center [243, 276] width 16 height 16
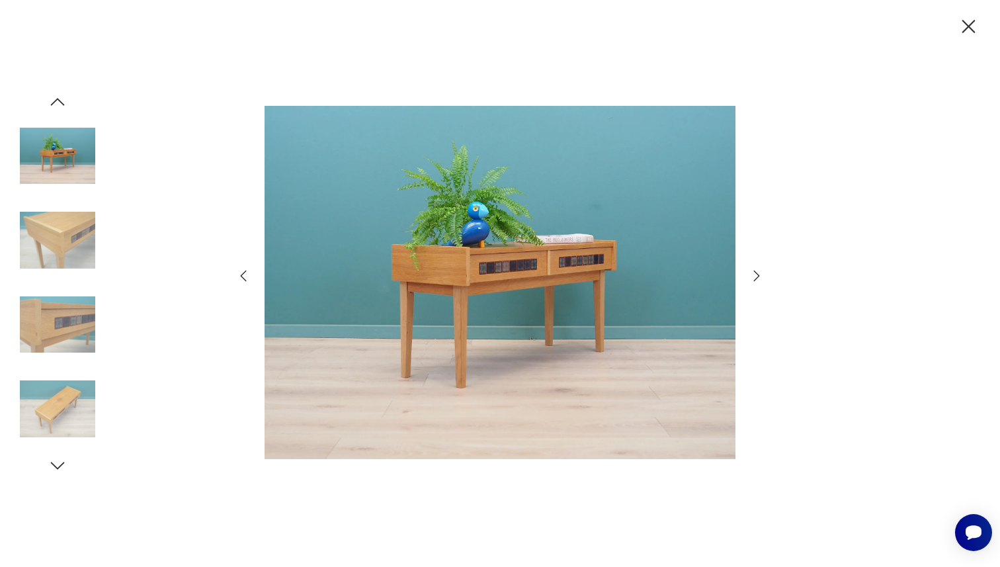
click at [759, 270] on icon "button" at bounding box center [757, 276] width 16 height 16
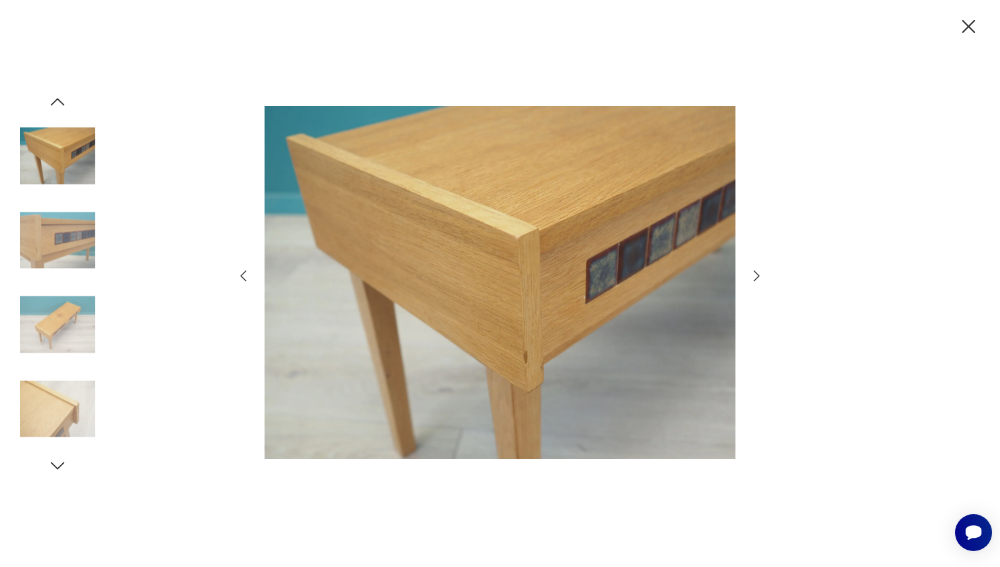
click at [761, 265] on div at bounding box center [499, 284] width 529 height 456
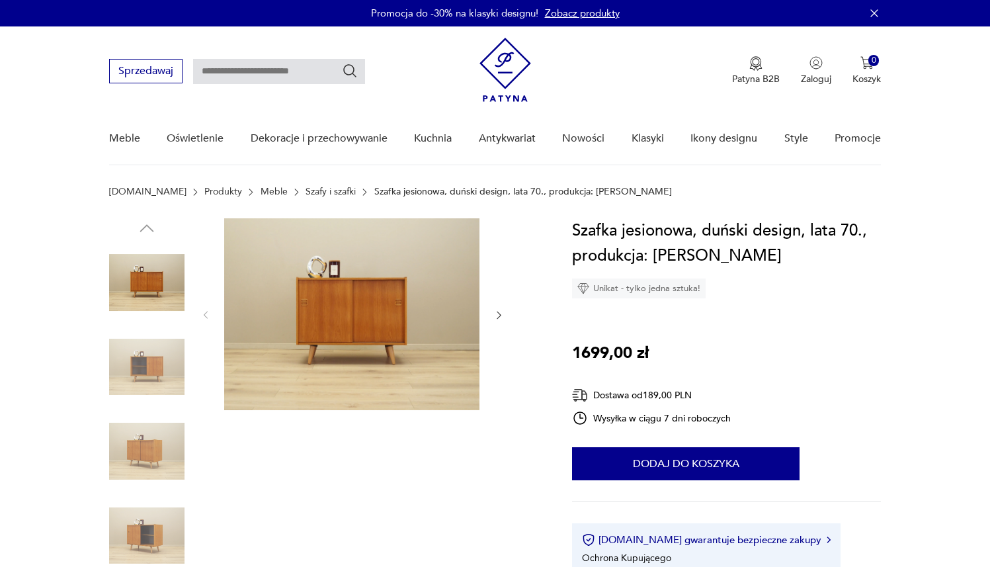
click at [340, 294] on img at bounding box center [351, 314] width 255 height 192
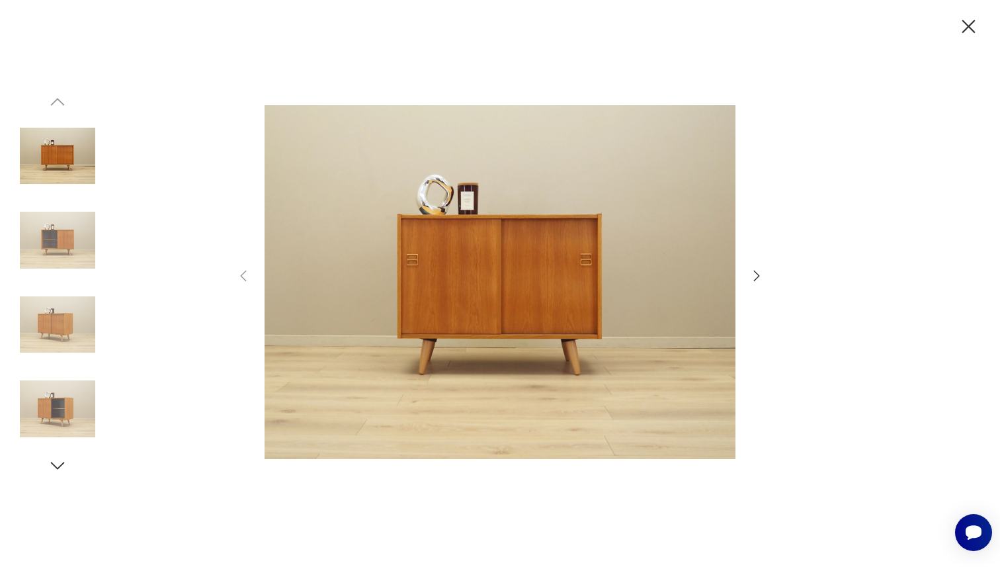
click at [754, 270] on icon "button" at bounding box center [757, 275] width 6 height 11
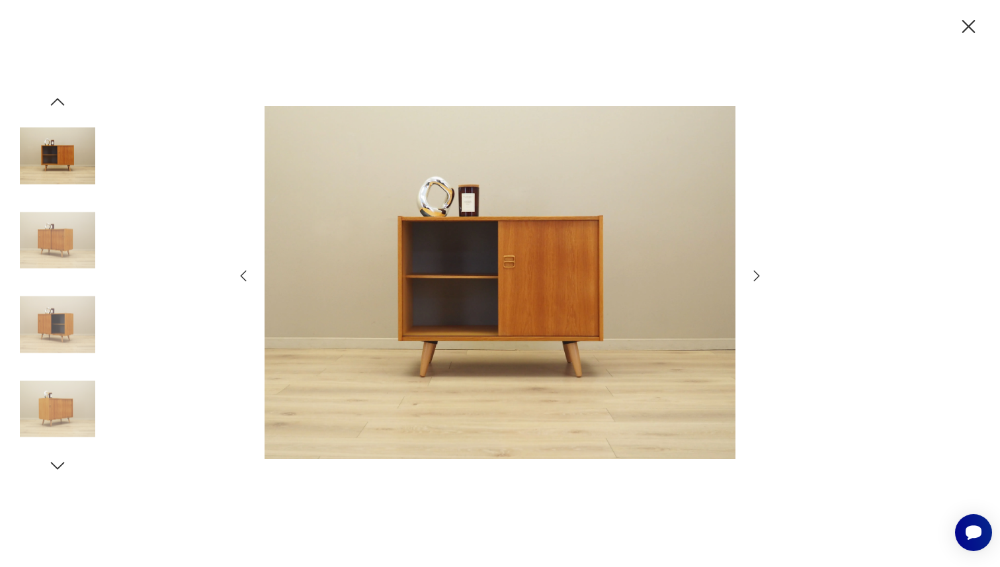
click at [754, 270] on icon "button" at bounding box center [757, 275] width 6 height 11
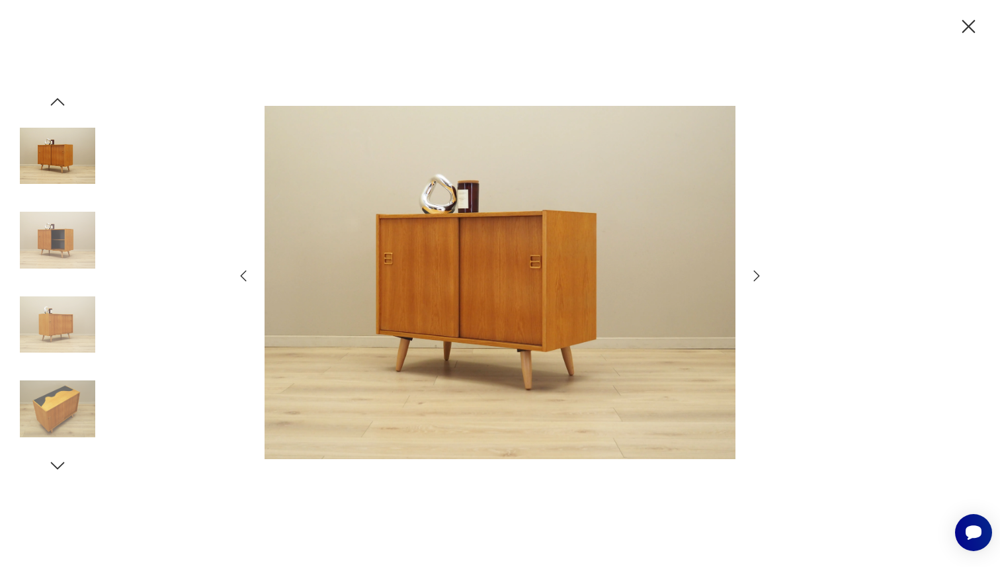
click at [754, 270] on icon "button" at bounding box center [757, 275] width 6 height 11
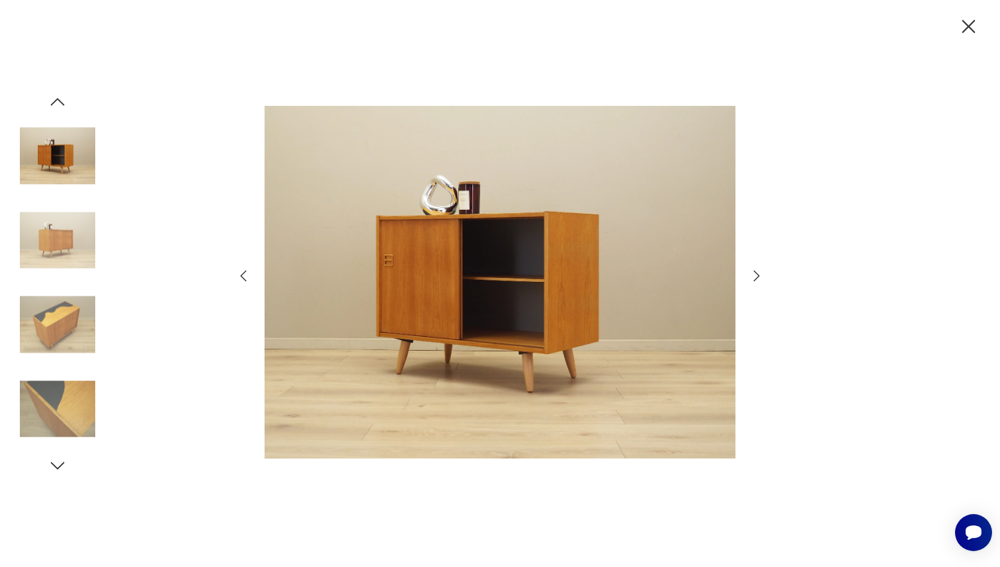
click at [754, 270] on icon "button" at bounding box center [757, 275] width 6 height 11
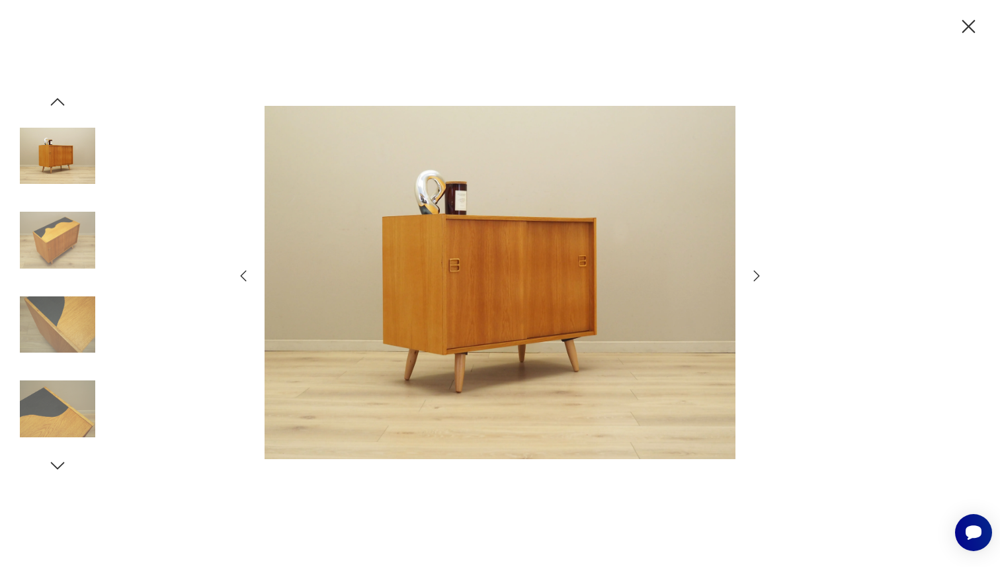
click at [754, 270] on icon "button" at bounding box center [757, 275] width 6 height 11
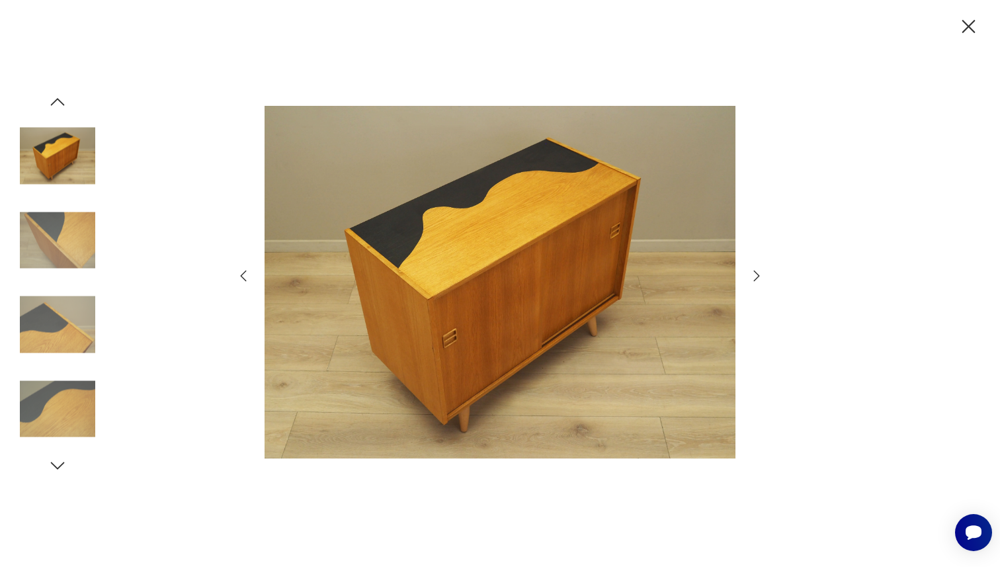
click at [754, 270] on icon "button" at bounding box center [757, 275] width 6 height 11
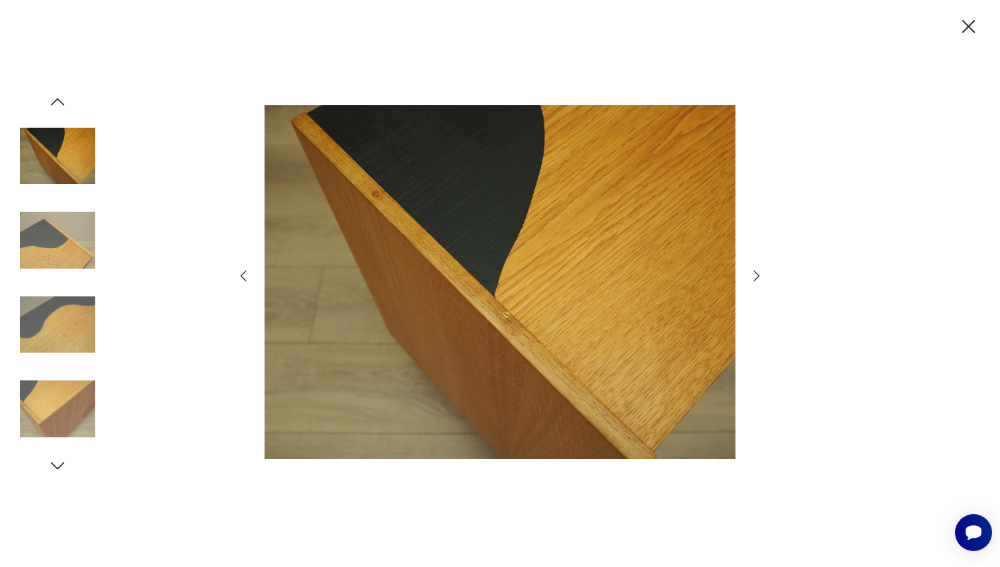
click at [62, 105] on icon "button" at bounding box center [58, 102] width 20 height 20
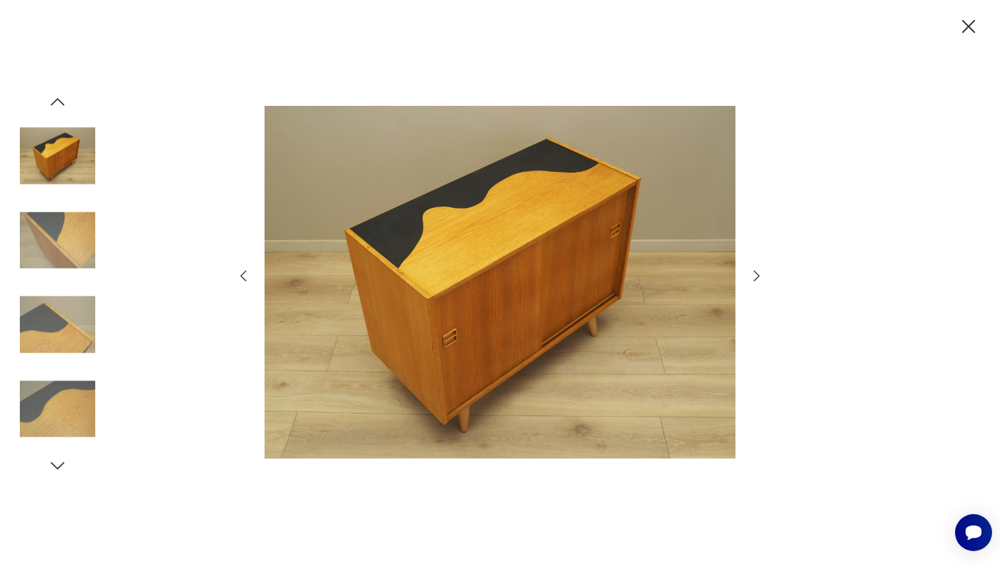
click at [61, 105] on icon "button" at bounding box center [58, 102] width 20 height 20
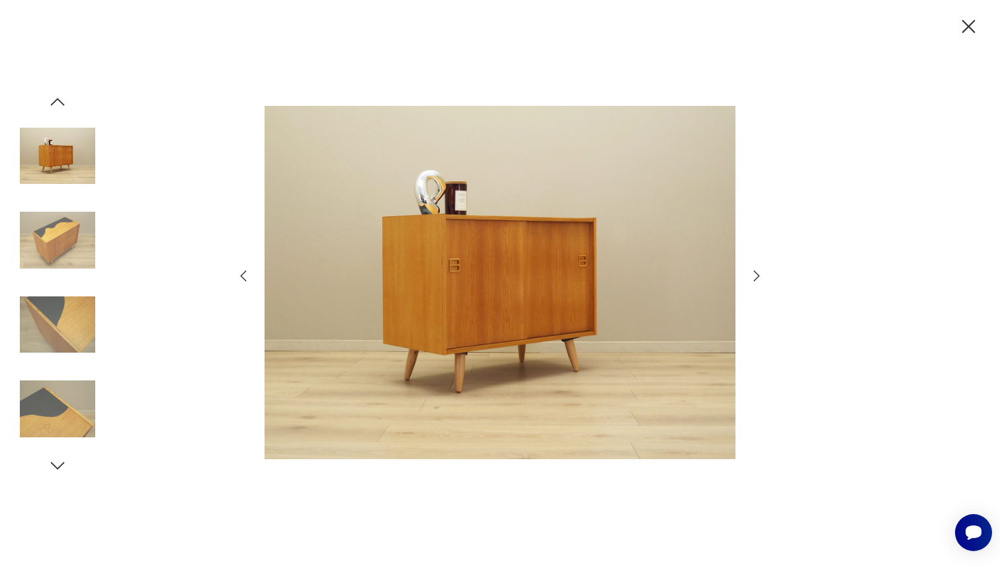
click at [61, 105] on icon "button" at bounding box center [58, 102] width 20 height 20
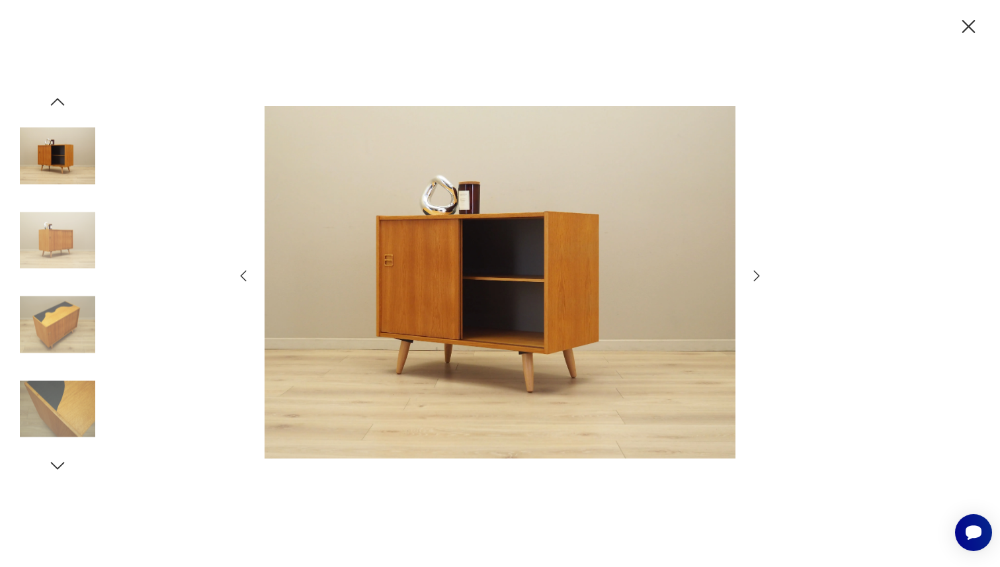
click at [48, 92] on button "button" at bounding box center [58, 102] width 20 height 20
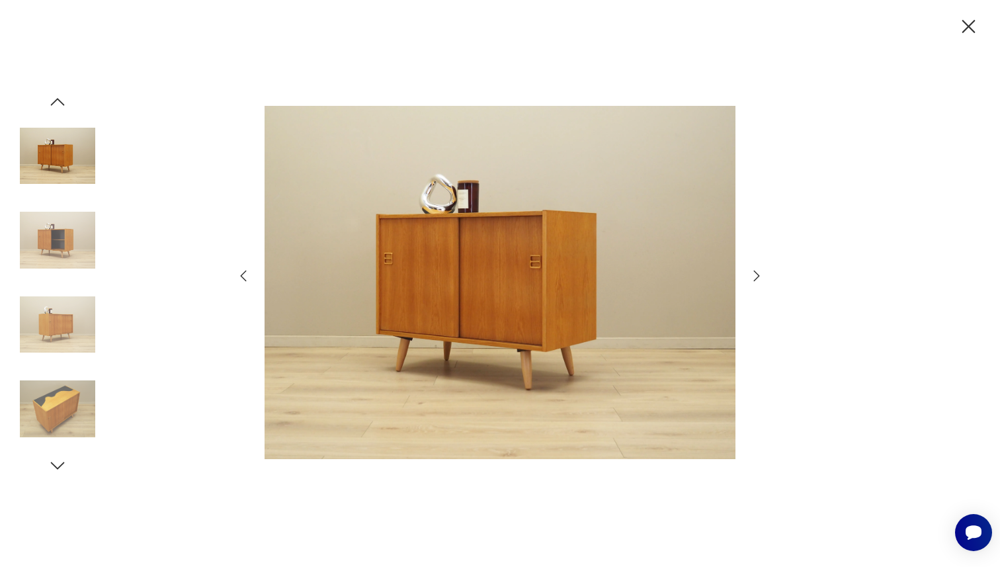
click at [48, 92] on button "button" at bounding box center [58, 102] width 20 height 20
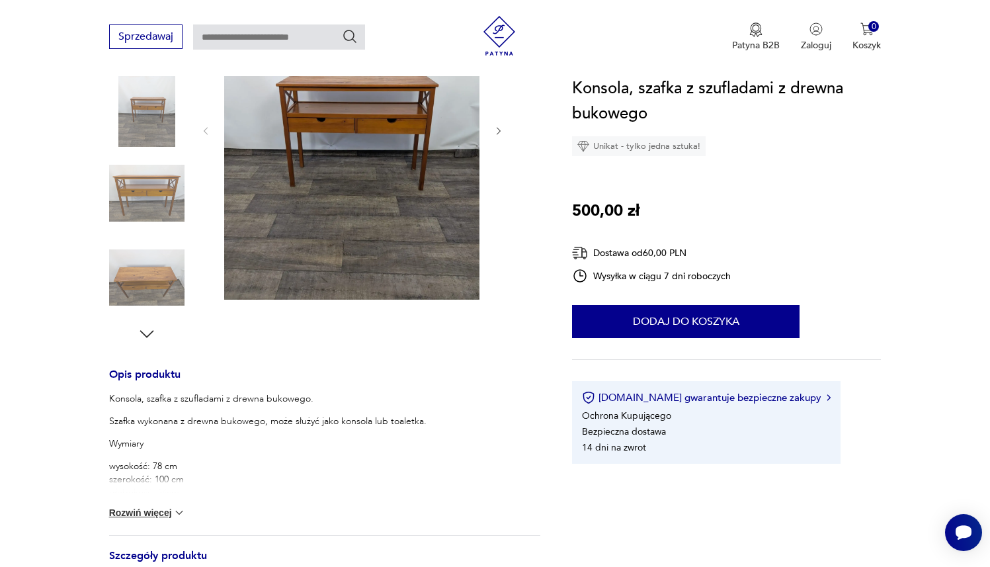
scroll to position [259, 0]
click at [166, 511] on button "Rozwiń więcej" at bounding box center [147, 511] width 77 height 13
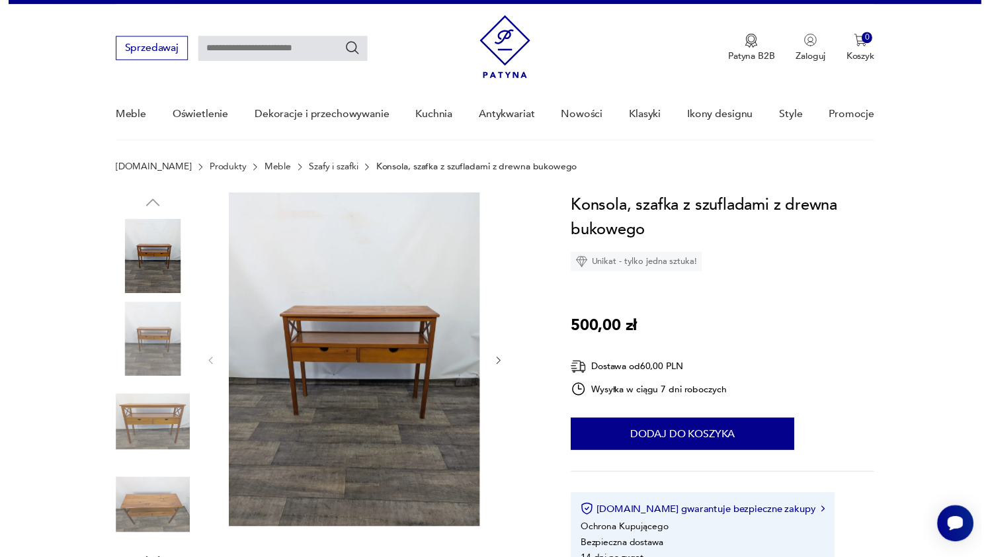
scroll to position [0, 0]
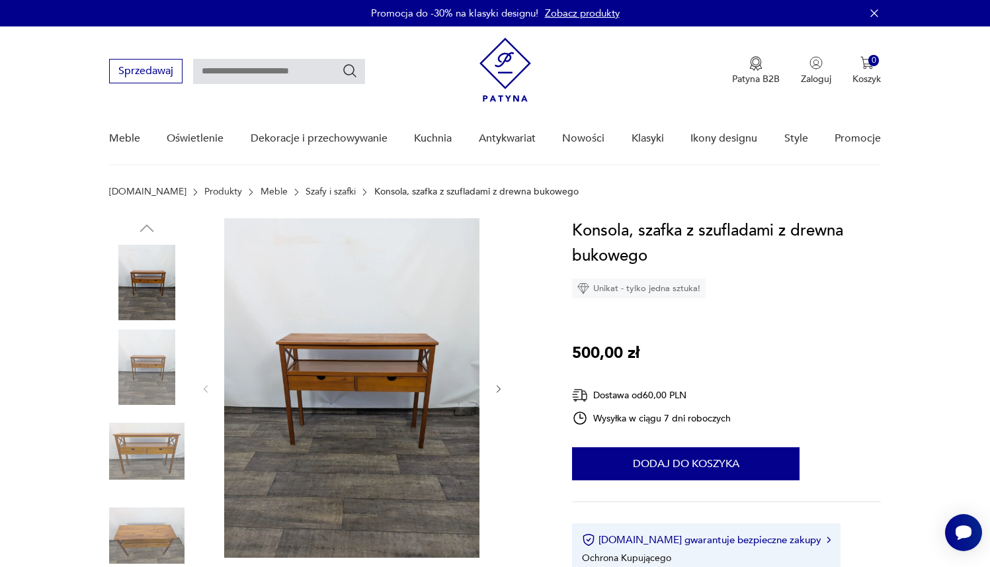
click at [269, 394] on img at bounding box center [351, 387] width 255 height 339
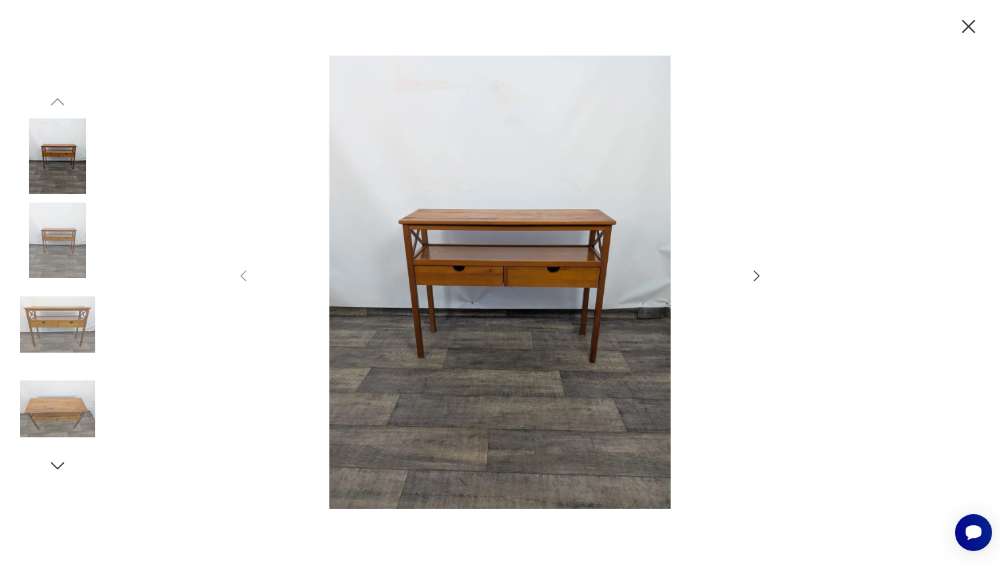
click at [759, 272] on icon "button" at bounding box center [757, 276] width 16 height 16
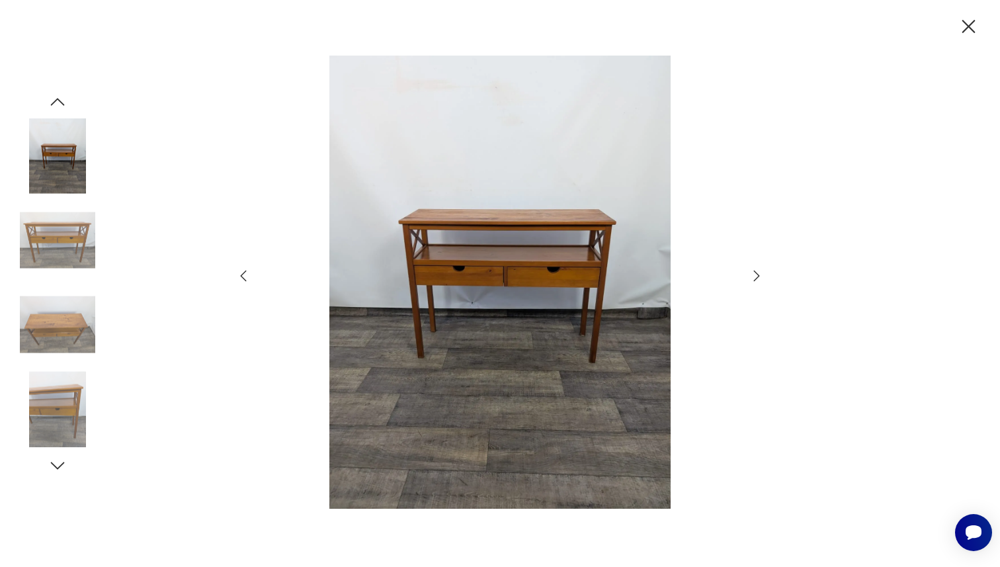
click at [759, 272] on icon "button" at bounding box center [757, 276] width 16 height 16
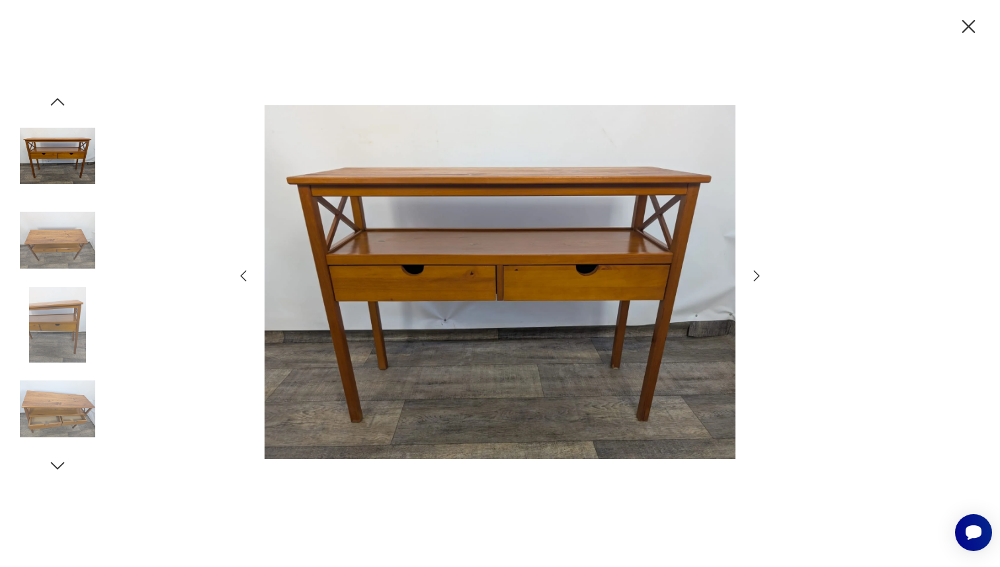
click at [759, 272] on icon "button" at bounding box center [757, 276] width 16 height 16
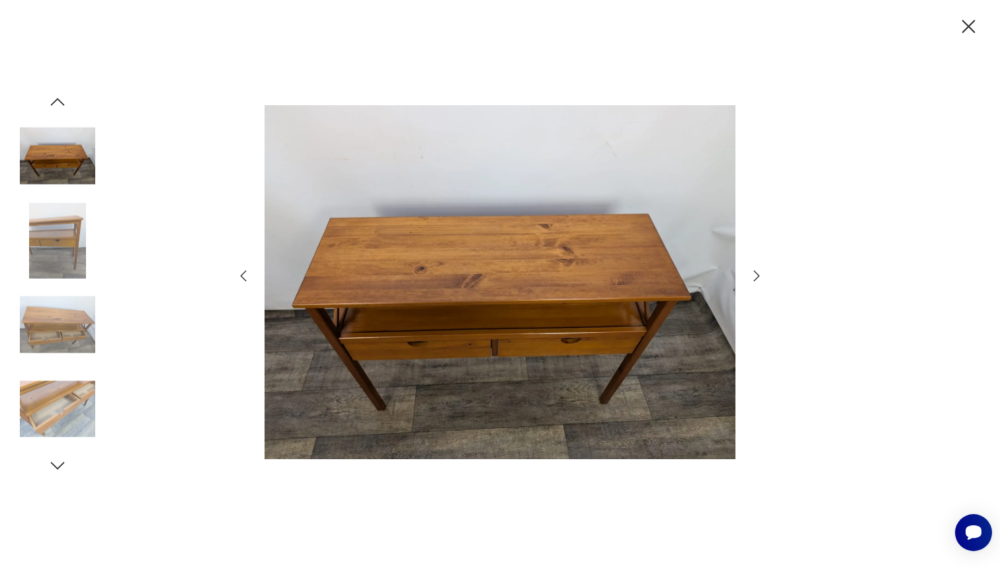
click at [759, 272] on icon "button" at bounding box center [757, 276] width 16 height 16
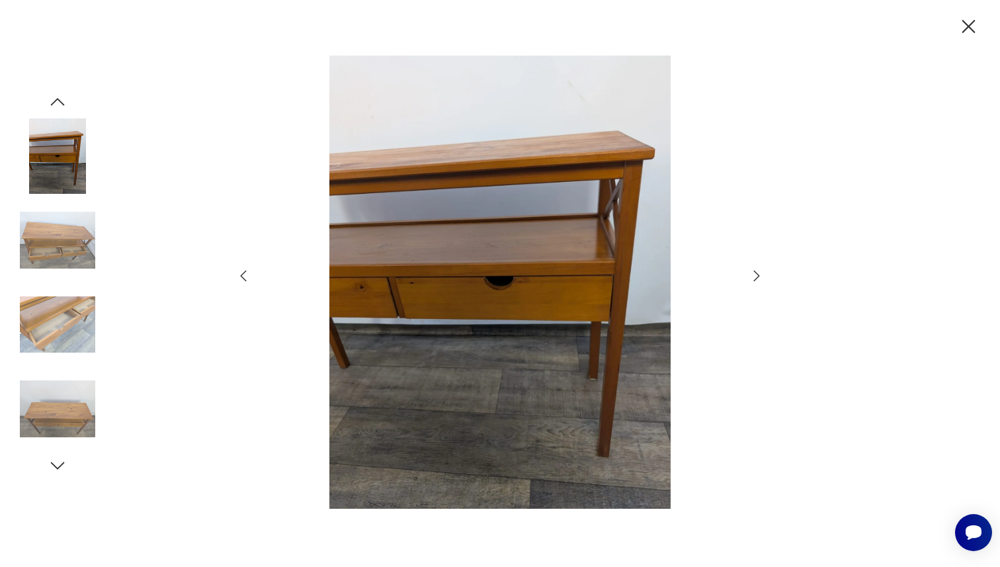
click at [759, 272] on icon "button" at bounding box center [757, 276] width 16 height 16
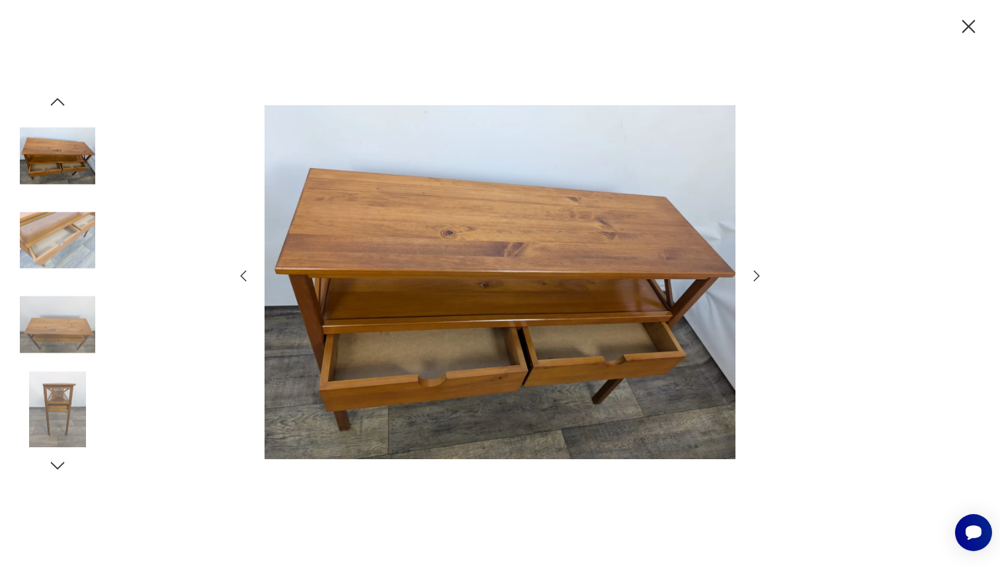
click at [759, 272] on icon "button" at bounding box center [757, 276] width 16 height 16
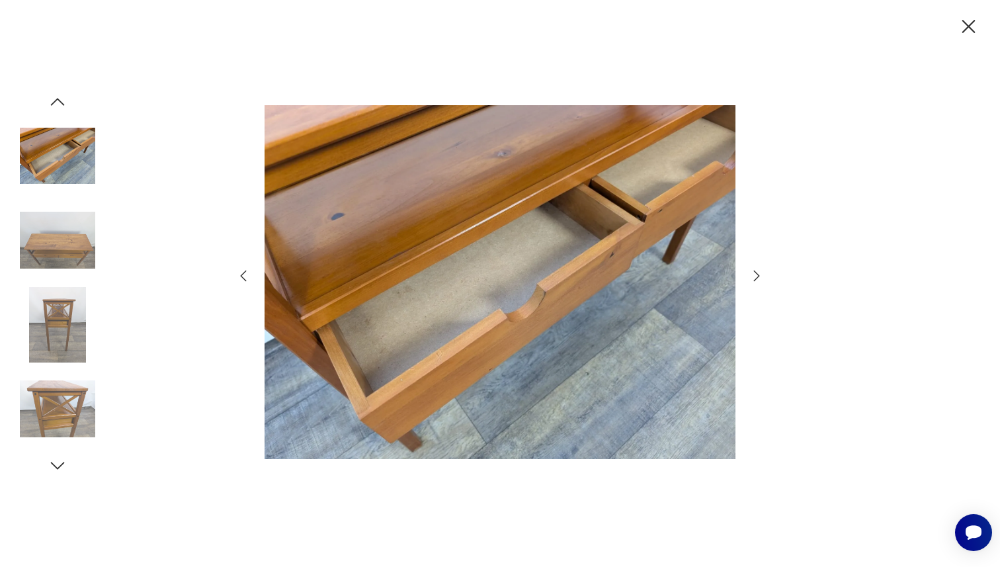
click at [759, 272] on icon "button" at bounding box center [757, 276] width 16 height 16
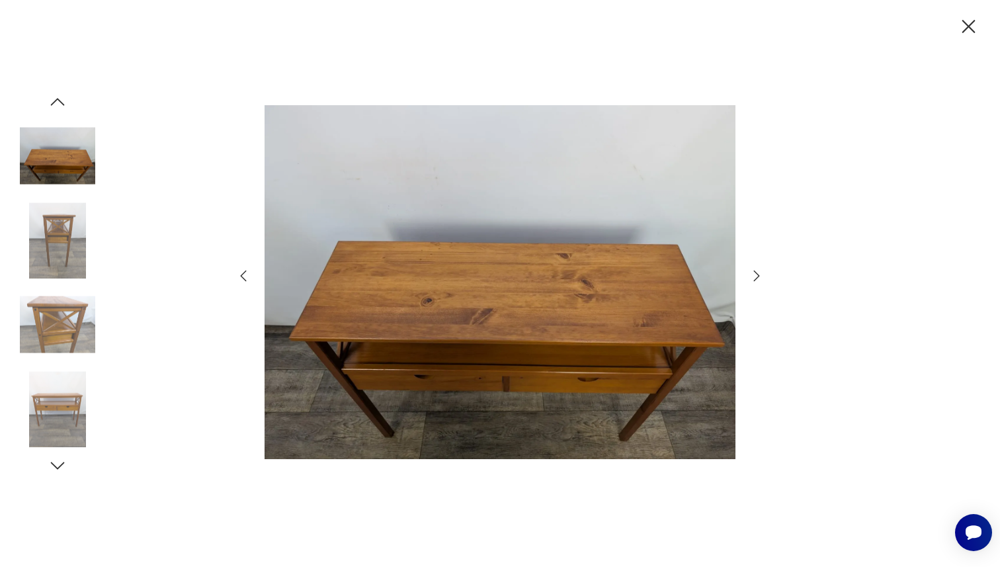
click at [245, 276] on icon "button" at bounding box center [243, 276] width 16 height 16
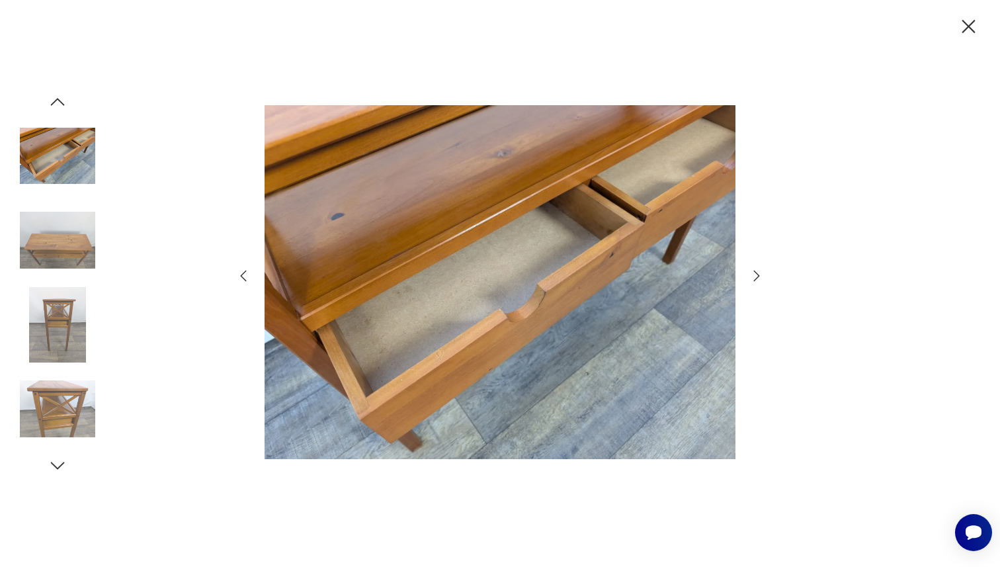
click at [245, 276] on icon "button" at bounding box center [243, 276] width 16 height 16
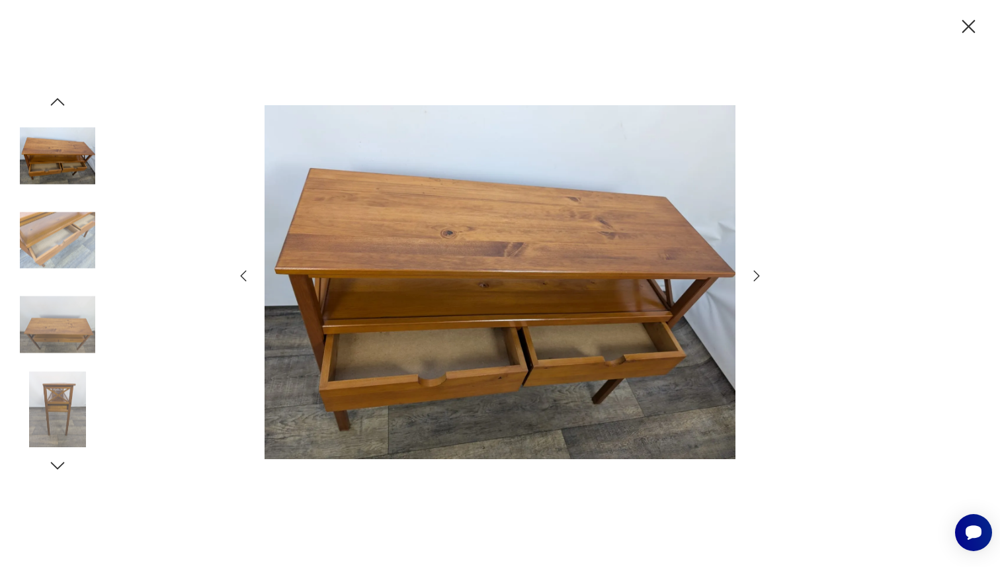
click at [245, 276] on icon "button" at bounding box center [243, 276] width 16 height 16
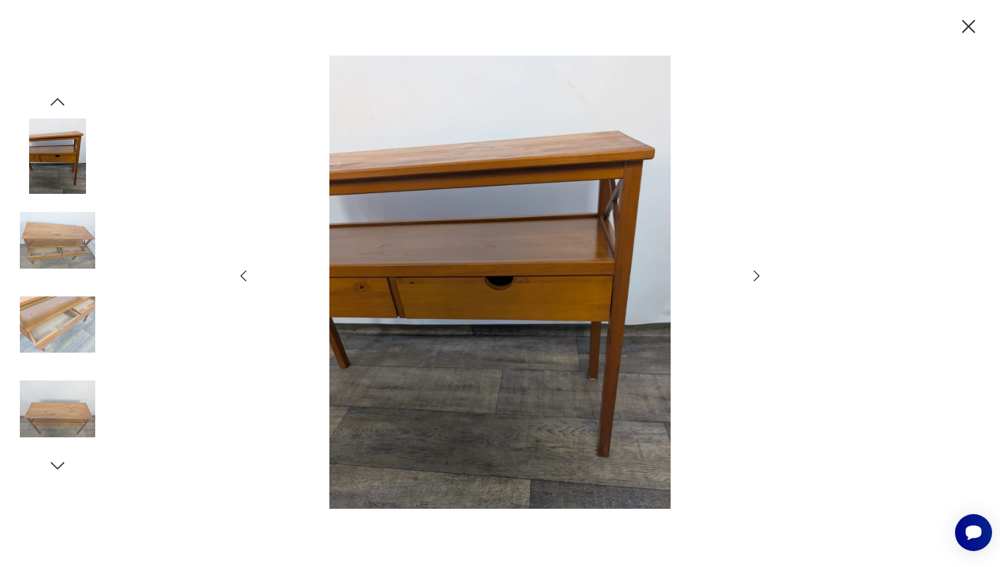
click at [245, 276] on icon "button" at bounding box center [243, 276] width 16 height 16
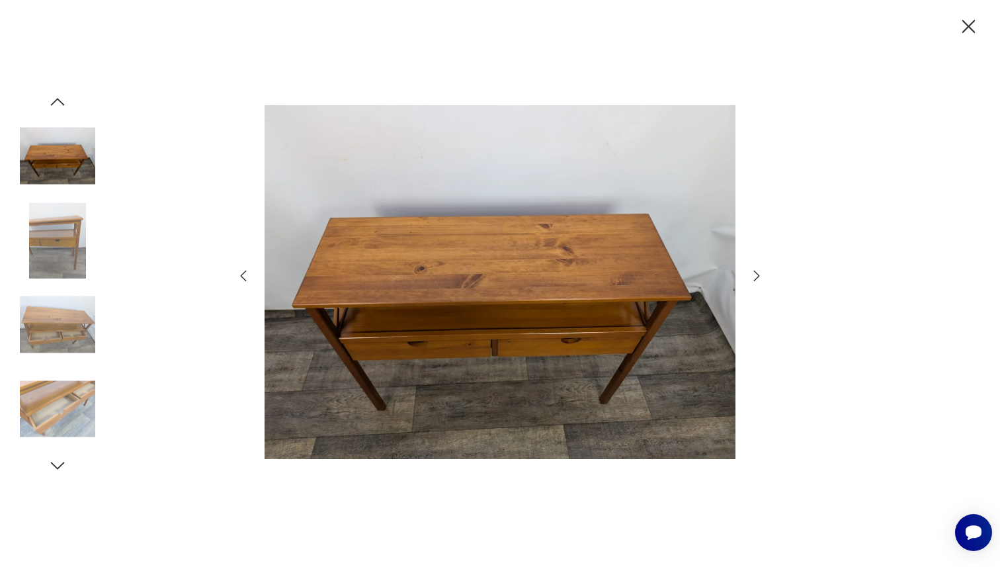
click at [245, 276] on icon "button" at bounding box center [243, 276] width 16 height 16
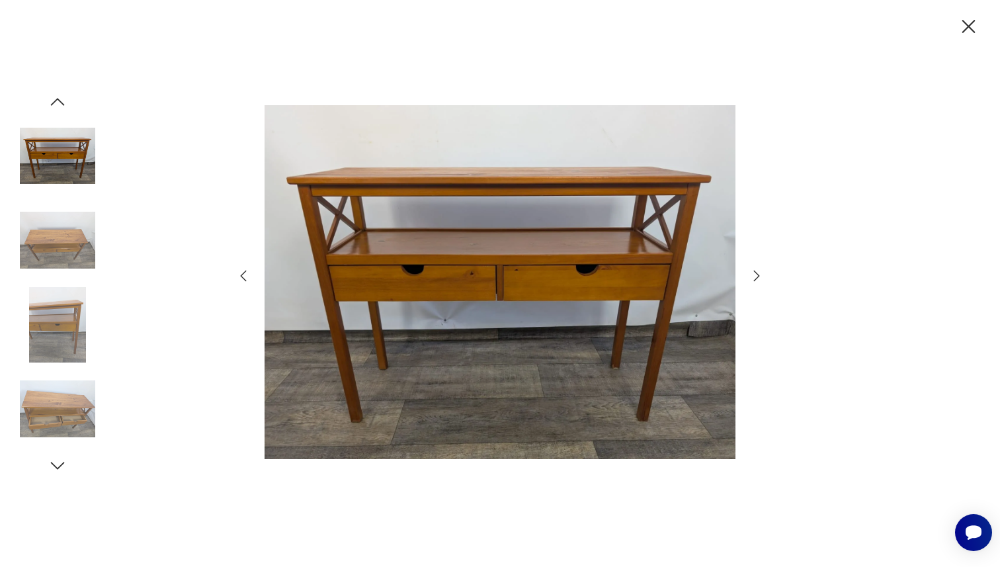
click at [245, 276] on icon "button" at bounding box center [243, 276] width 16 height 16
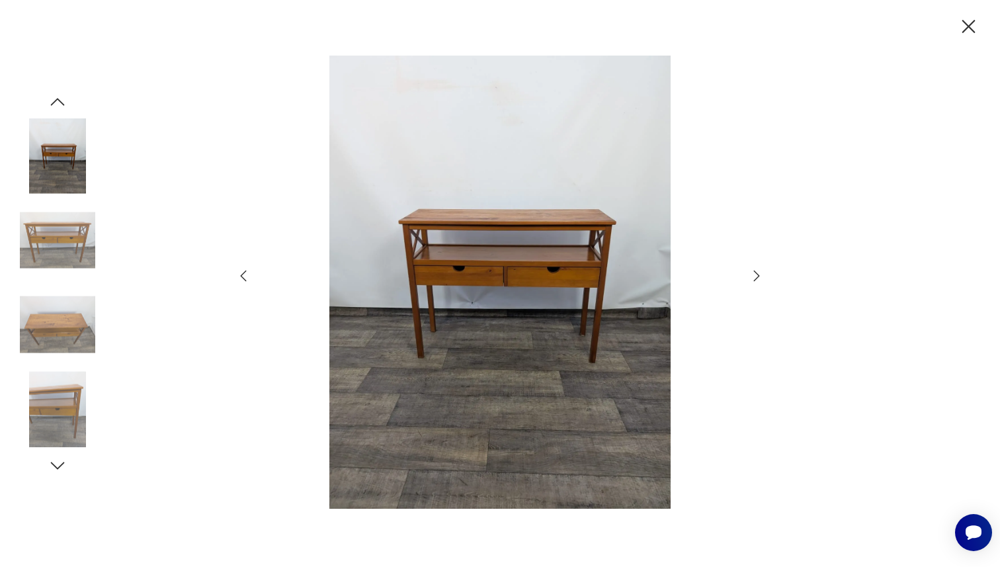
click at [966, 28] on icon "button" at bounding box center [968, 26] width 13 height 13
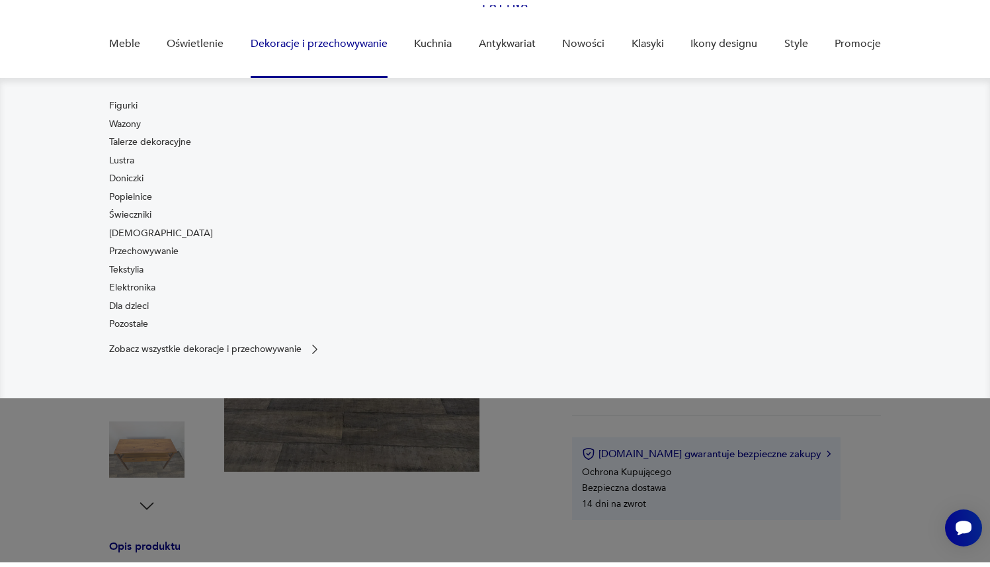
scroll to position [101, 0]
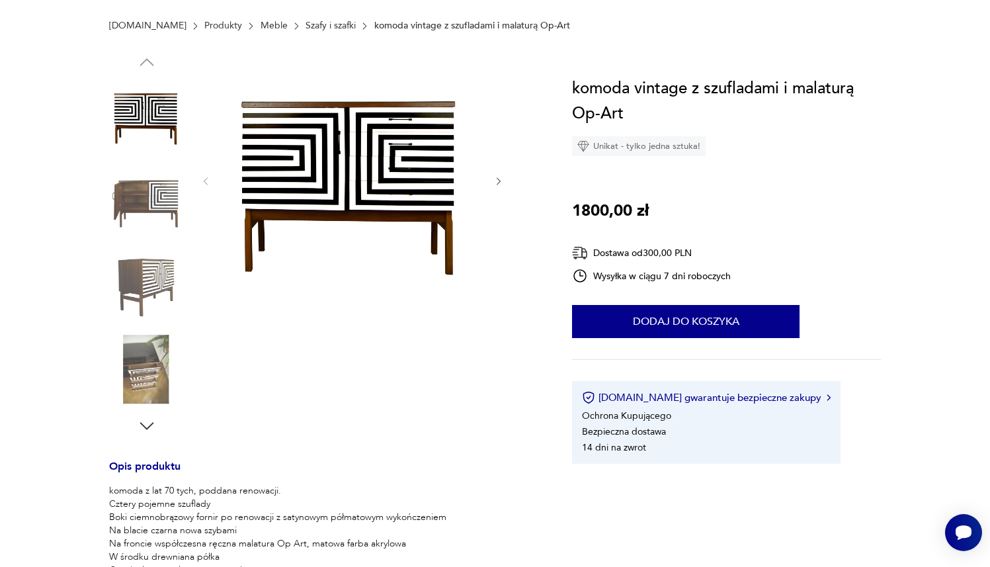
scroll to position [58, 0]
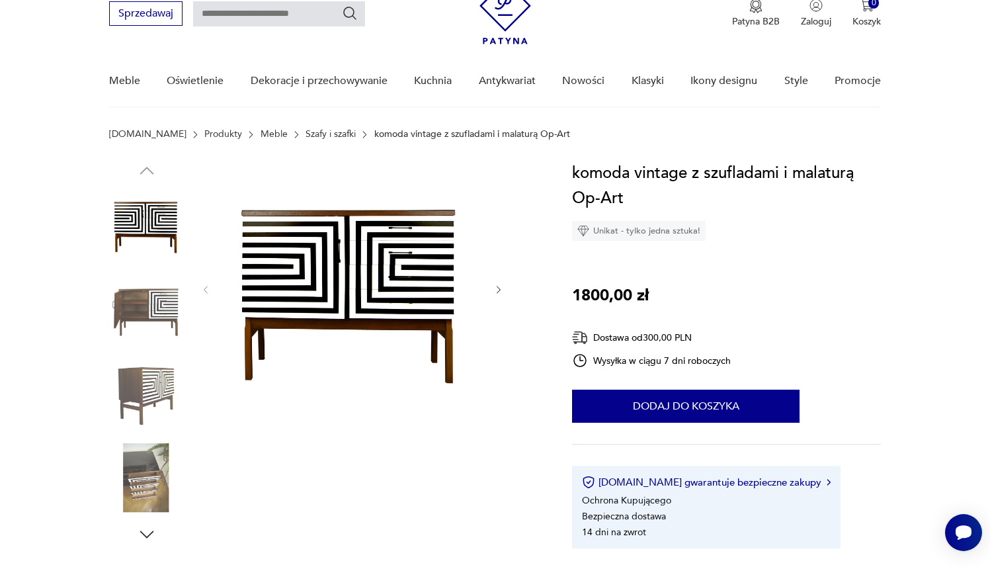
click at [128, 235] on img at bounding box center [146, 224] width 75 height 75
click at [358, 232] on img at bounding box center [351, 288] width 255 height 255
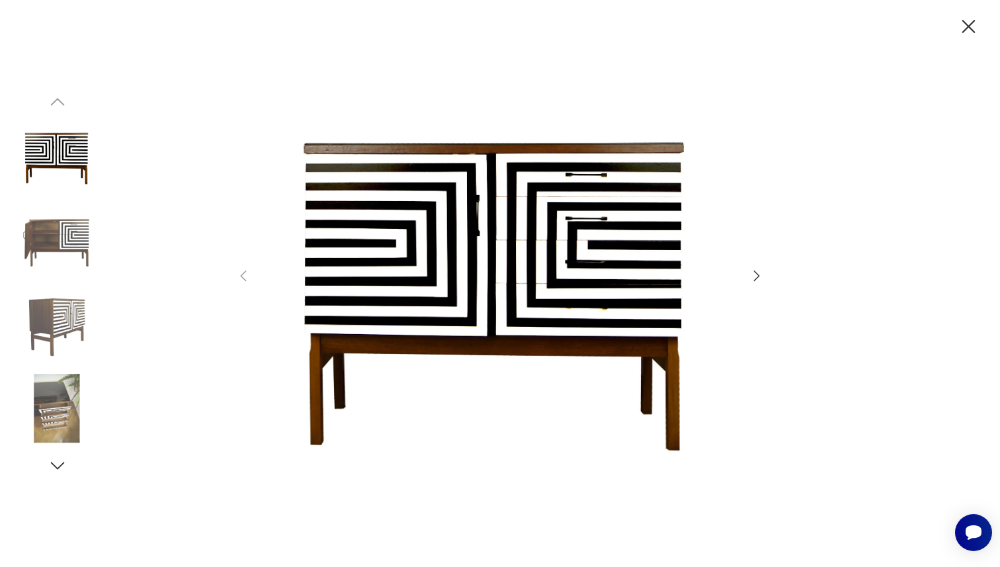
click at [751, 274] on icon "button" at bounding box center [757, 276] width 16 height 16
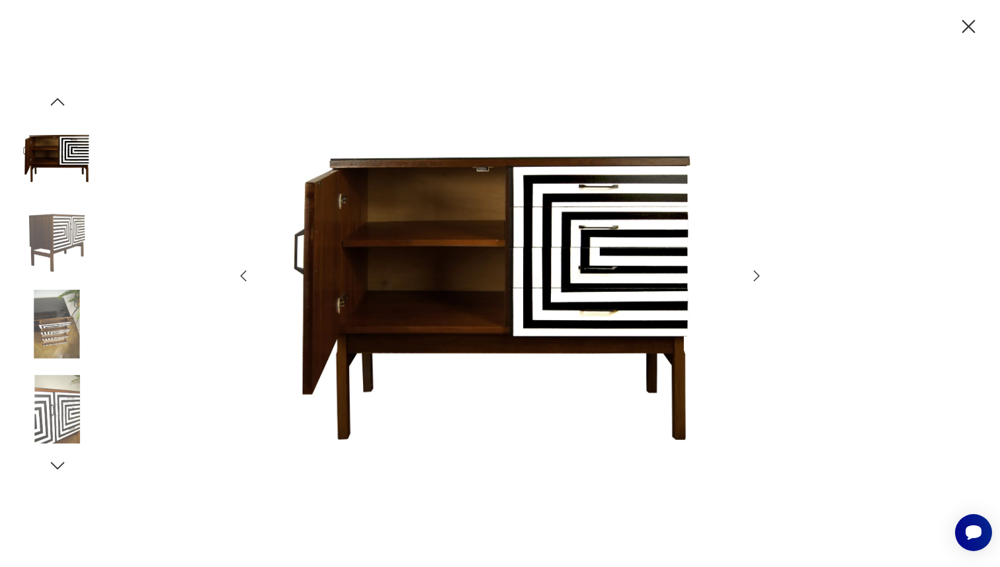
click at [751, 274] on icon "button" at bounding box center [757, 276] width 16 height 16
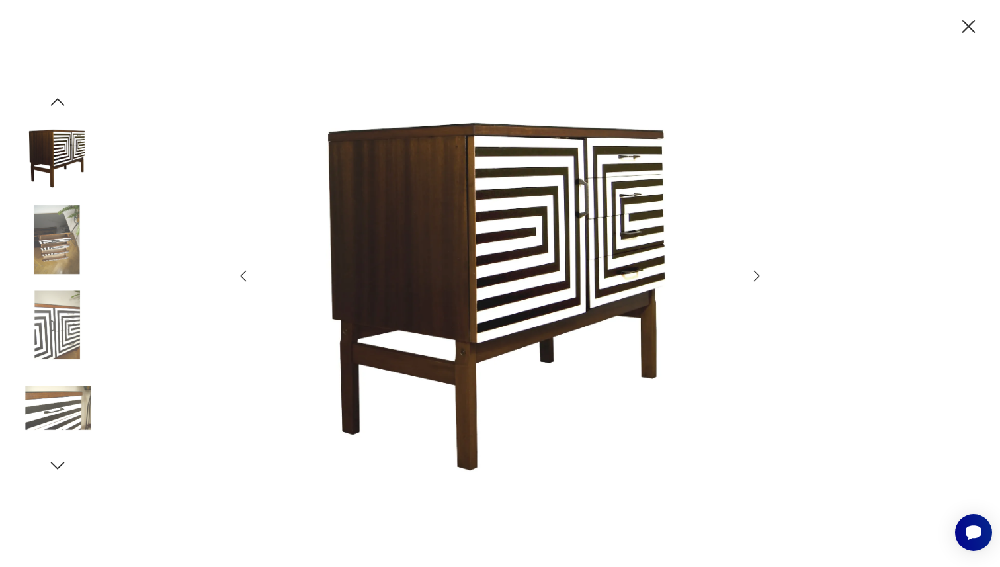
click at [751, 274] on icon "button" at bounding box center [757, 276] width 16 height 16
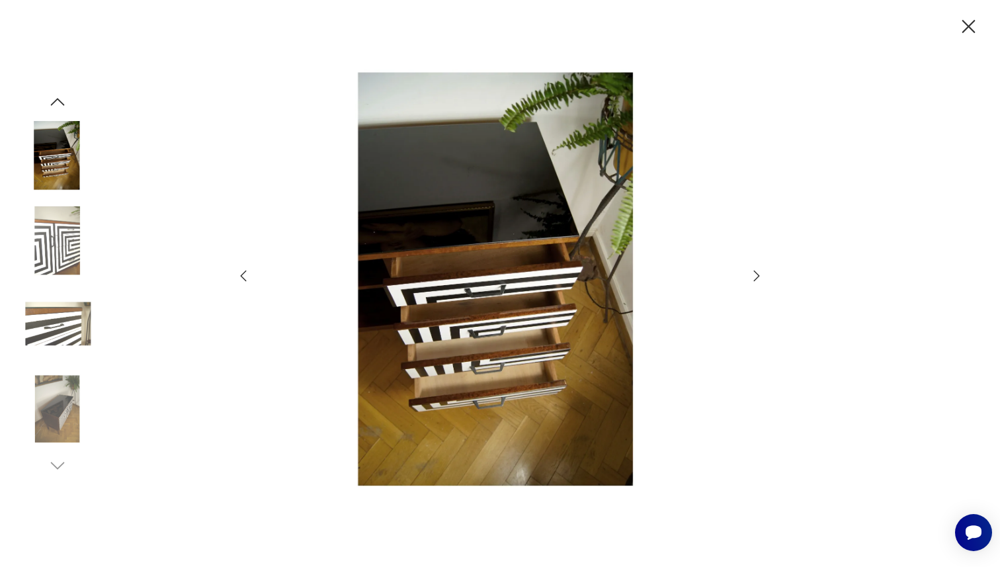
click at [751, 274] on icon "button" at bounding box center [757, 276] width 16 height 16
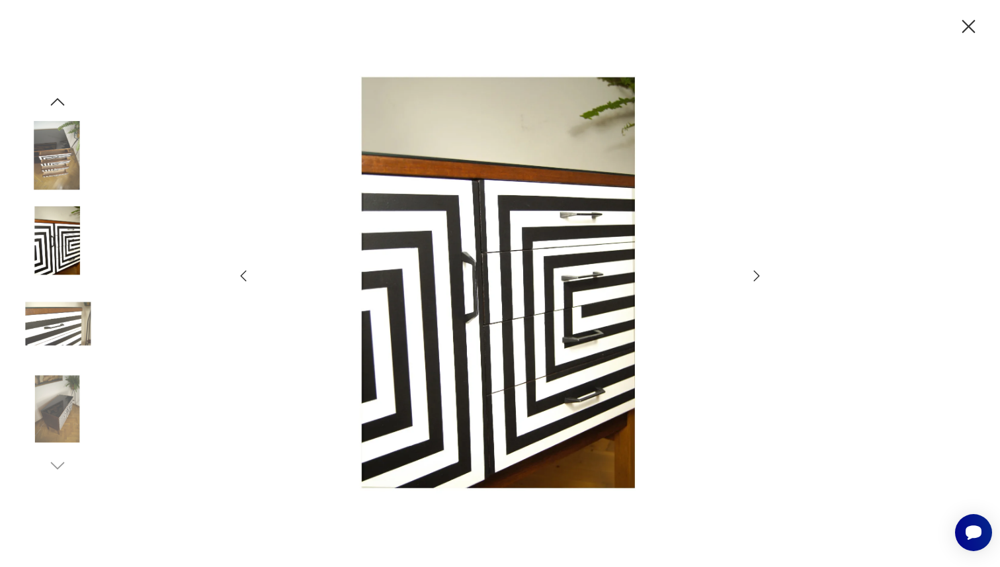
click at [751, 274] on icon "button" at bounding box center [757, 276] width 16 height 16
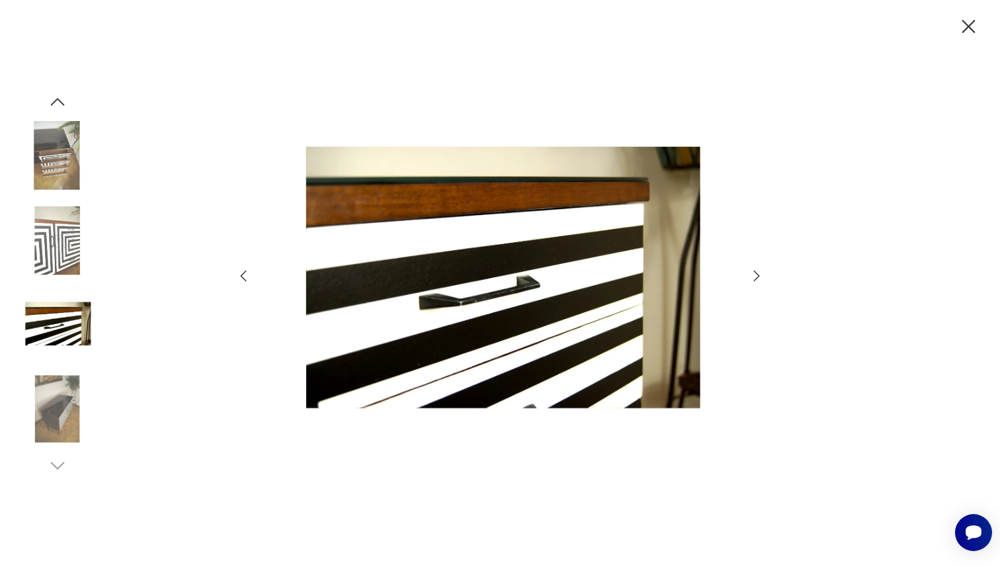
click at [751, 274] on icon "button" at bounding box center [757, 276] width 16 height 16
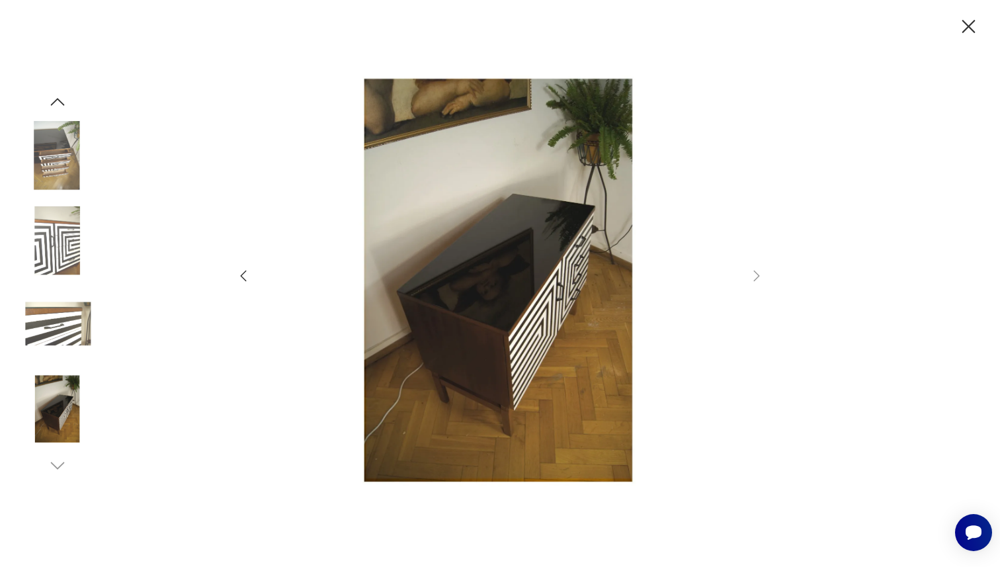
click at [966, 29] on icon "button" at bounding box center [968, 26] width 13 height 13
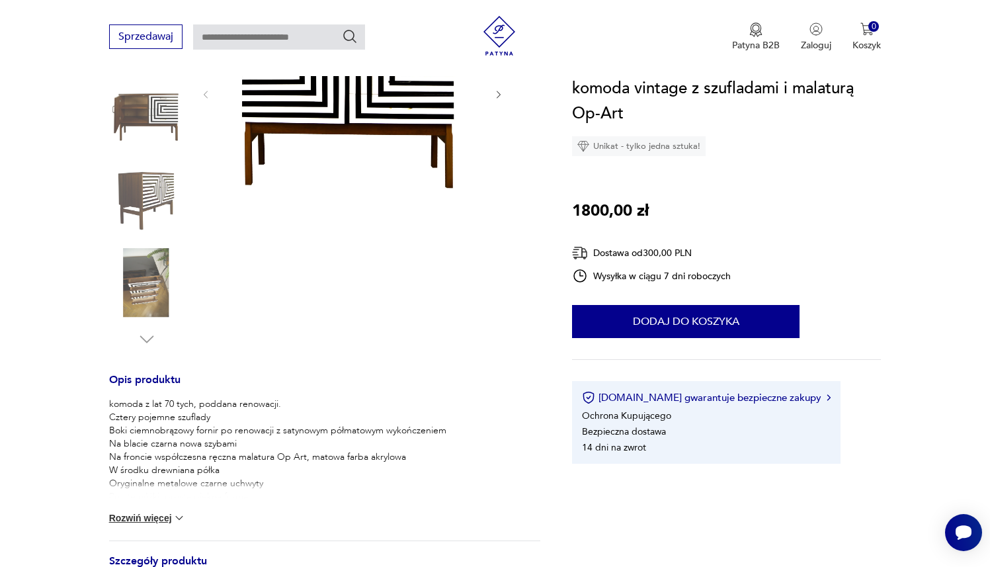
scroll to position [255, 0]
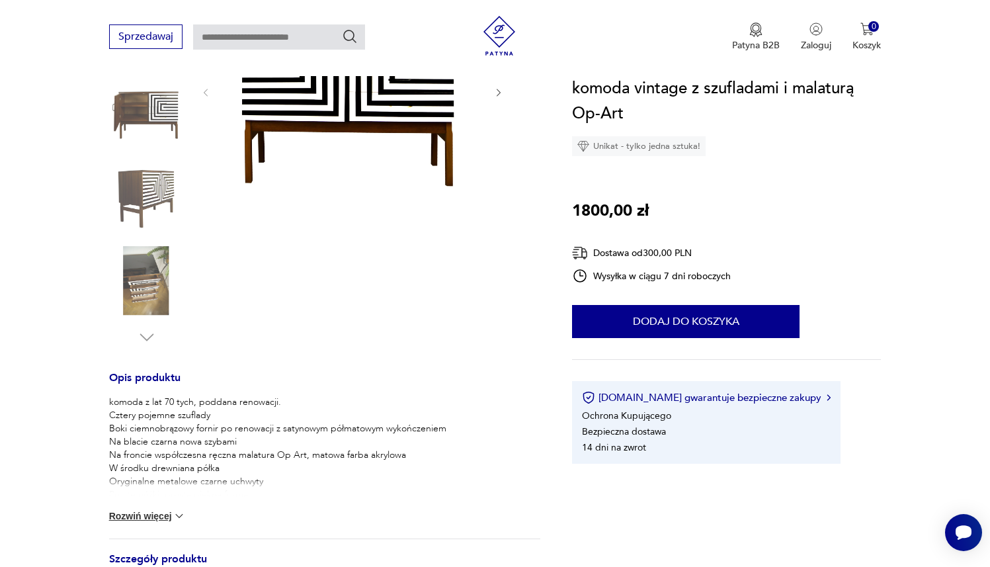
click at [154, 517] on button "Rozwiń więcej" at bounding box center [147, 515] width 77 height 13
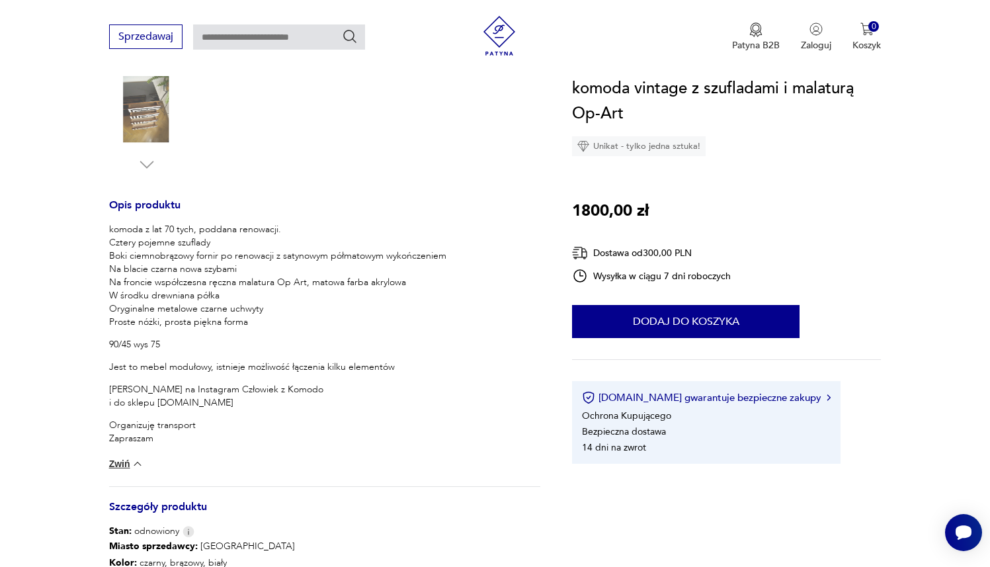
scroll to position [0, 0]
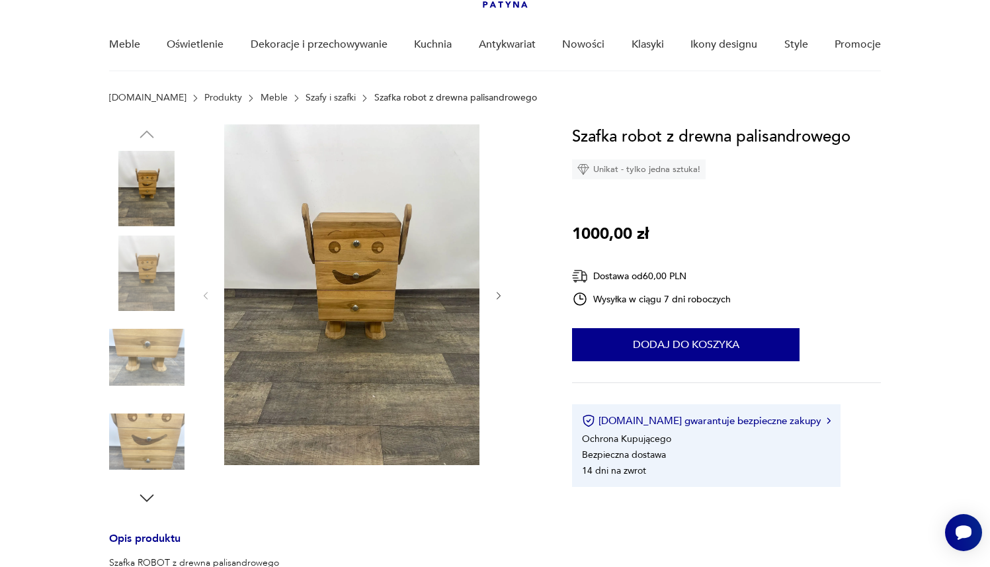
scroll to position [96, 0]
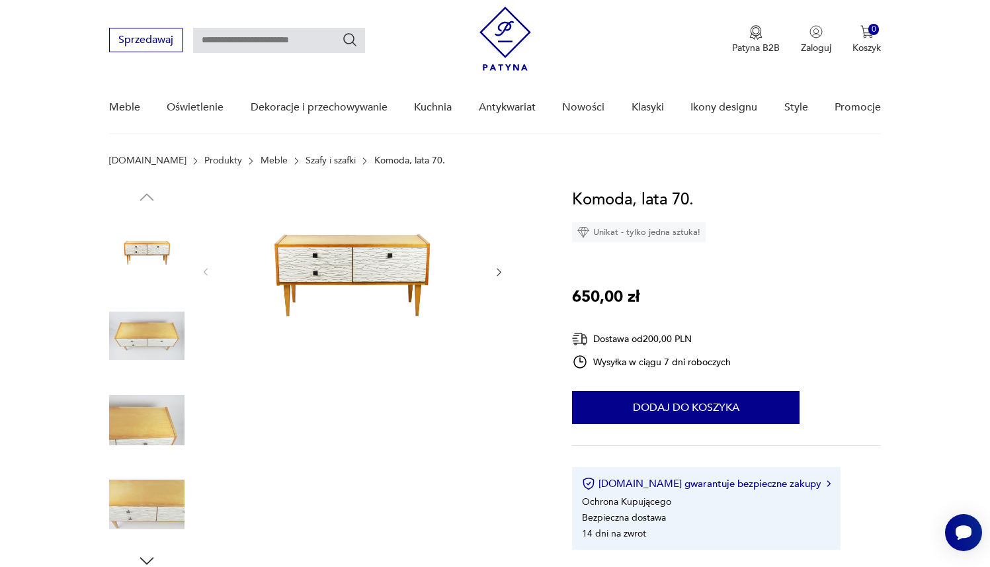
scroll to position [37, 0]
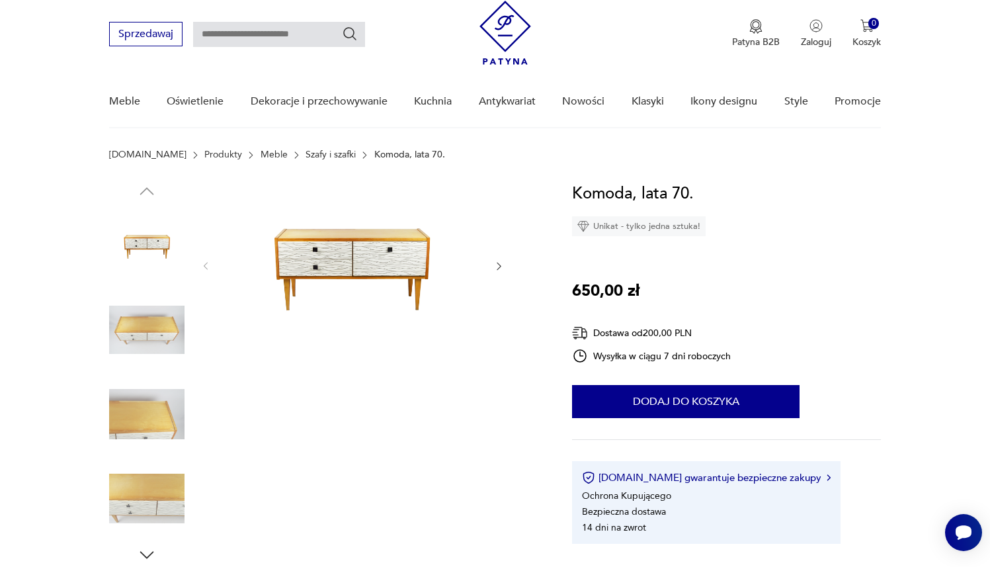
click at [397, 250] on img at bounding box center [351, 265] width 255 height 168
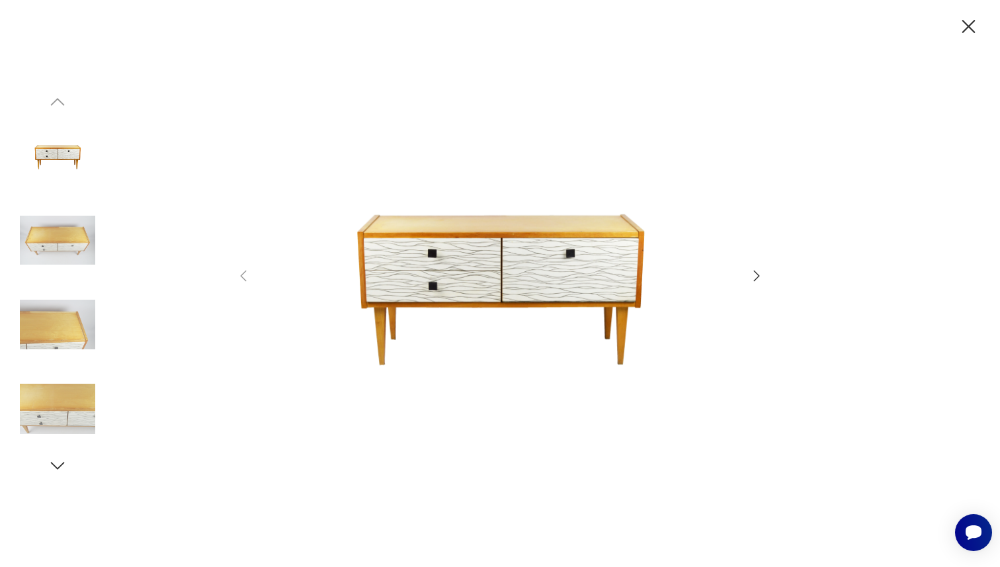
click at [762, 275] on icon "button" at bounding box center [757, 276] width 16 height 16
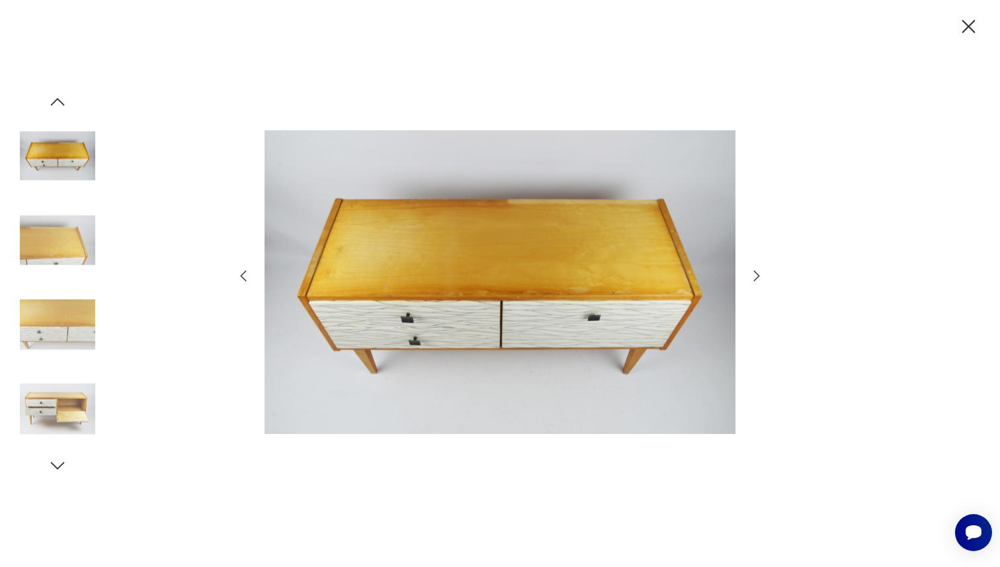
click at [762, 275] on icon "button" at bounding box center [757, 276] width 16 height 16
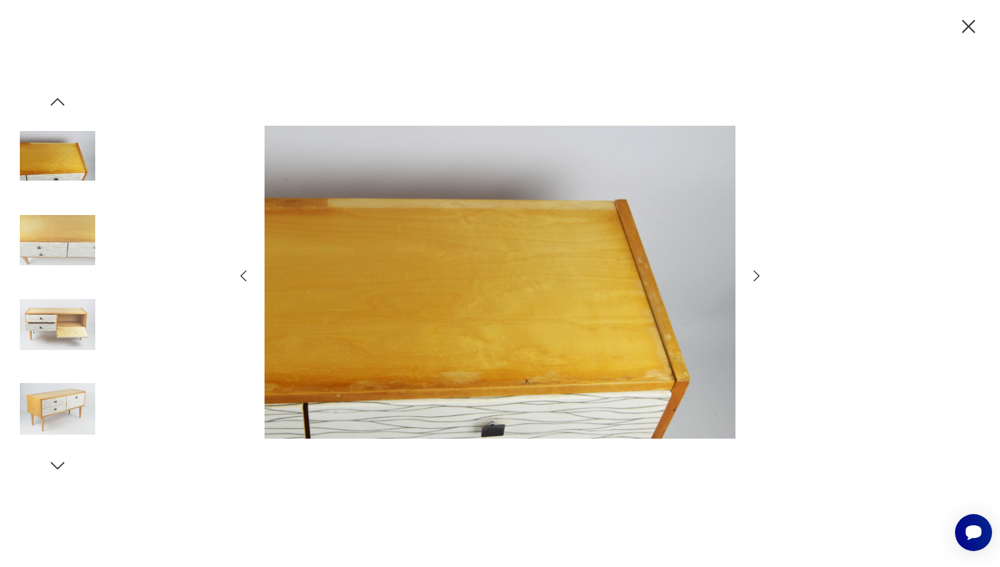
click at [762, 275] on icon "button" at bounding box center [757, 276] width 16 height 16
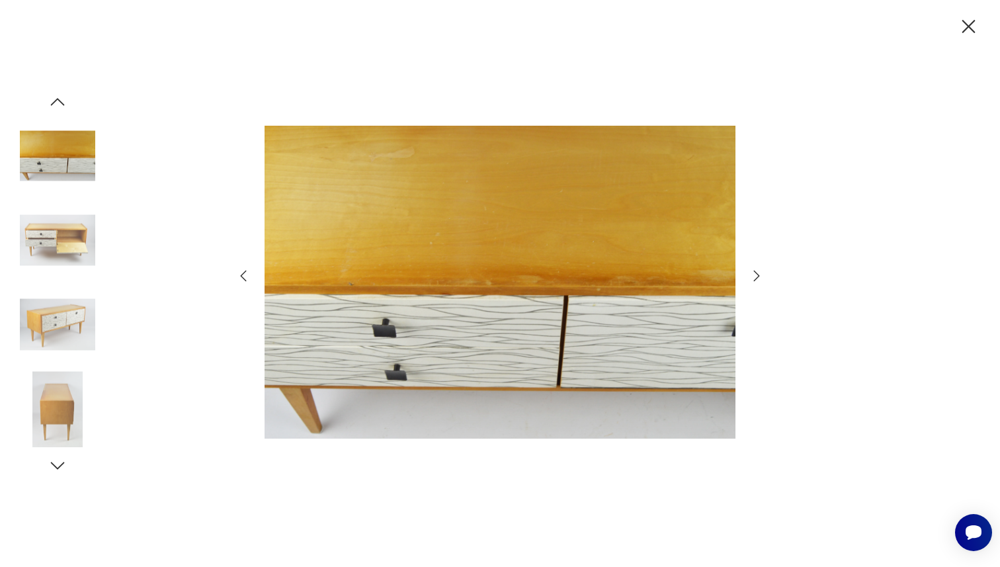
click at [762, 275] on icon "button" at bounding box center [757, 276] width 16 height 16
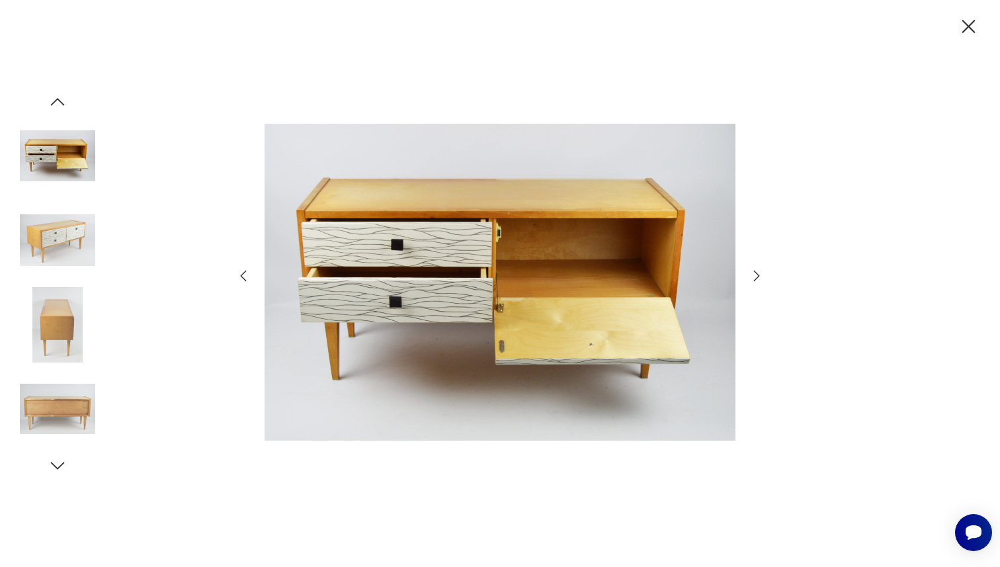
click at [762, 275] on icon "button" at bounding box center [757, 276] width 16 height 16
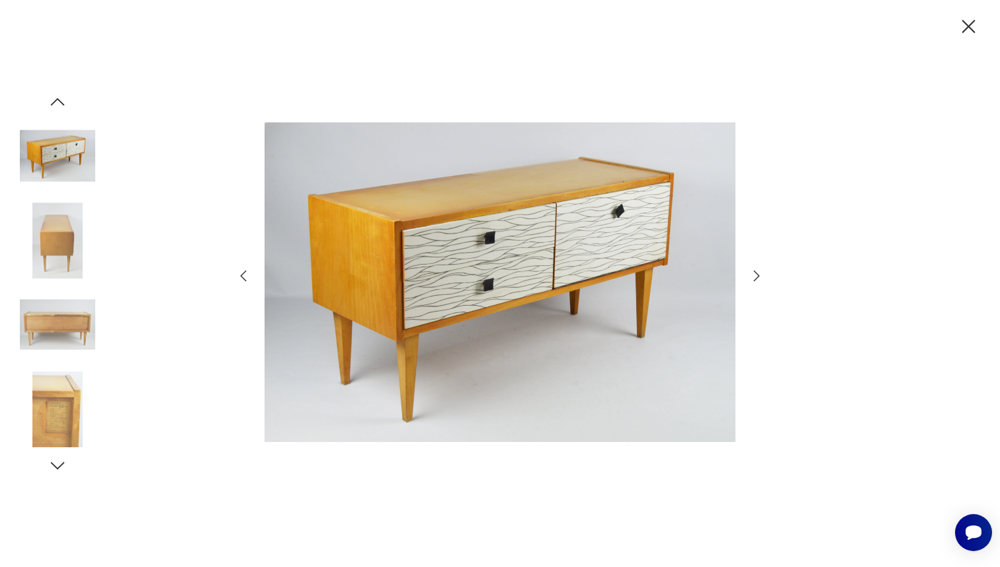
click at [762, 275] on icon "button" at bounding box center [757, 276] width 16 height 16
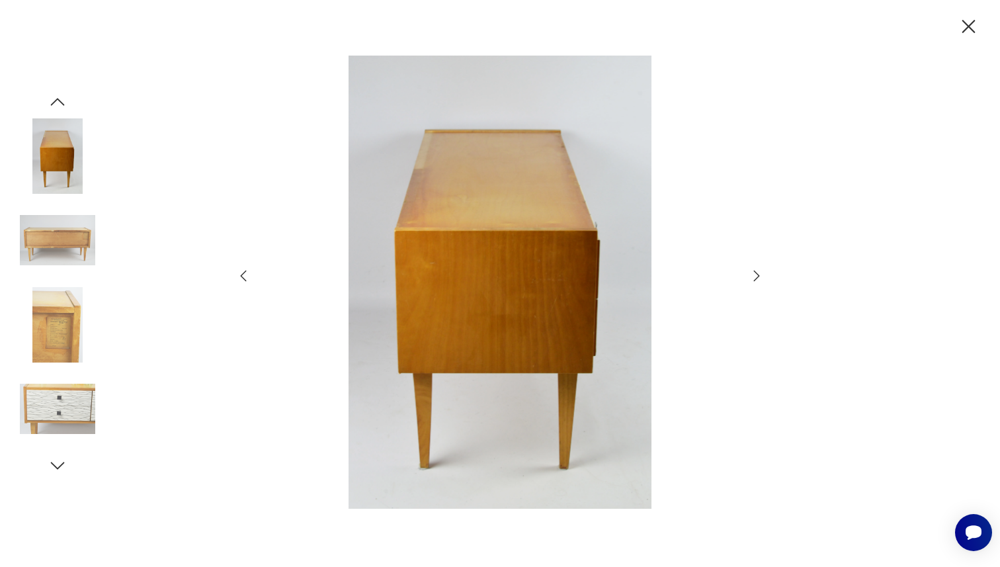
click at [762, 275] on icon "button" at bounding box center [757, 276] width 16 height 16
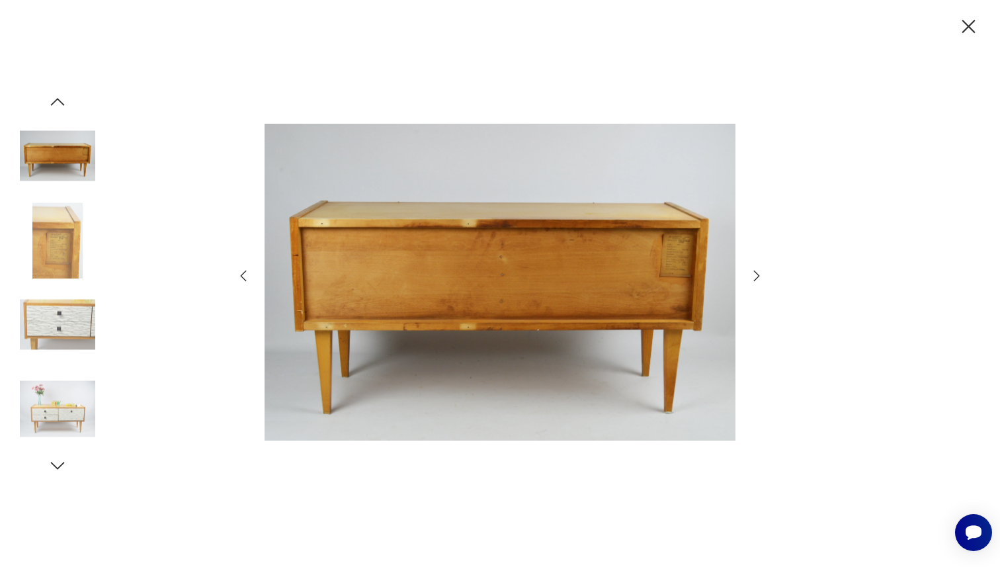
click at [968, 27] on icon "button" at bounding box center [968, 26] width 13 height 13
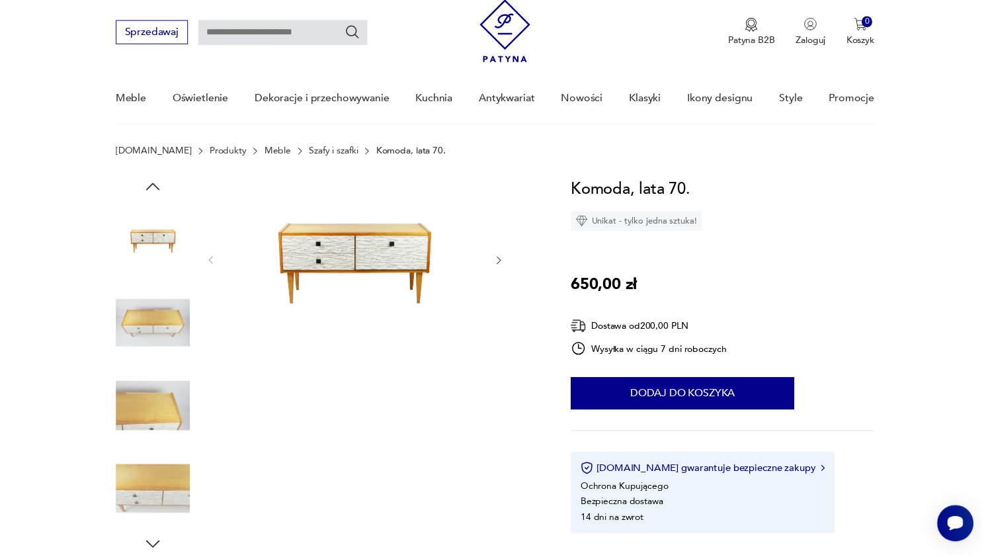
scroll to position [40, 0]
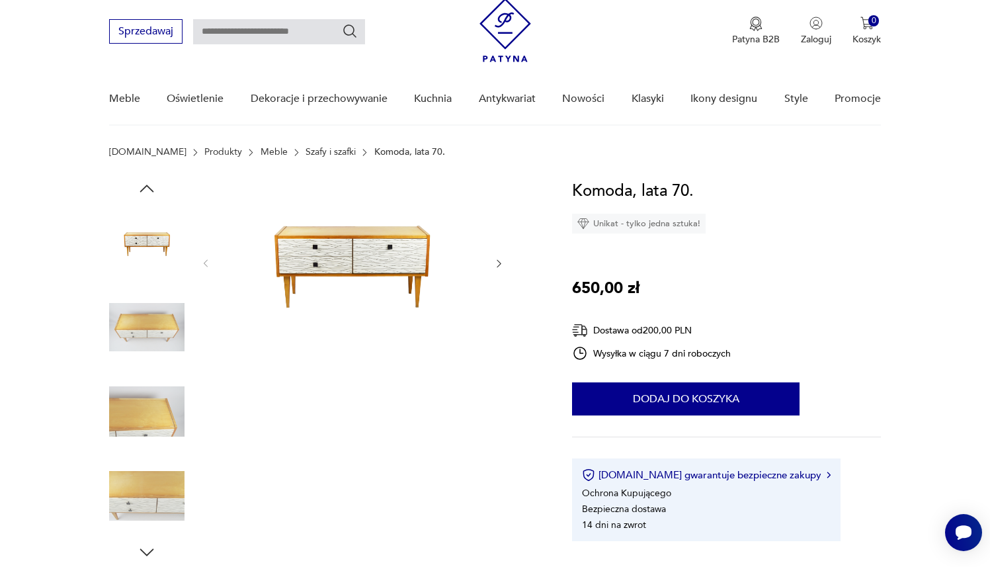
click at [418, 247] on img at bounding box center [351, 263] width 255 height 168
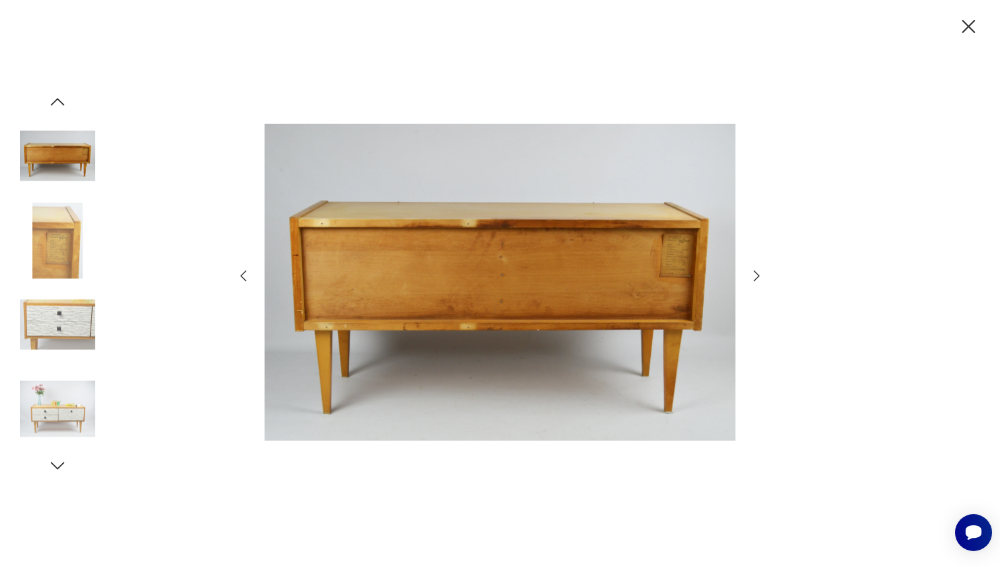
click at [243, 275] on icon "button" at bounding box center [243, 276] width 16 height 16
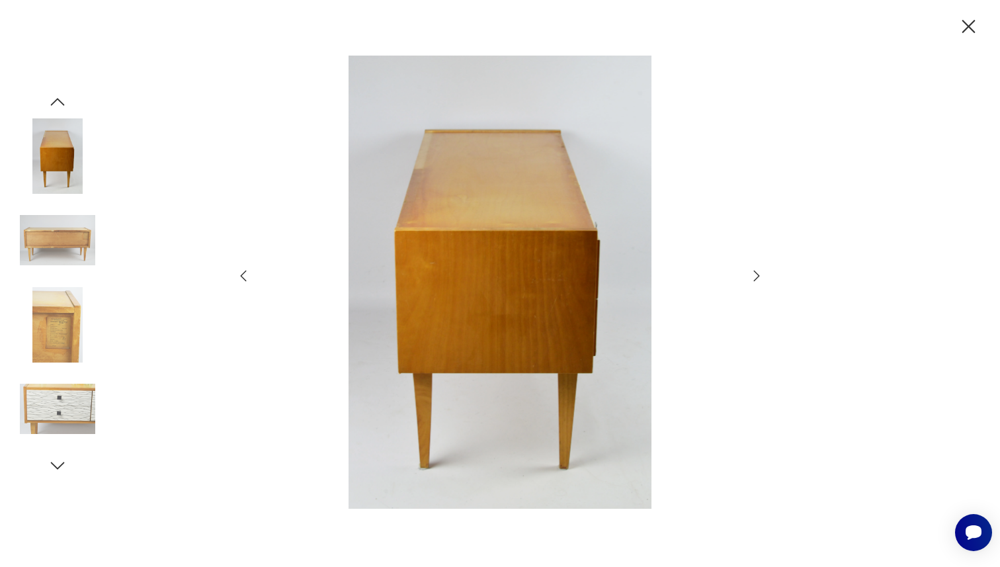
click at [243, 275] on icon "button" at bounding box center [243, 276] width 16 height 16
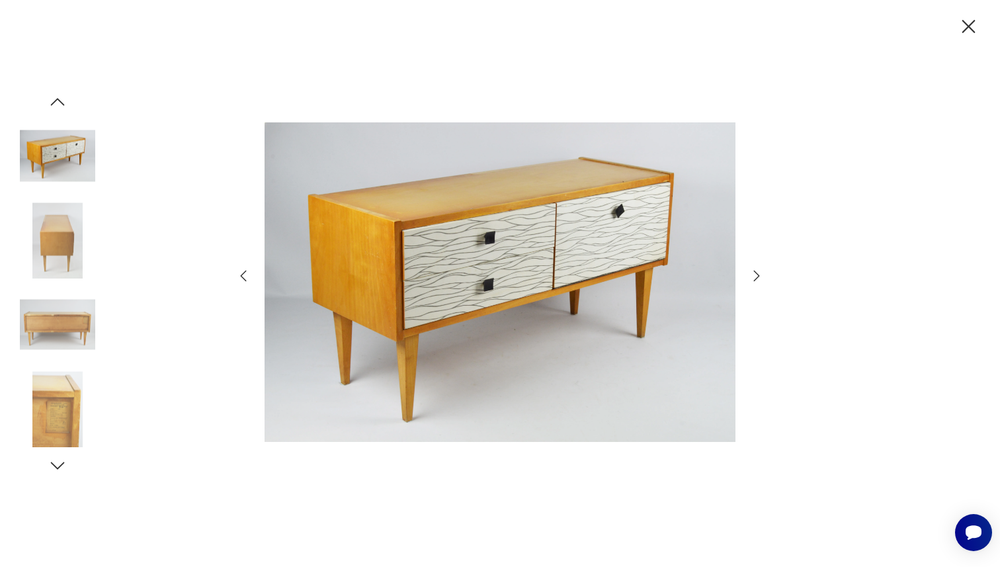
click at [235, 268] on button "button" at bounding box center [243, 276] width 16 height 16
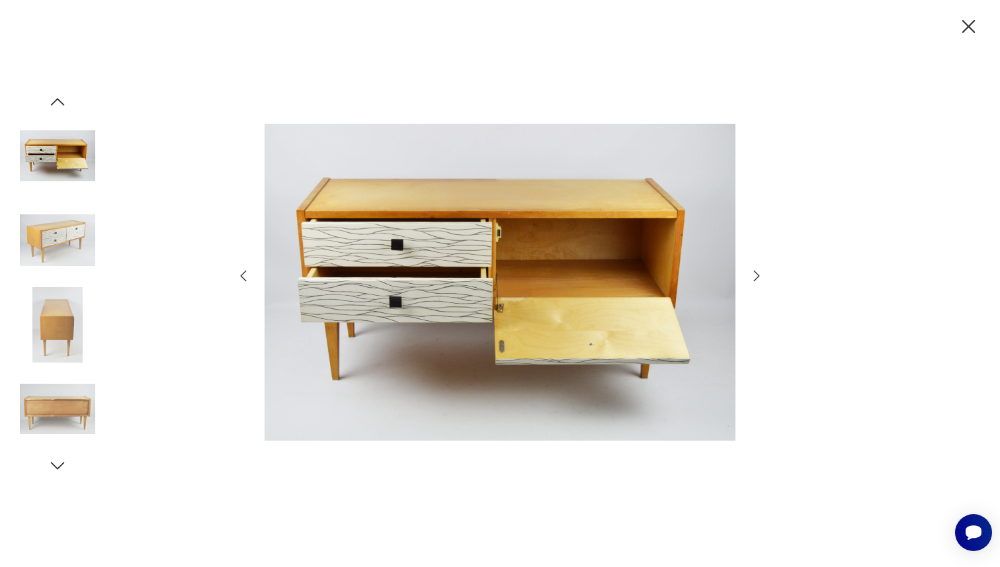
drag, startPoint x: 982, startPoint y: 15, endPoint x: 969, endPoint y: 32, distance: 21.7
click at [981, 15] on div at bounding box center [500, 283] width 1000 height 567
click at [962, 42] on div at bounding box center [500, 283] width 1000 height 567
click at [962, 32] on icon "button" at bounding box center [968, 26] width 13 height 13
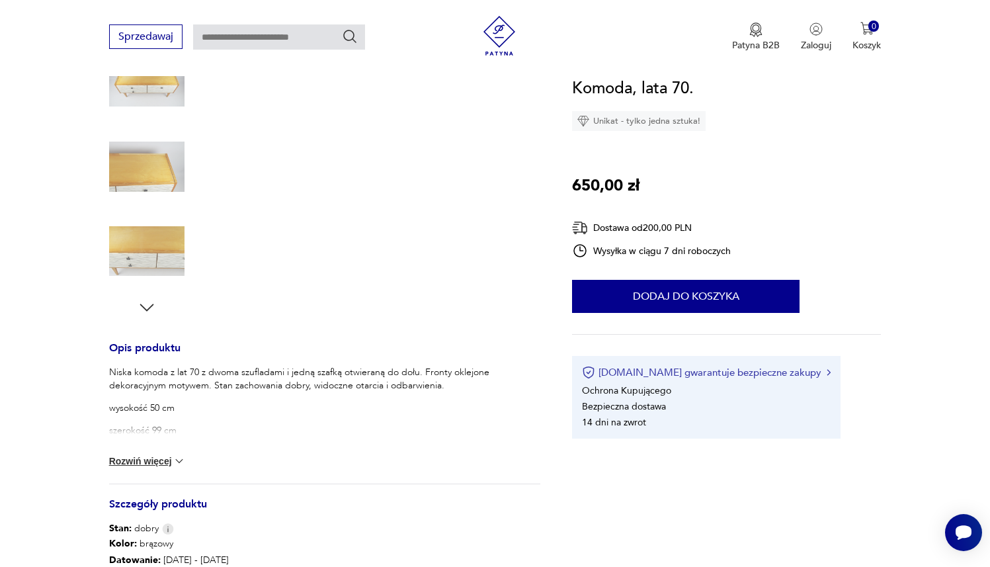
scroll to position [302, 0]
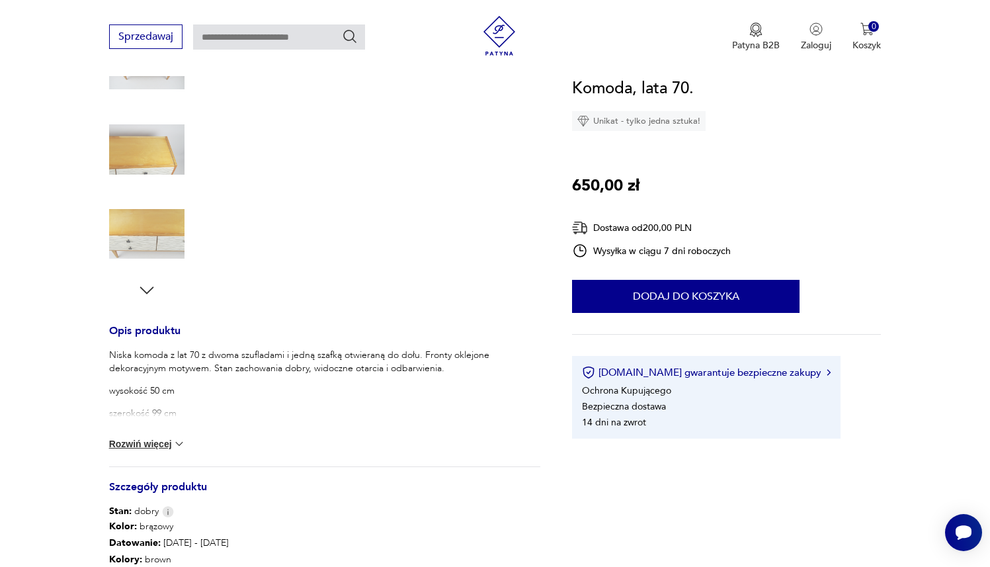
click at [160, 443] on button "Rozwiń więcej" at bounding box center [147, 443] width 77 height 13
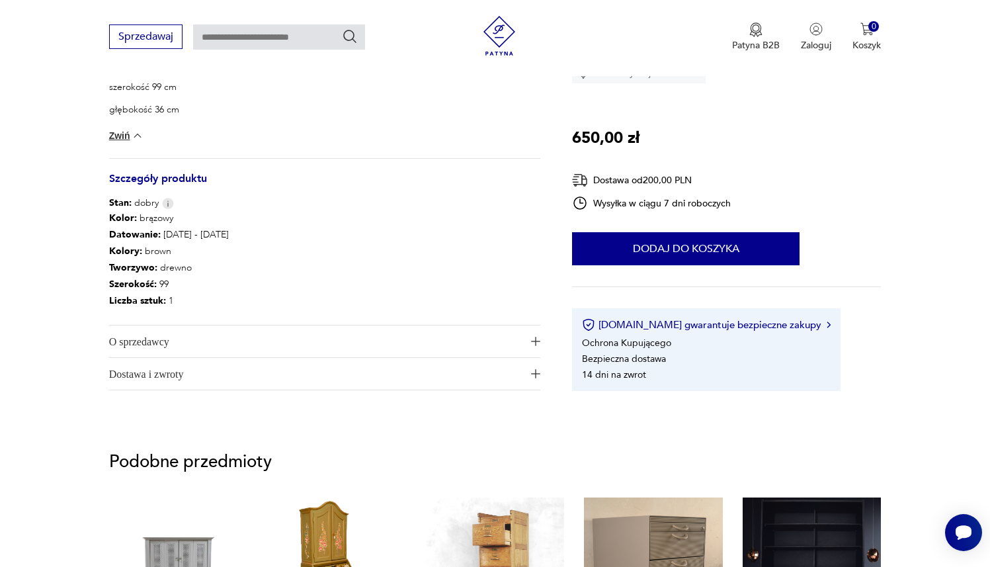
scroll to position [647, 0]
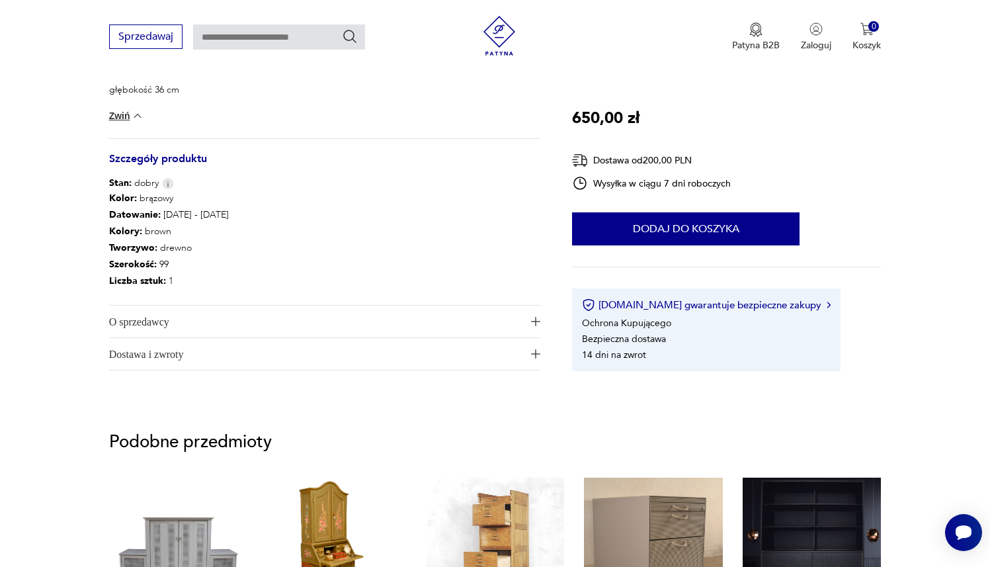
click at [261, 353] on span "Dostawa i zwroty" at bounding box center [315, 354] width 413 height 32
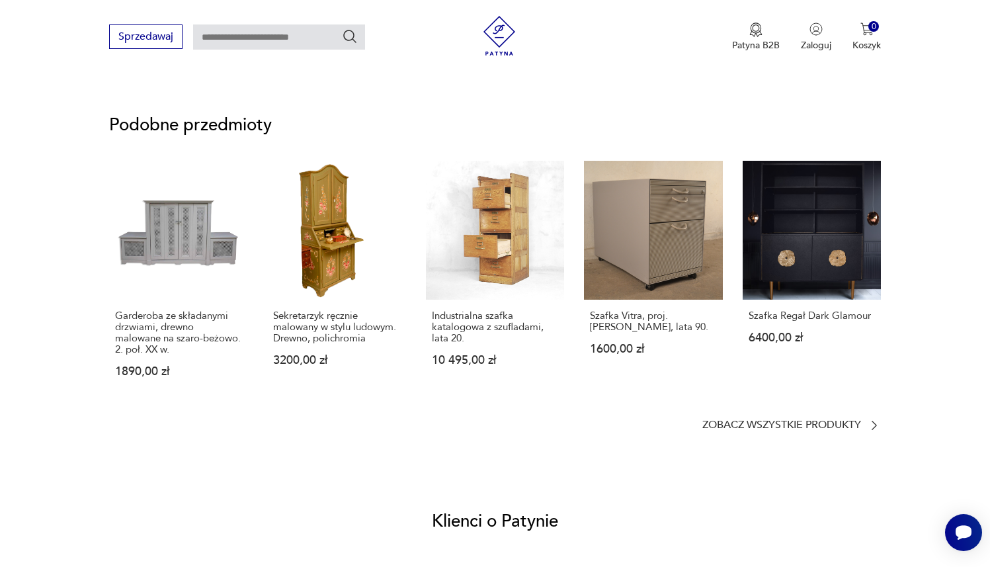
scroll to position [651, 0]
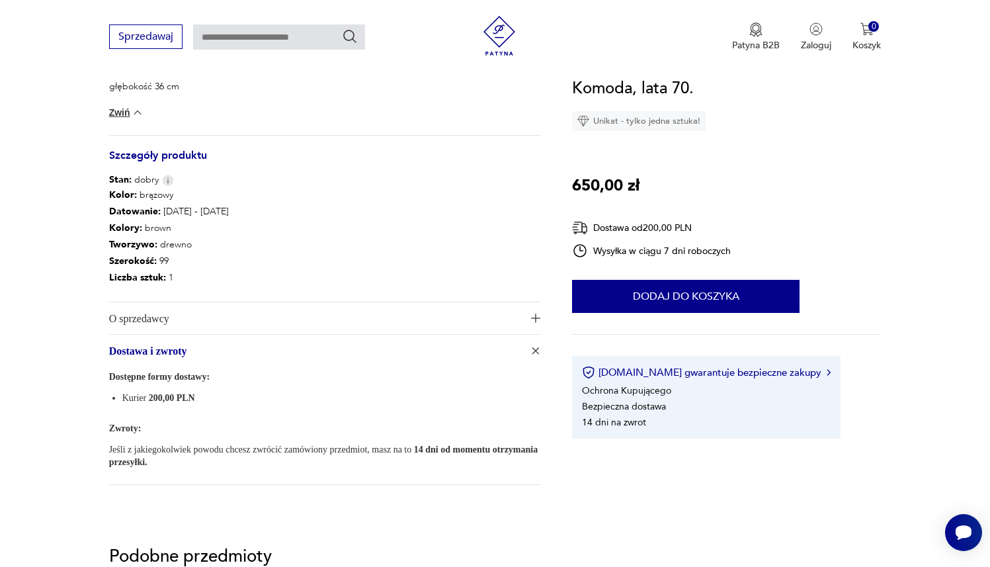
click at [275, 323] on span "O sprzedawcy" at bounding box center [315, 318] width 413 height 32
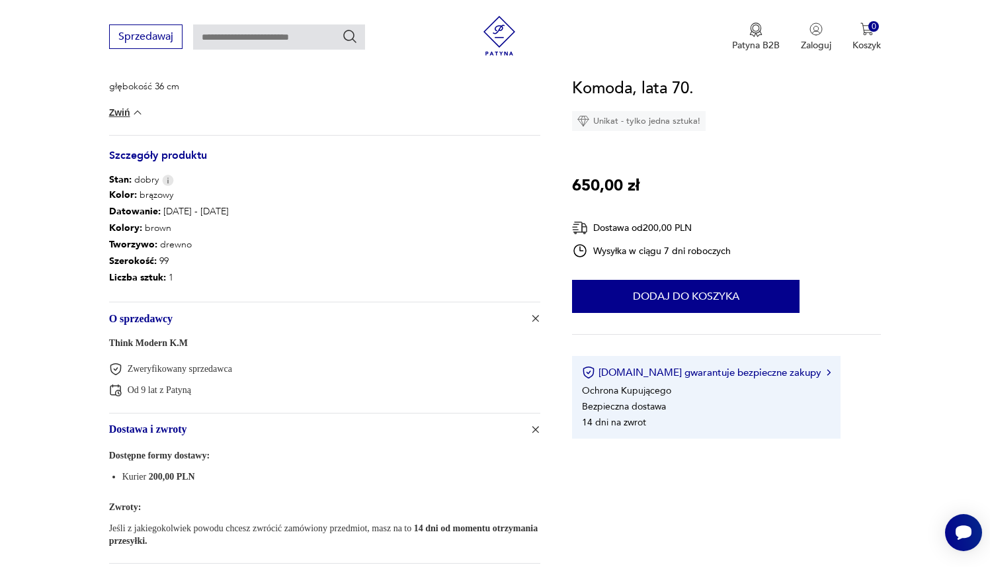
click at [275, 323] on span "O sprzedawcy" at bounding box center [315, 318] width 413 height 32
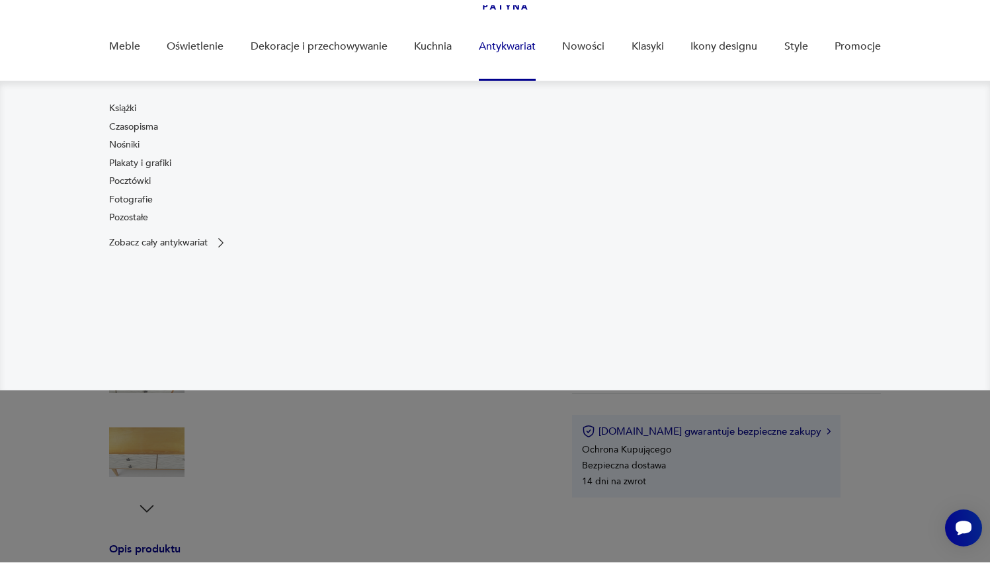
scroll to position [96, 0]
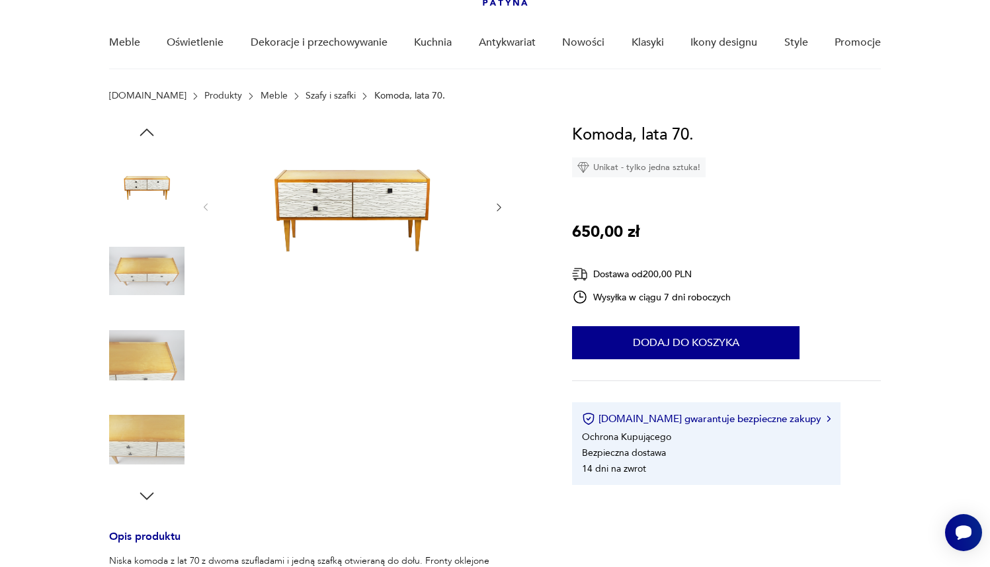
click at [144, 189] on img at bounding box center [146, 186] width 75 height 75
click at [503, 205] on icon "button" at bounding box center [498, 207] width 11 height 11
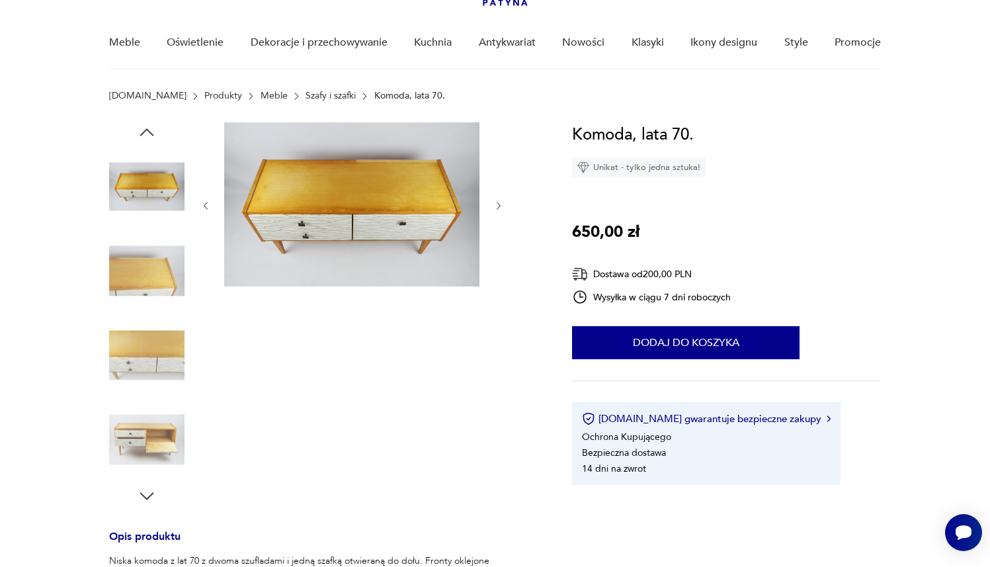
click at [503, 205] on icon "button" at bounding box center [498, 205] width 11 height 11
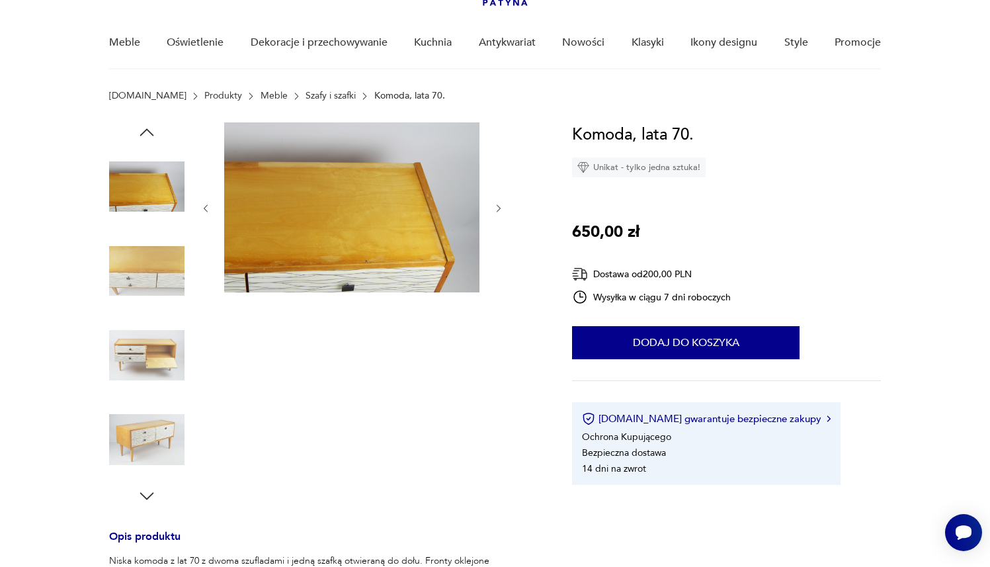
click at [503, 205] on icon "button" at bounding box center [498, 208] width 11 height 11
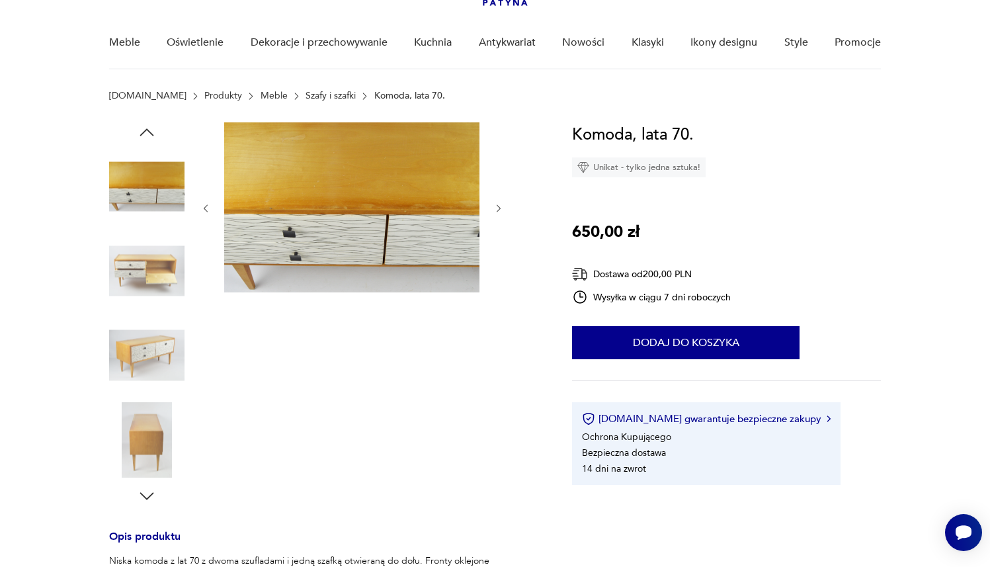
click at [503, 205] on icon "button" at bounding box center [498, 208] width 11 height 11
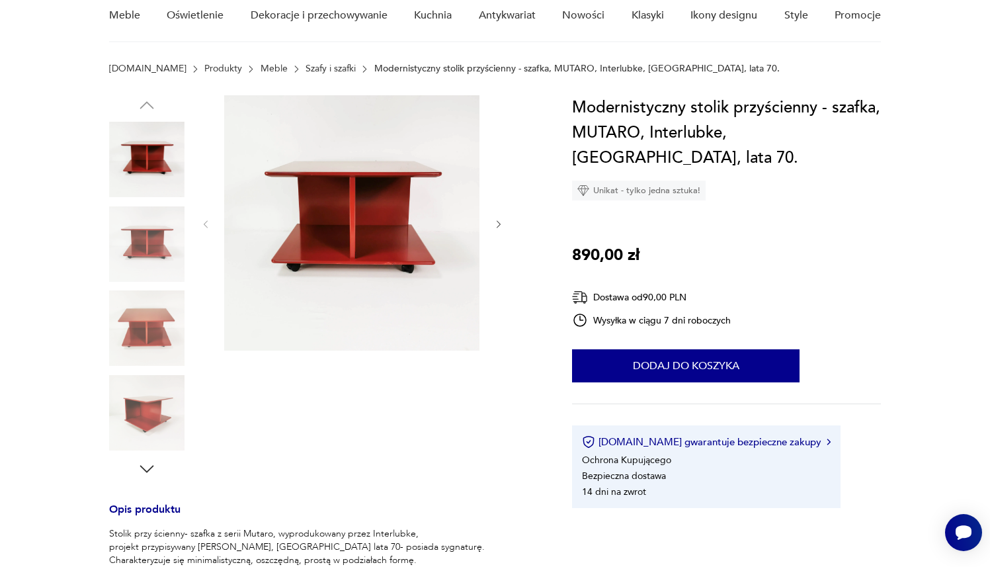
scroll to position [155, 0]
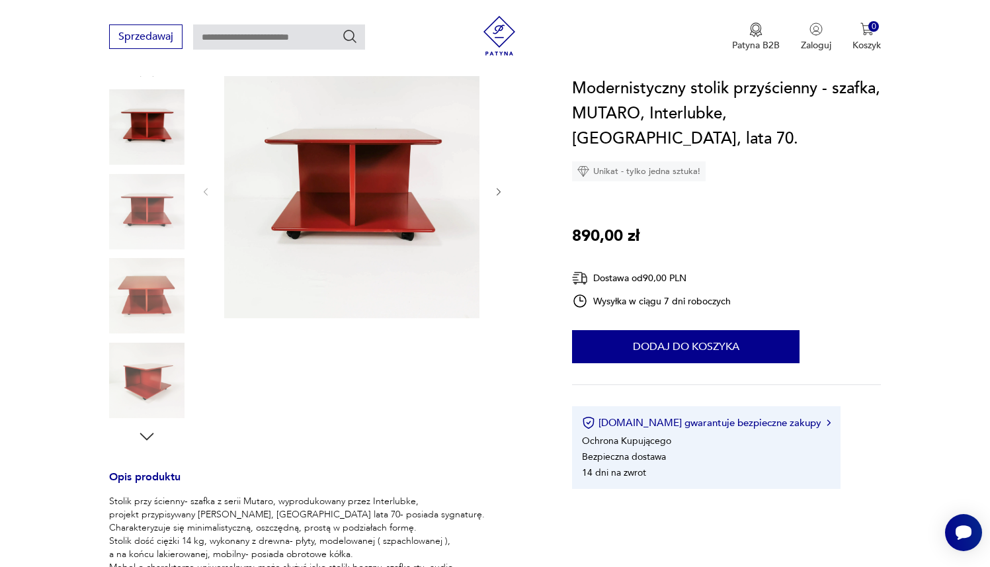
click at [154, 204] on img at bounding box center [146, 211] width 75 height 75
click at [396, 171] on img at bounding box center [351, 190] width 255 height 255
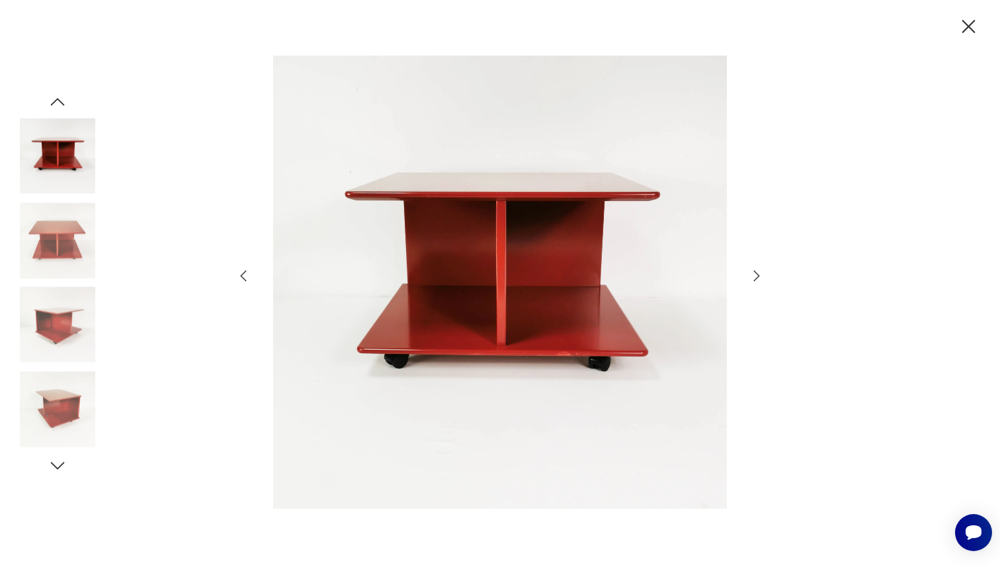
click at [762, 271] on icon "button" at bounding box center [757, 276] width 16 height 16
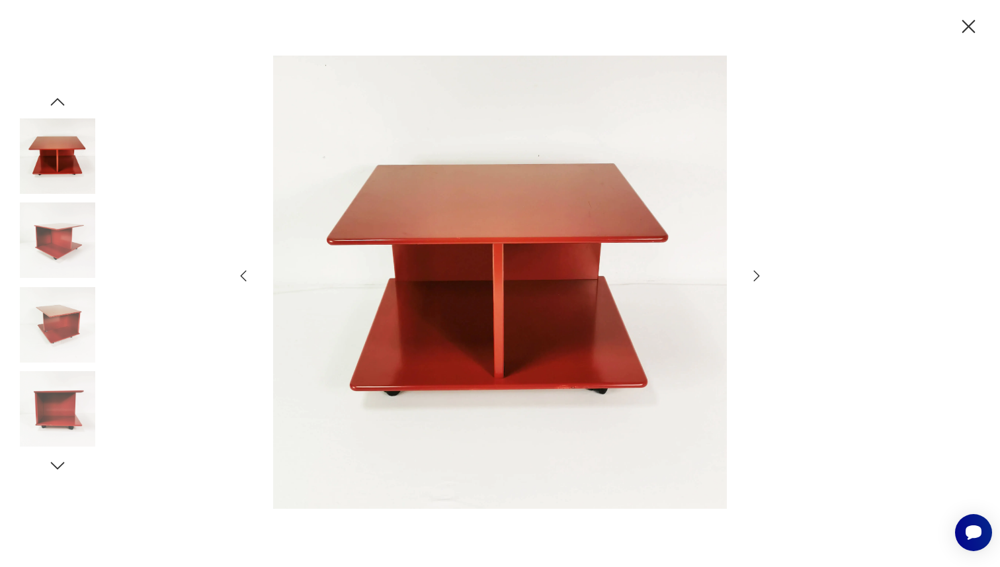
click at [762, 271] on icon "button" at bounding box center [757, 276] width 16 height 16
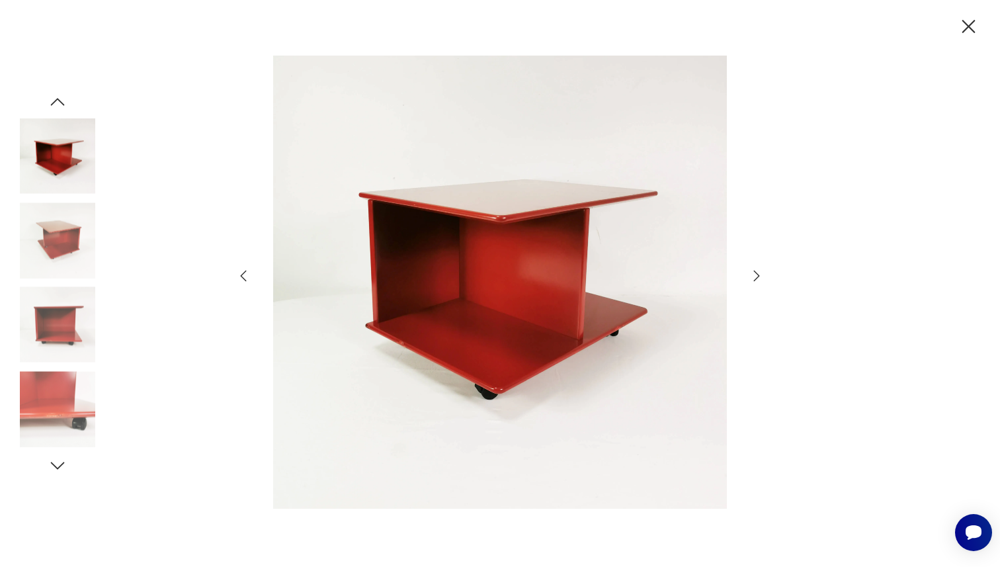
click at [762, 271] on icon "button" at bounding box center [757, 276] width 16 height 16
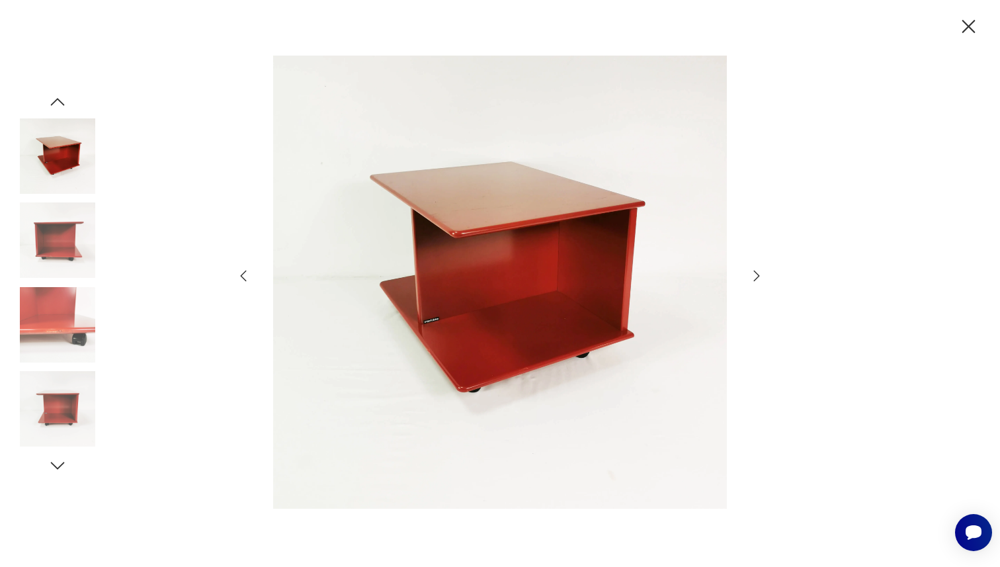
click at [762, 271] on icon "button" at bounding box center [757, 276] width 16 height 16
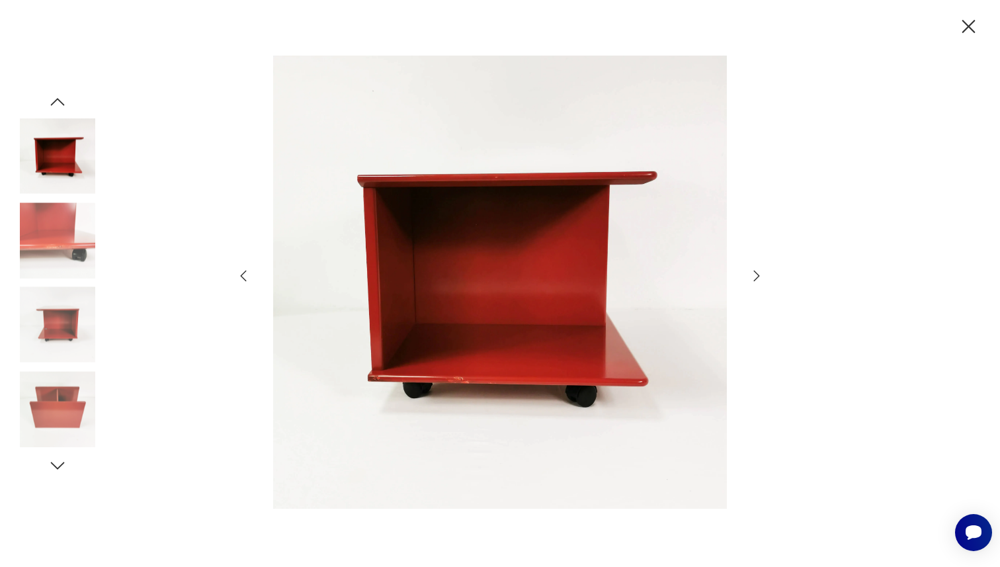
click at [762, 271] on icon "button" at bounding box center [757, 276] width 16 height 16
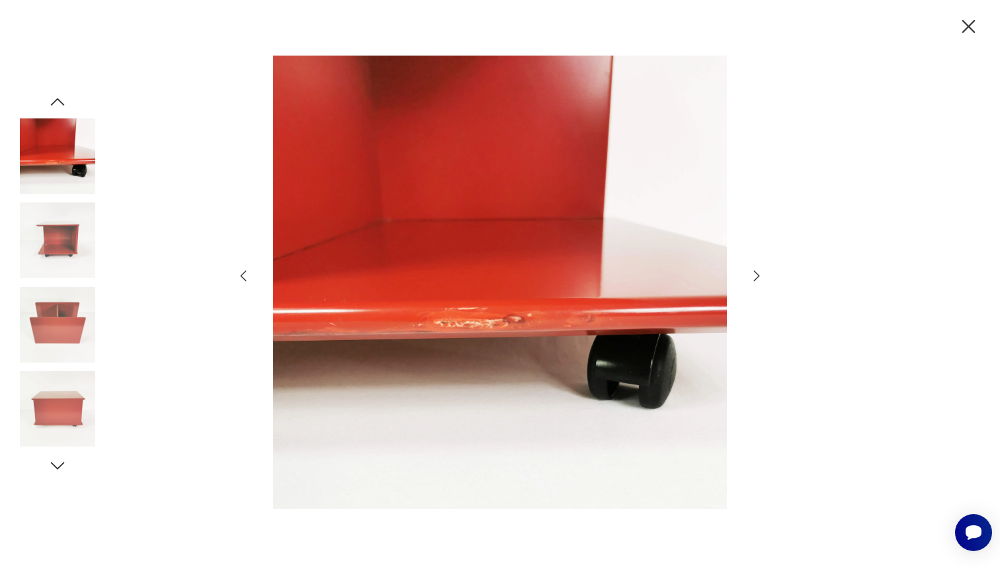
click at [763, 272] on icon "button" at bounding box center [757, 276] width 16 height 16
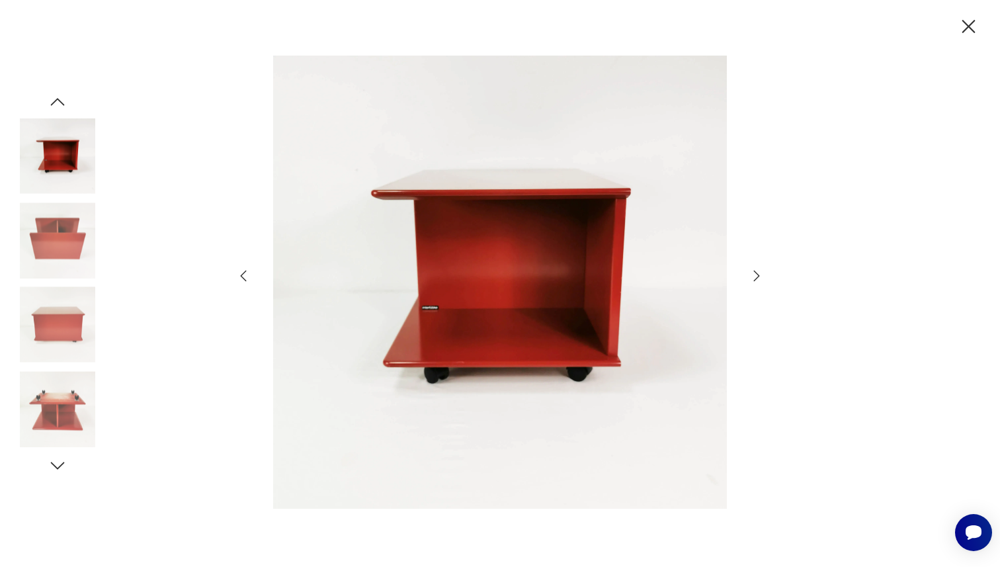
click at [763, 272] on icon "button" at bounding box center [757, 276] width 16 height 16
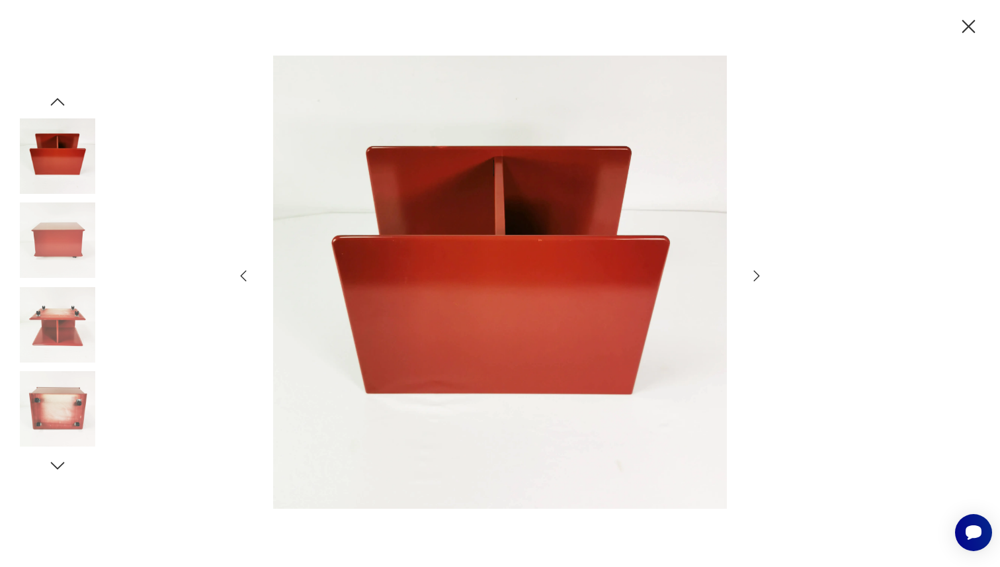
click at [763, 272] on icon "button" at bounding box center [757, 276] width 16 height 16
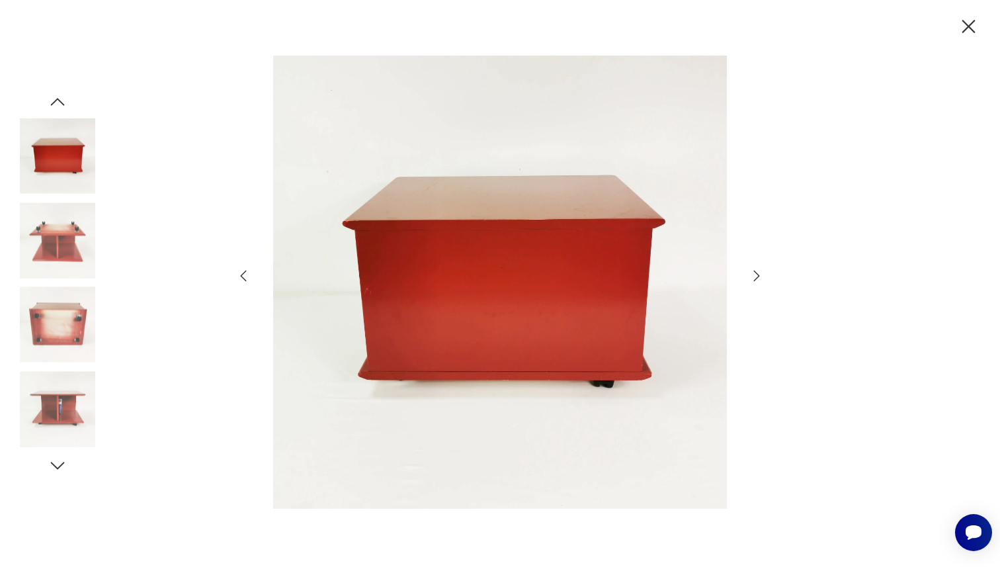
click at [763, 272] on icon "button" at bounding box center [757, 276] width 16 height 16
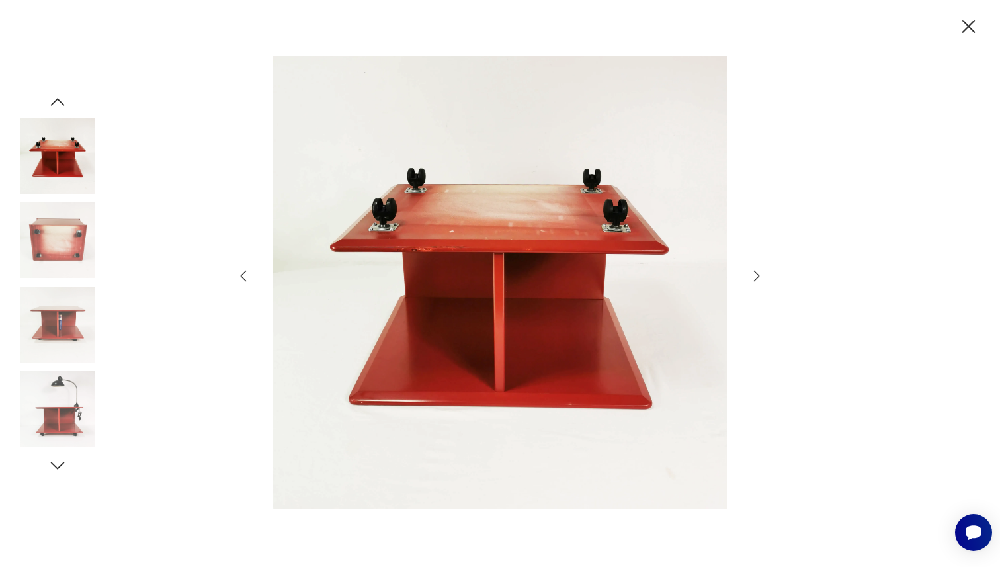
click at [959, 26] on icon "button" at bounding box center [968, 26] width 23 height 23
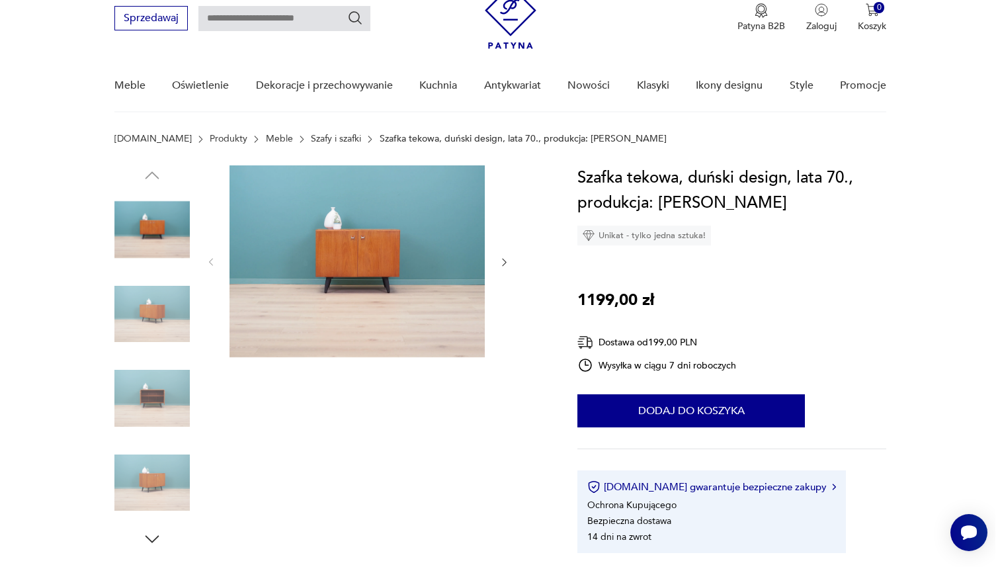
scroll to position [58, 0]
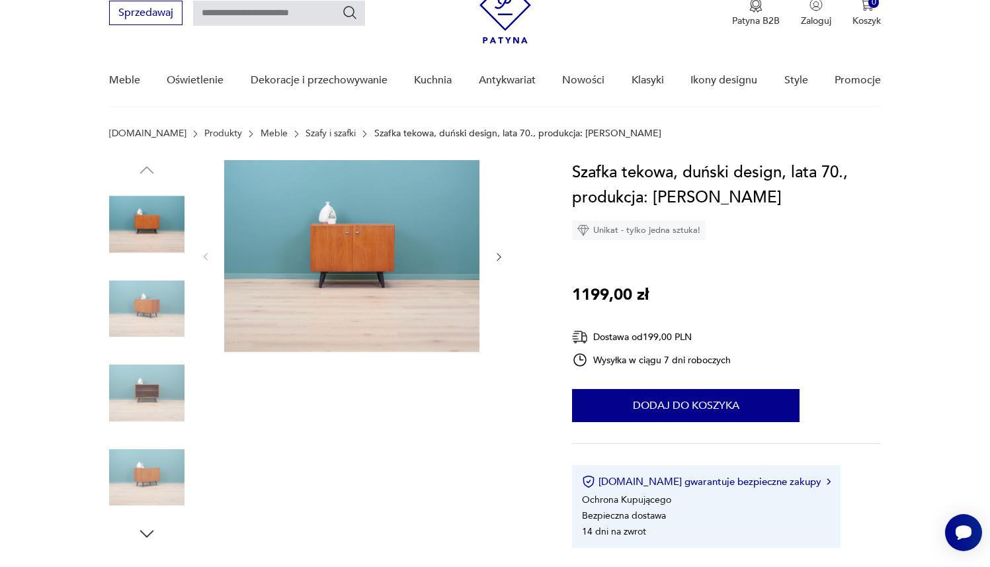
click at [419, 261] on img at bounding box center [351, 256] width 255 height 192
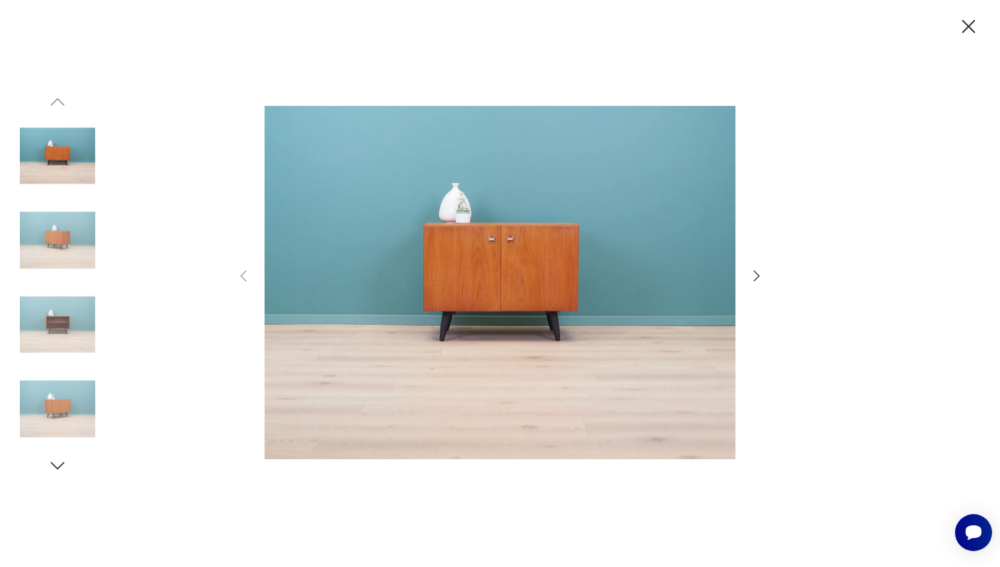
click at [760, 271] on icon "button" at bounding box center [757, 276] width 16 height 16
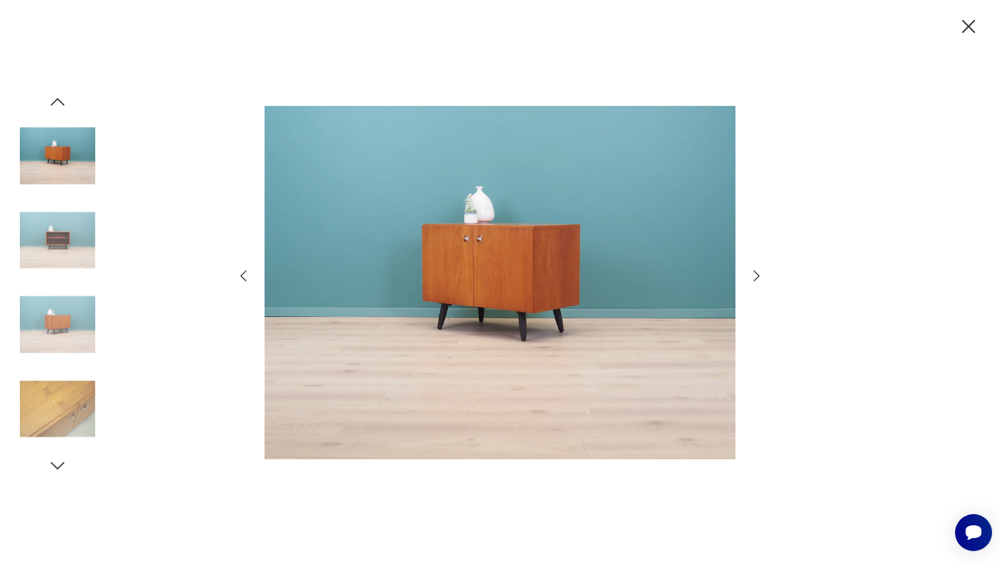
click at [760, 271] on icon "button" at bounding box center [757, 276] width 16 height 16
